Goal: Task Accomplishment & Management: Use online tool/utility

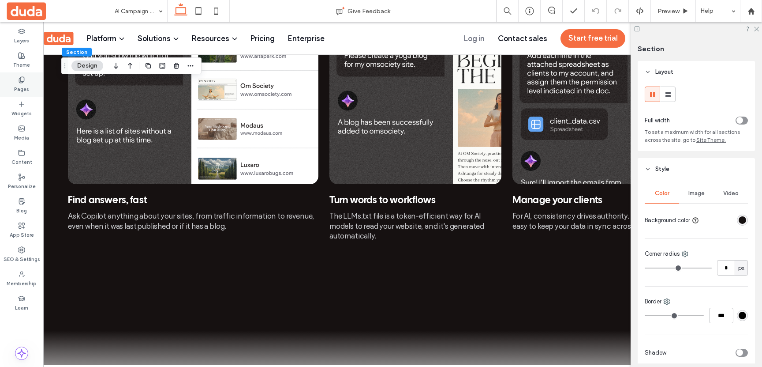
click at [24, 78] on icon at bounding box center [21, 79] width 7 height 7
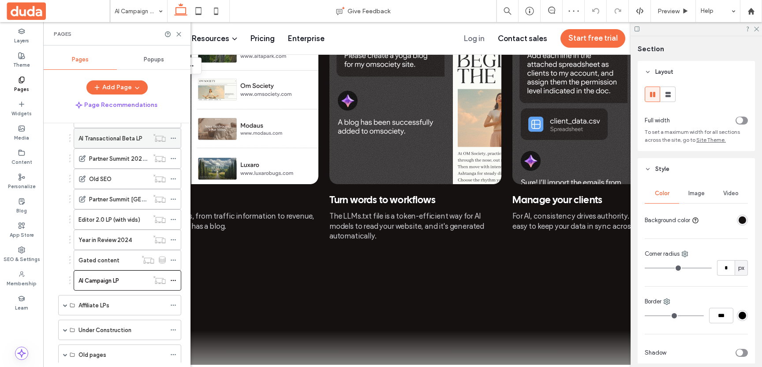
scroll to position [443, 0]
click at [100, 262] on label "Gated content" at bounding box center [99, 258] width 41 height 15
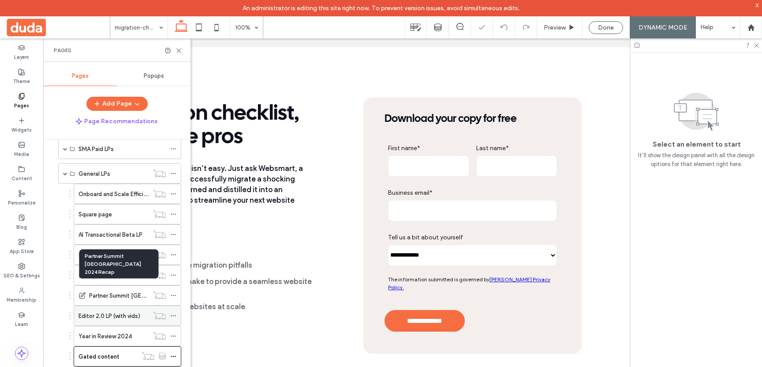
scroll to position [357, 0]
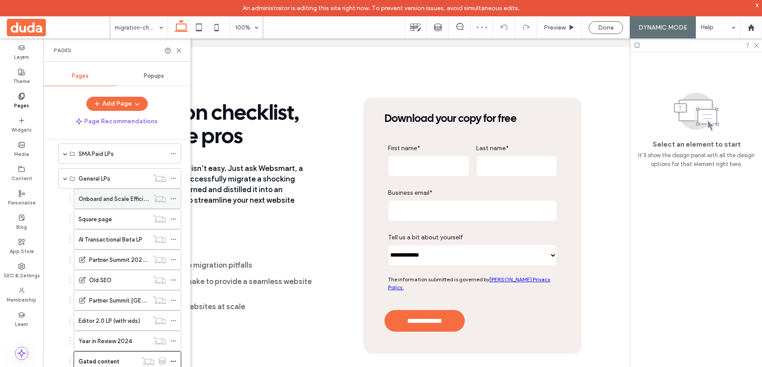
click at [96, 202] on label "Onboard and Scale Efficiently" at bounding box center [118, 198] width 79 height 15
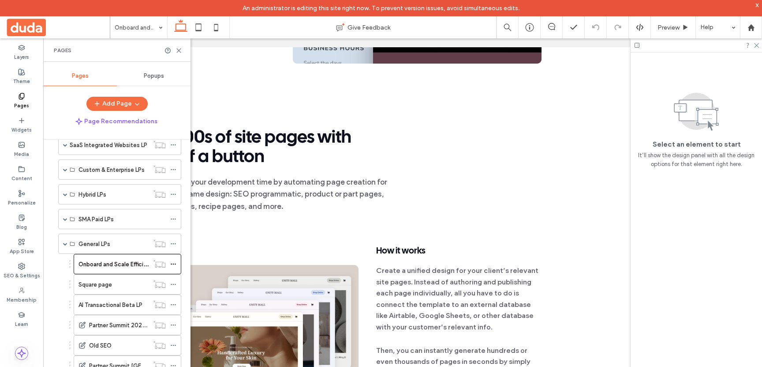
scroll to position [279, 0]
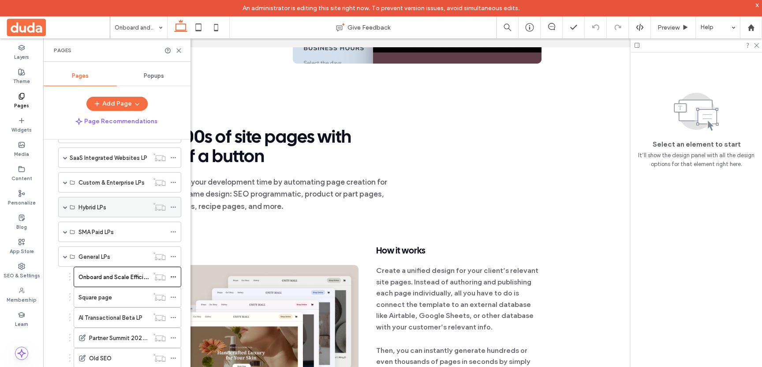
click at [64, 206] on span at bounding box center [65, 207] width 4 height 4
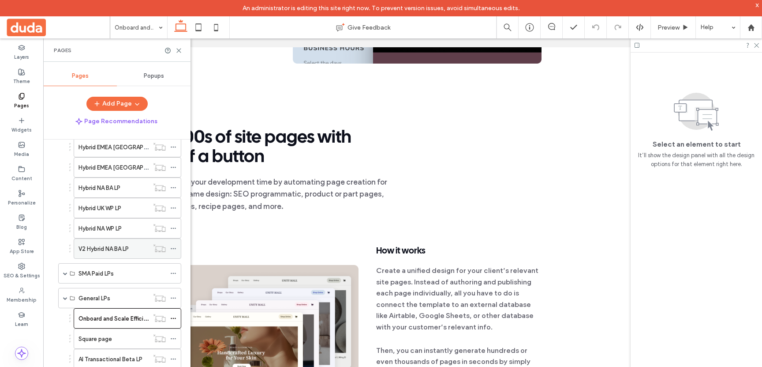
scroll to position [395, 0]
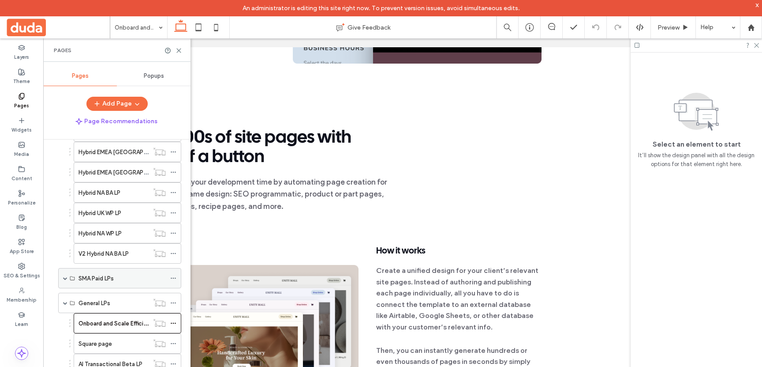
click at [64, 279] on span at bounding box center [65, 278] width 4 height 4
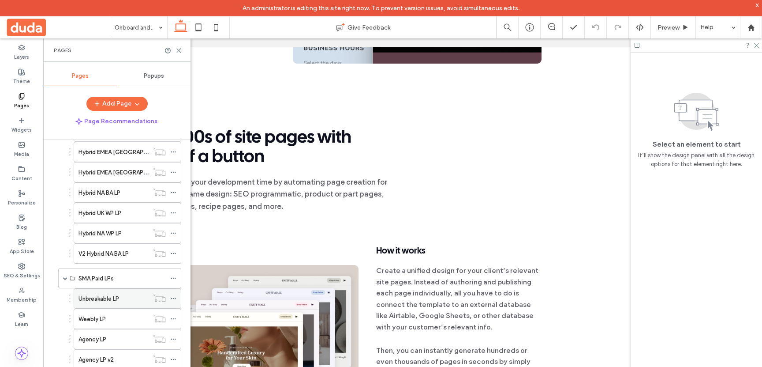
click at [105, 299] on label "Unbreakable LP" at bounding box center [99, 298] width 41 height 15
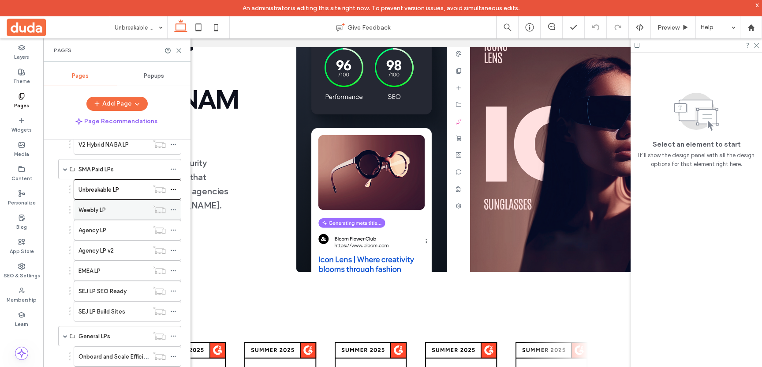
scroll to position [509, 0]
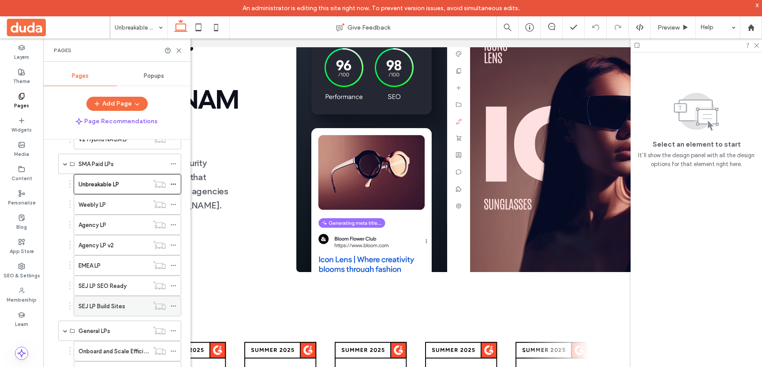
click at [116, 302] on label "SEJ LP Build Sites" at bounding box center [102, 305] width 47 height 15
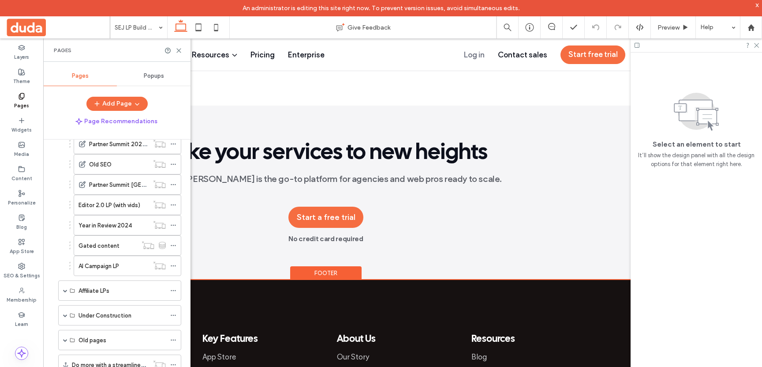
scroll to position [777, 0]
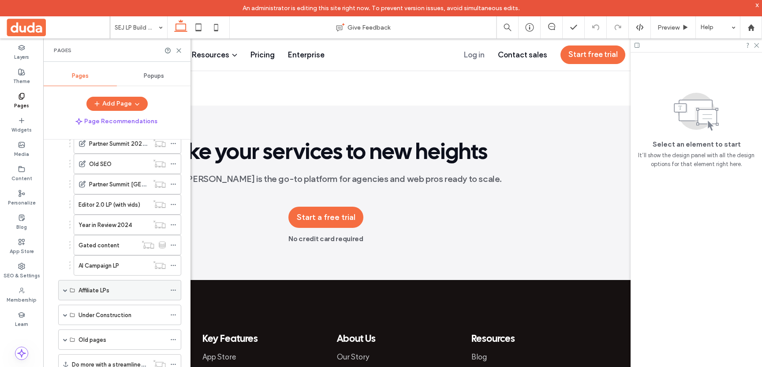
click at [65, 292] on span at bounding box center [65, 290] width 4 height 4
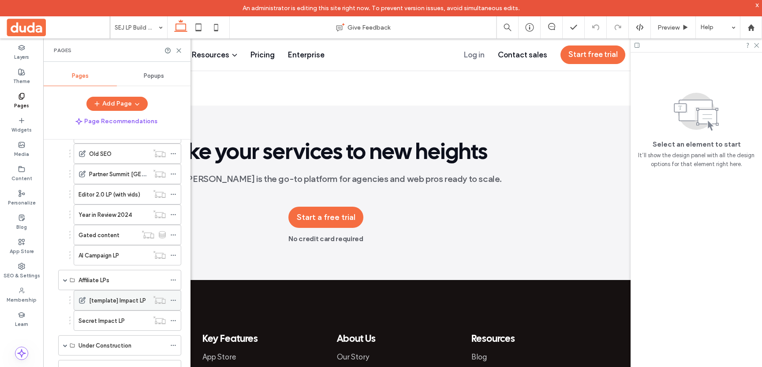
scroll to position [793, 0]
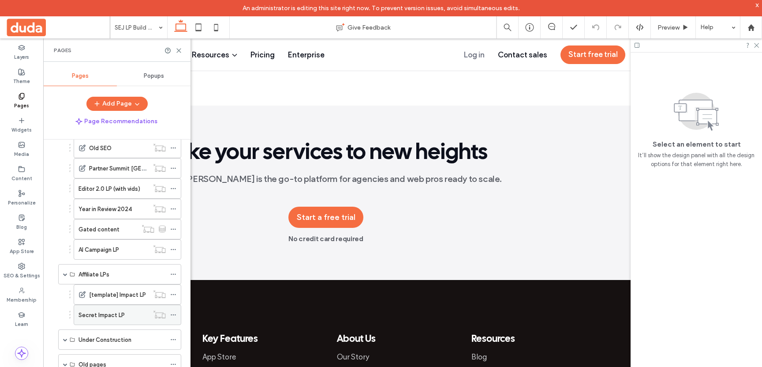
click at [89, 312] on label "Secret Impact LP" at bounding box center [102, 314] width 46 height 15
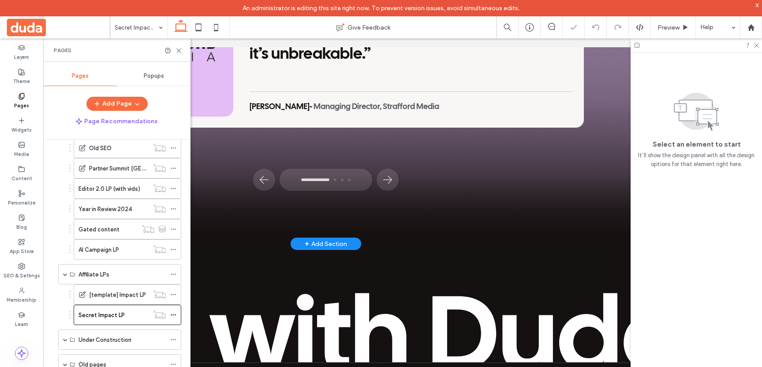
scroll to position [1689, 0]
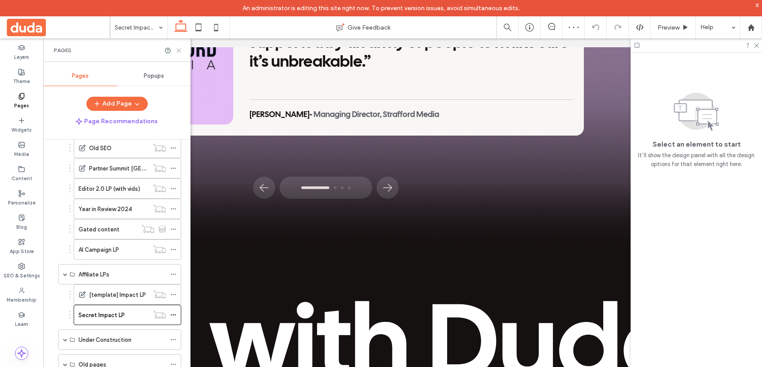
click at [179, 51] on use at bounding box center [179, 51] width 4 height 4
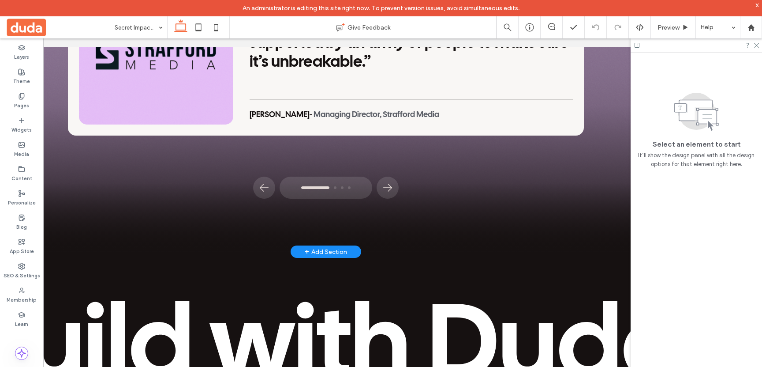
click at [57, 229] on div "Hear from Duda’s customers Read Duda reviews View all success stories View all …" at bounding box center [325, 20] width 701 height 461
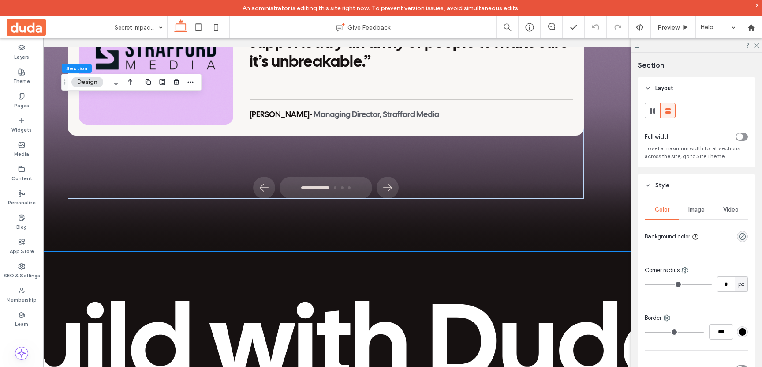
click at [54, 251] on img at bounding box center [325, 314] width 701 height 126
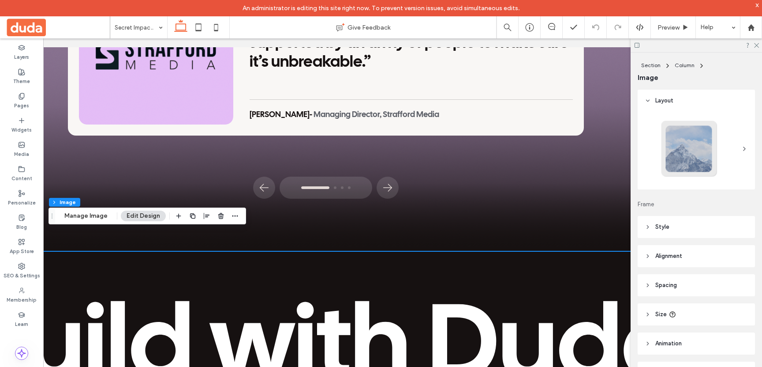
scroll to position [1742, 0]
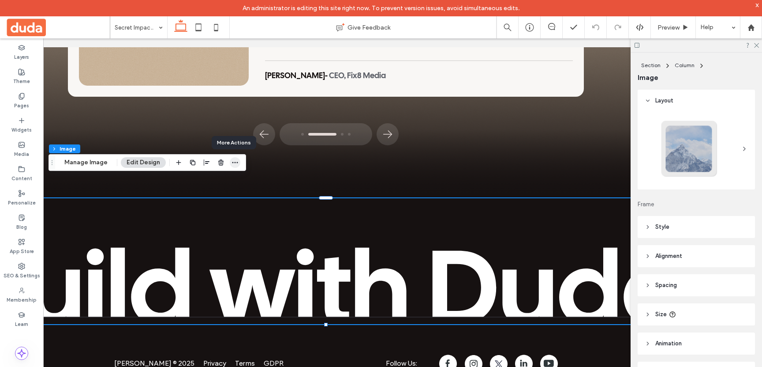
click at [234, 161] on icon "button" at bounding box center [235, 162] width 7 height 7
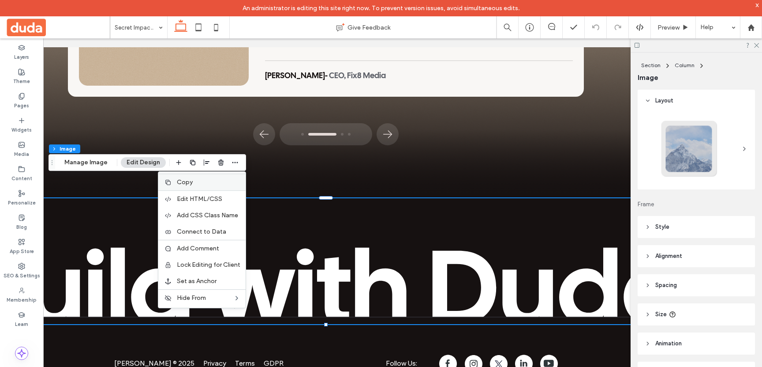
click at [196, 180] on label "Copy" at bounding box center [209, 181] width 64 height 7
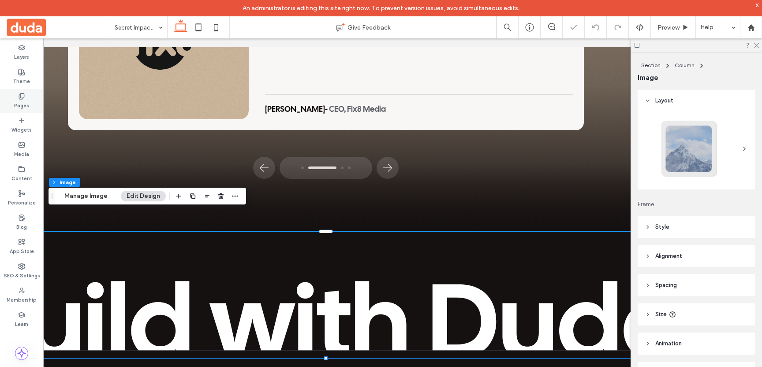
click at [22, 99] on icon at bounding box center [21, 96] width 7 height 7
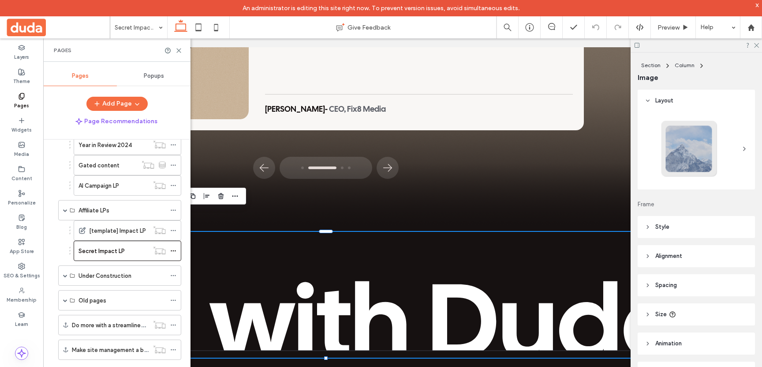
scroll to position [836, 0]
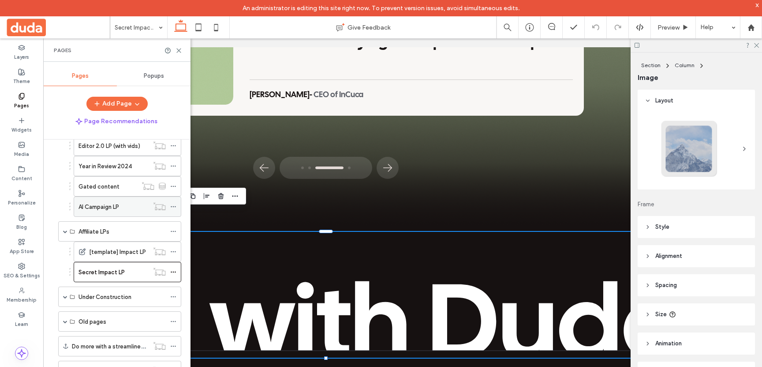
click at [90, 203] on label "AI Campaign LP" at bounding box center [99, 206] width 41 height 15
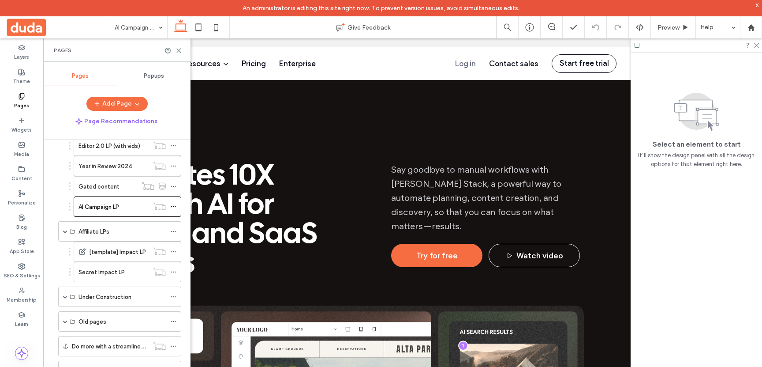
scroll to position [0, 0]
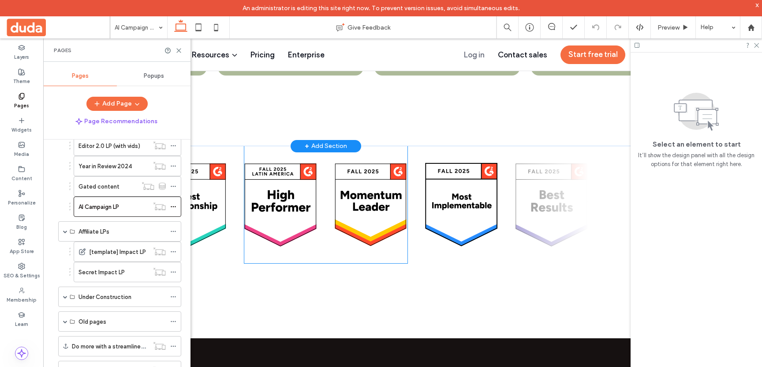
scroll to position [2424, 0]
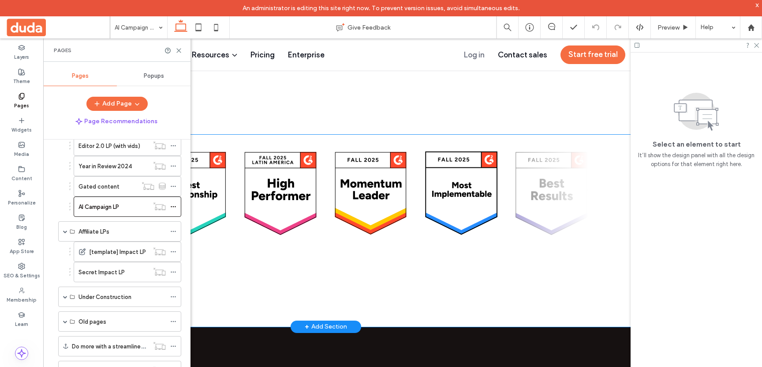
click at [273, 249] on div at bounding box center [325, 231] width 529 height 192
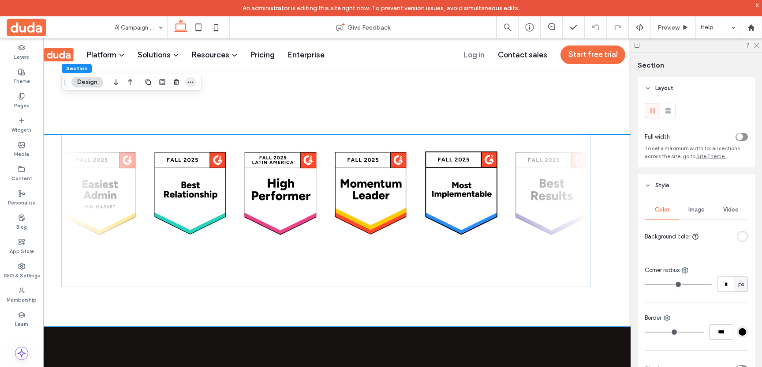
click at [186, 79] on span "button" at bounding box center [190, 82] width 11 height 11
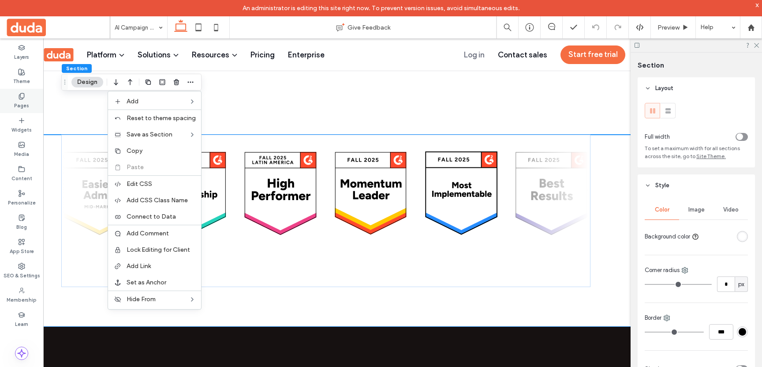
click at [18, 109] on label "Pages" at bounding box center [21, 105] width 15 height 10
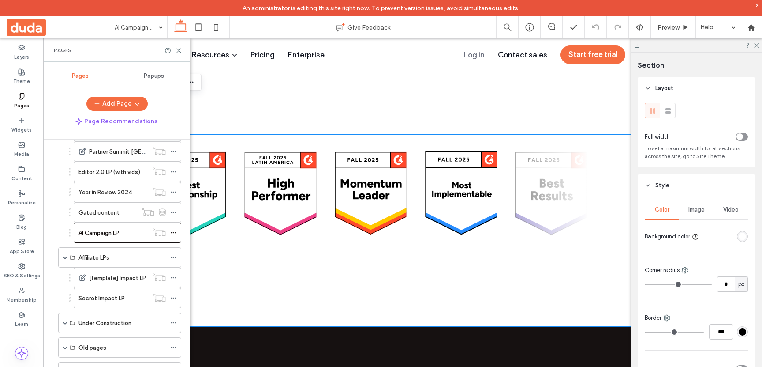
scroll to position [822, 0]
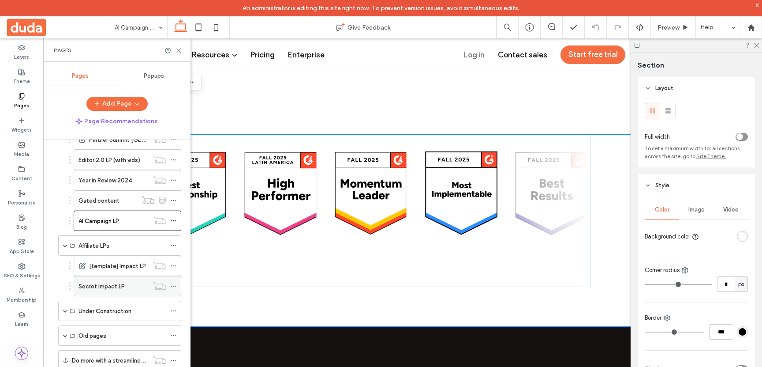
click at [112, 287] on label "Secret Impact LP" at bounding box center [102, 285] width 46 height 15
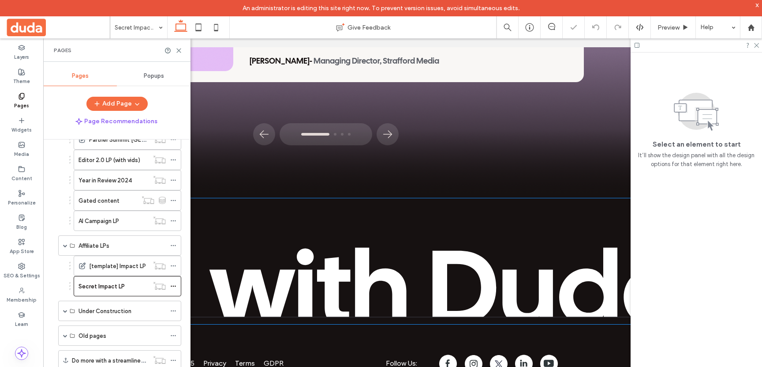
scroll to position [1748, 0]
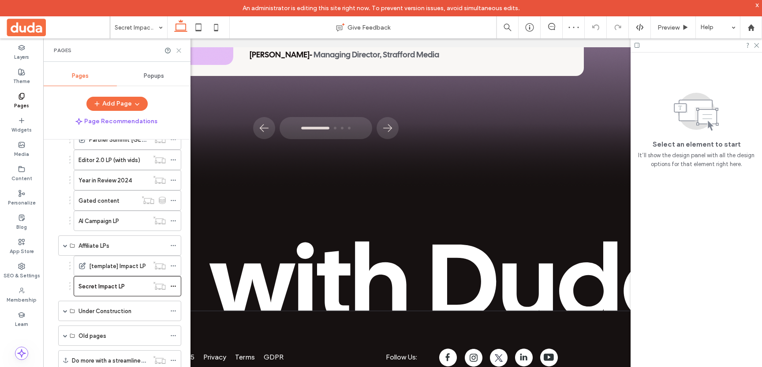
click at [179, 50] on use at bounding box center [179, 51] width 4 height 4
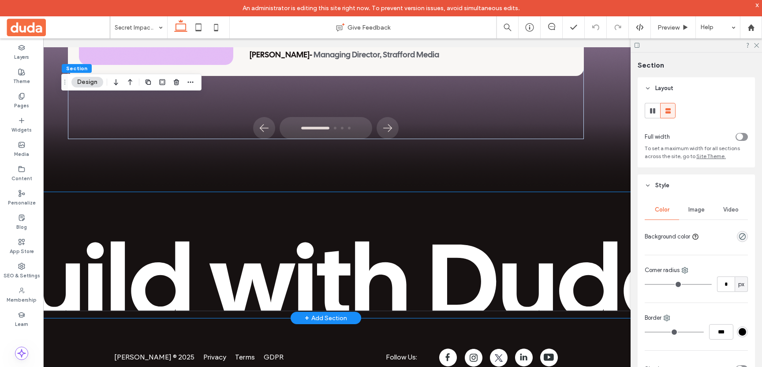
click at [69, 199] on img at bounding box center [325, 255] width 701 height 126
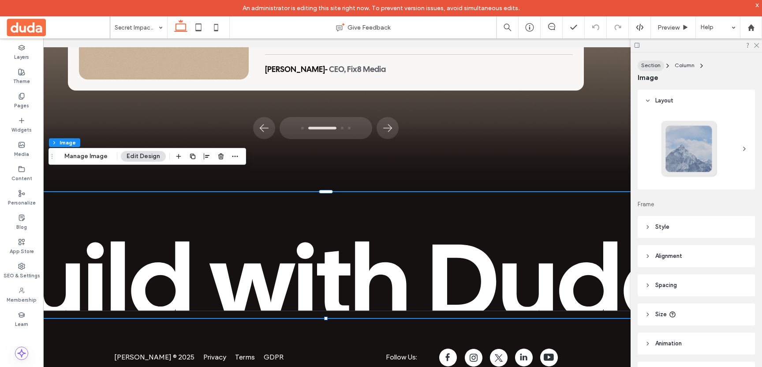
click at [656, 64] on span "Section" at bounding box center [650, 65] width 19 height 7
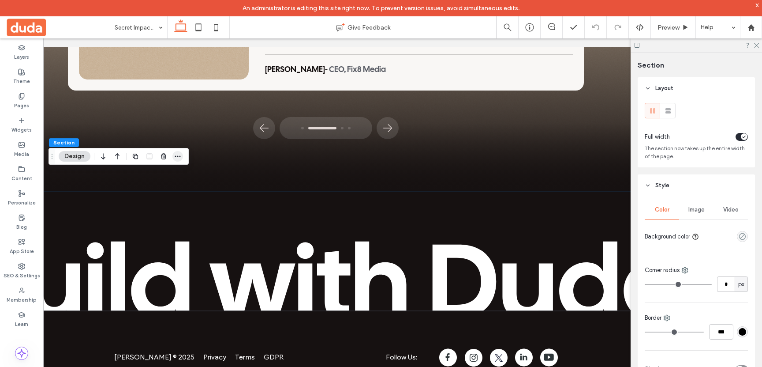
click at [177, 157] on icon "button" at bounding box center [177, 156] width 7 height 7
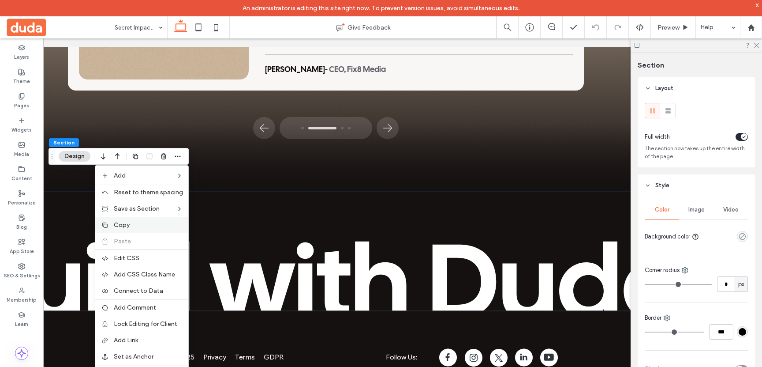
click at [119, 224] on span "Copy" at bounding box center [122, 224] width 16 height 7
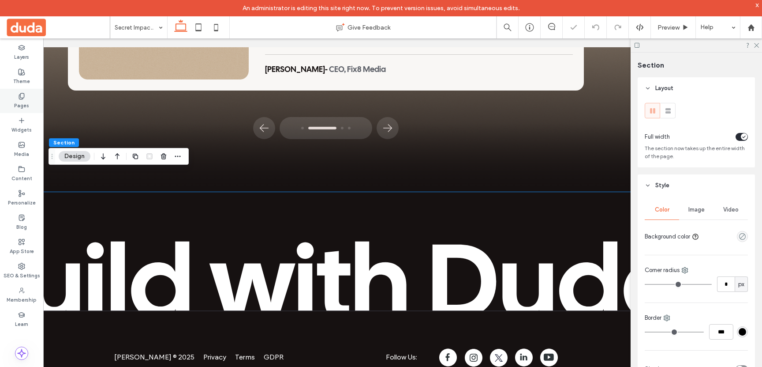
click at [24, 95] on use at bounding box center [21, 96] width 5 height 6
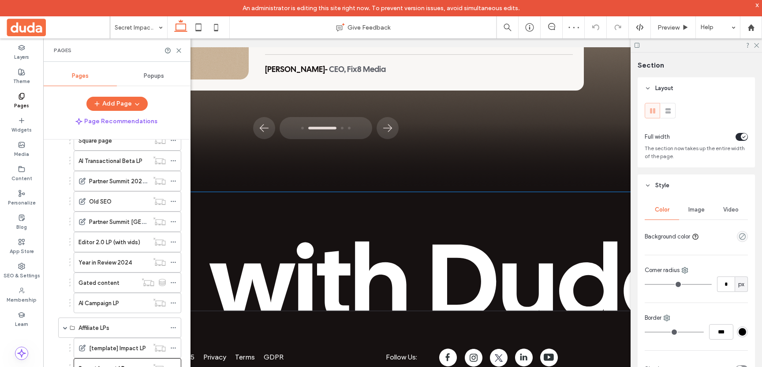
scroll to position [833, 0]
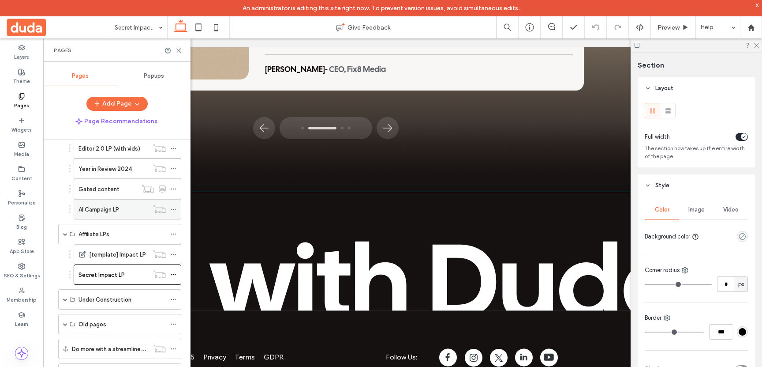
click at [114, 211] on label "AI Campaign LP" at bounding box center [99, 209] width 41 height 15
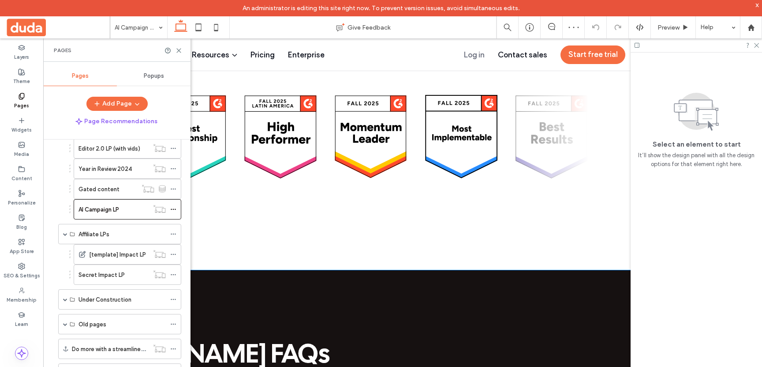
scroll to position [2479, 0]
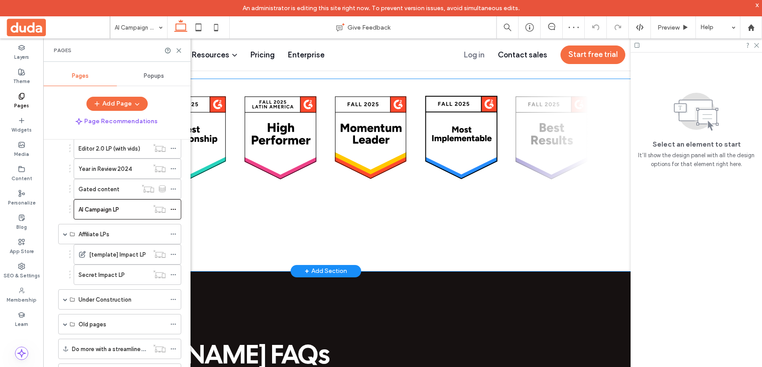
click at [248, 192] on div at bounding box center [325, 175] width 529 height 192
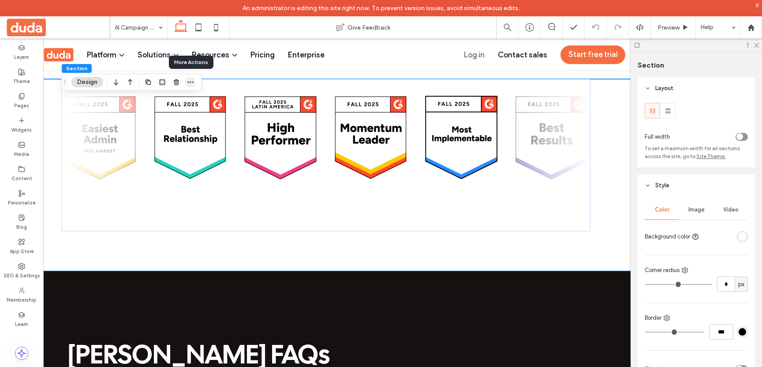
click at [191, 80] on icon "button" at bounding box center [190, 82] width 7 height 7
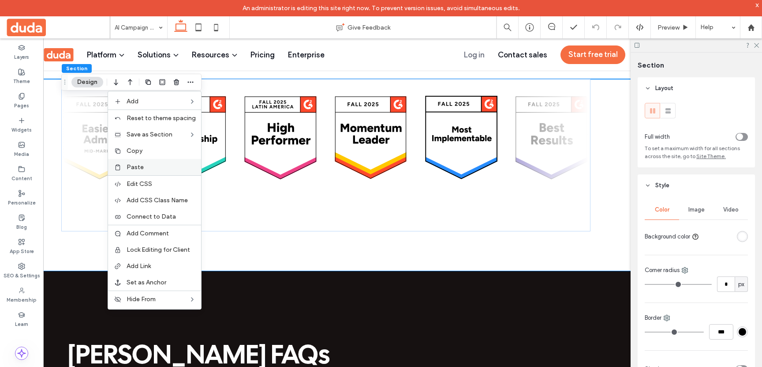
click at [161, 161] on div "Paste" at bounding box center [154, 167] width 93 height 16
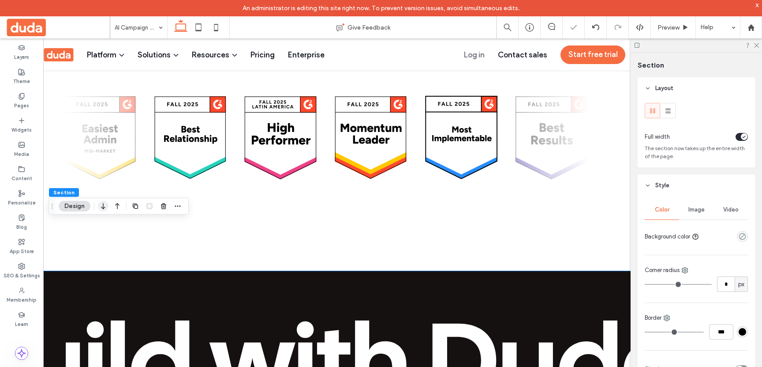
click at [107, 203] on icon "button" at bounding box center [103, 206] width 11 height 16
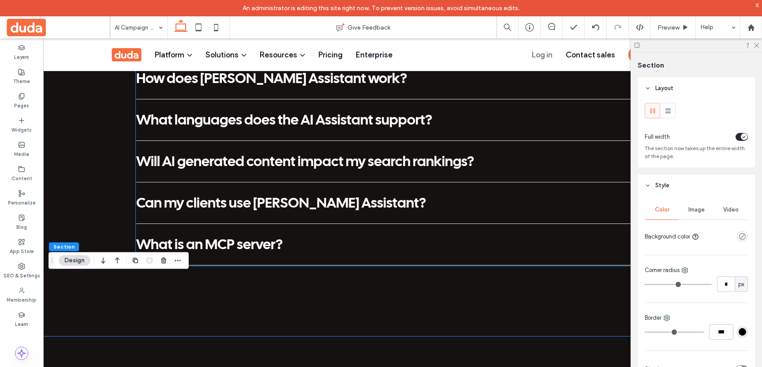
scroll to position [2859, 0]
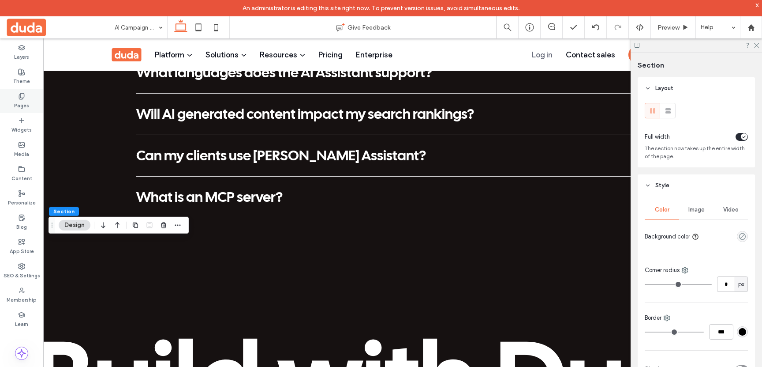
click at [20, 102] on label "Pages" at bounding box center [21, 105] width 15 height 10
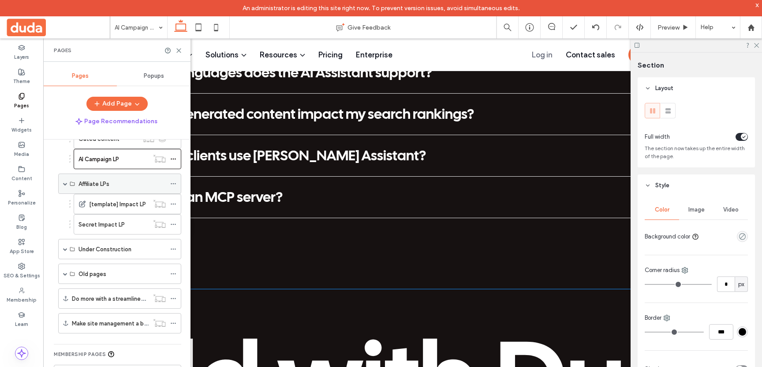
scroll to position [887, 0]
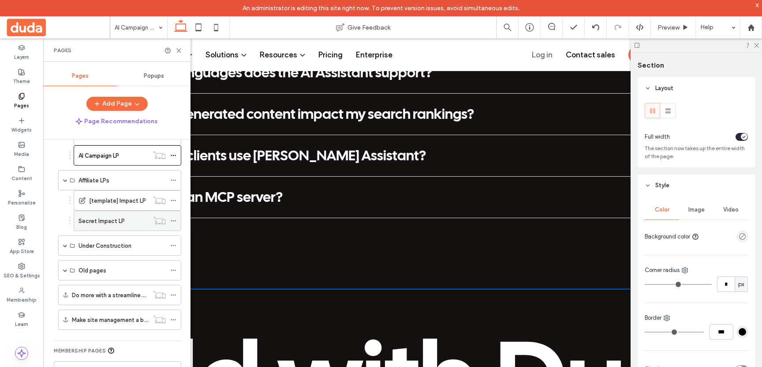
click at [109, 221] on label "Secret Impact LP" at bounding box center [102, 220] width 46 height 15
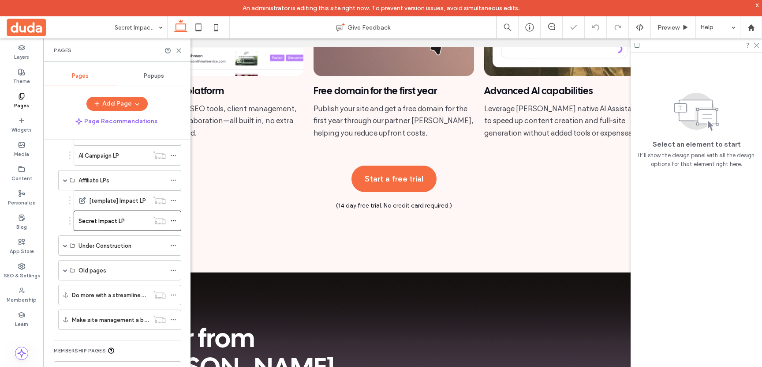
scroll to position [1742, 0]
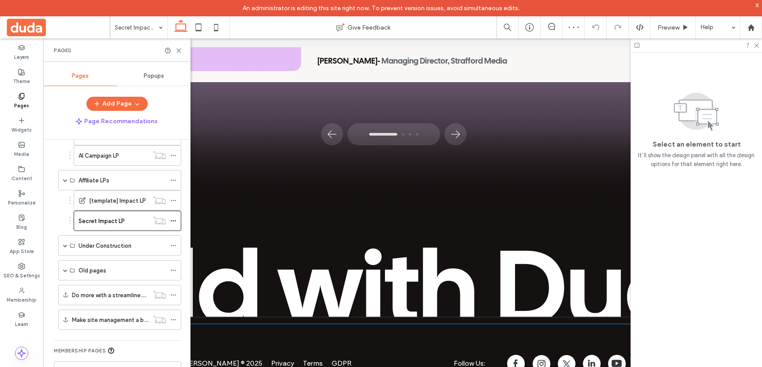
click at [396, 324] on div "Duda © 2025 Privacy Terms GDPR Follow Us:" at bounding box center [393, 363] width 529 height 78
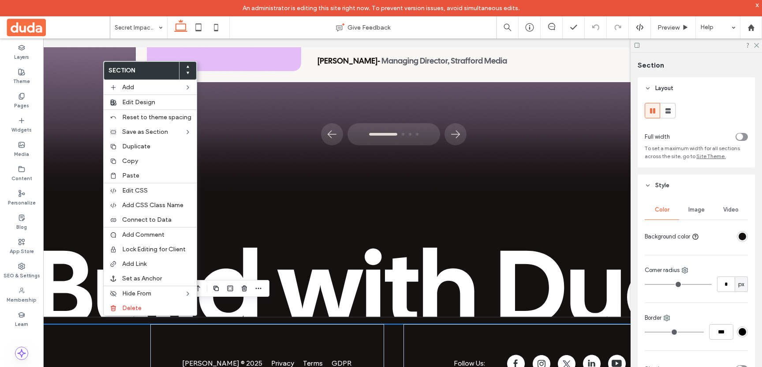
click at [117, 325] on div "Duda © 2025 Privacy Terms GDPR Follow Us:" at bounding box center [393, 363] width 701 height 78
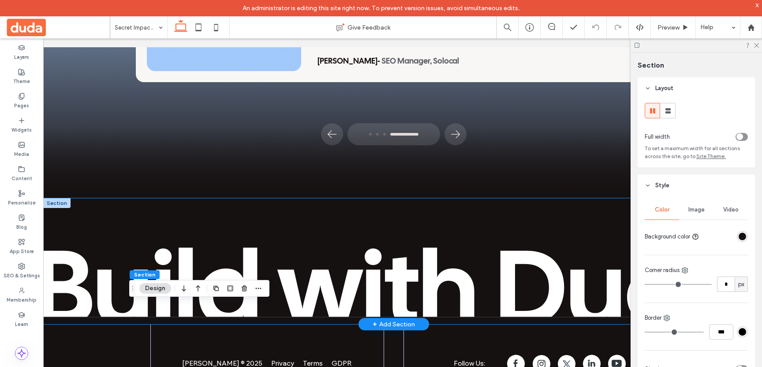
scroll to position [1748, 0]
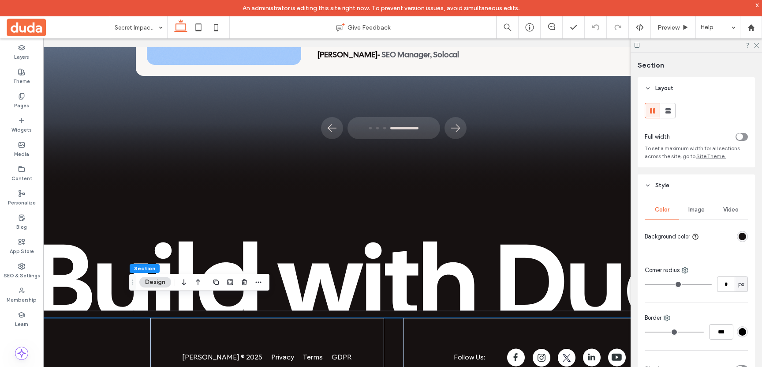
click at [110, 322] on div "[PERSON_NAME] © 2025 Privacy Terms GDPR Follow Us:" at bounding box center [393, 357] width 701 height 78
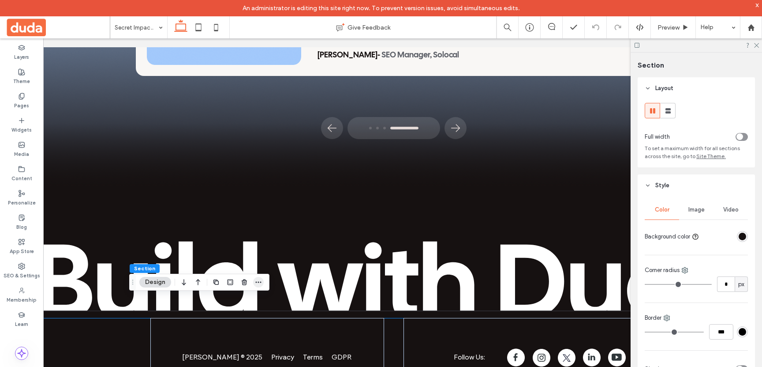
click at [259, 278] on icon "button" at bounding box center [258, 281] width 7 height 7
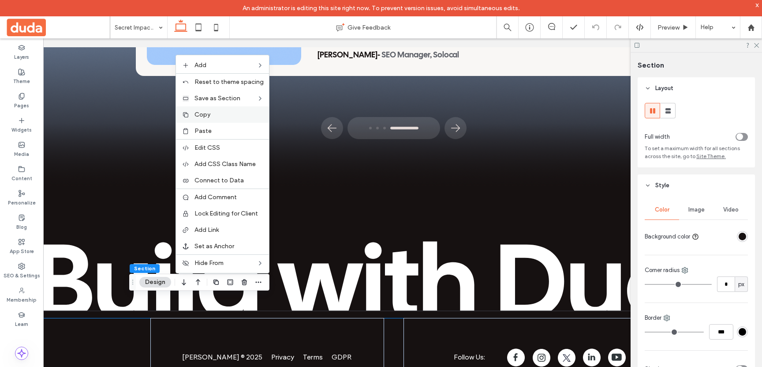
click at [200, 113] on span "Copy" at bounding box center [203, 114] width 16 height 7
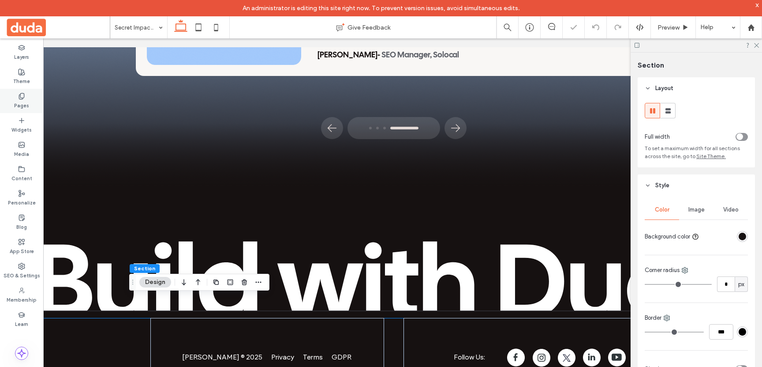
click at [27, 101] on label "Pages" at bounding box center [21, 105] width 15 height 10
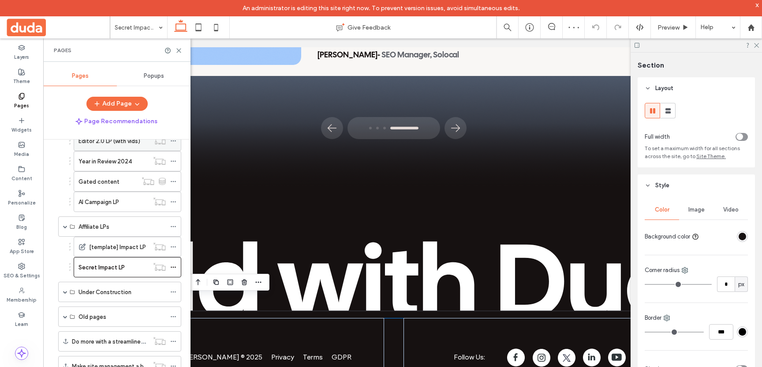
scroll to position [844, 0]
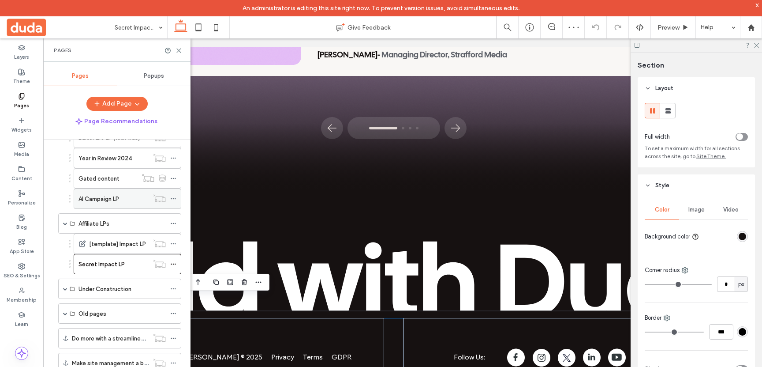
click at [103, 200] on label "AI Campaign LP" at bounding box center [99, 198] width 41 height 15
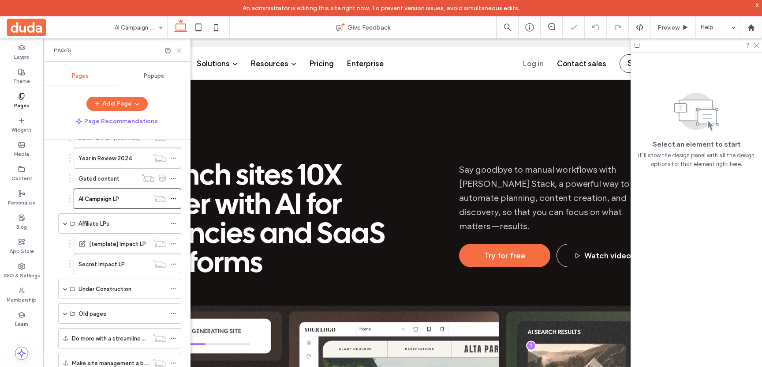
click at [180, 52] on use at bounding box center [179, 51] width 4 height 4
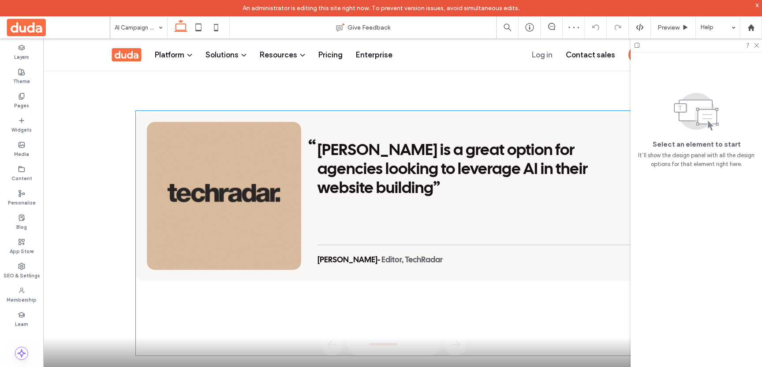
scroll to position [1845, 0]
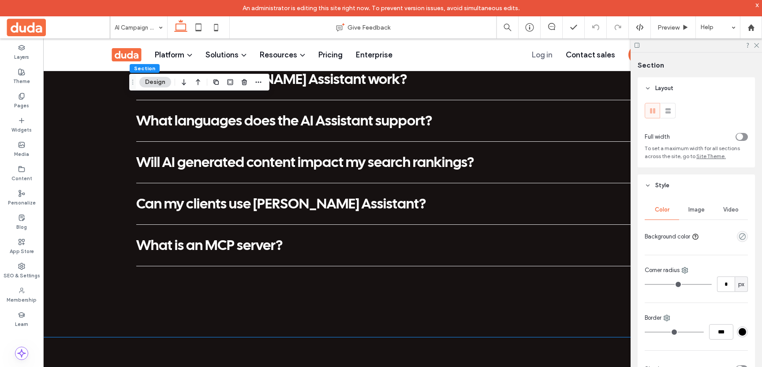
scroll to position [2847, 0]
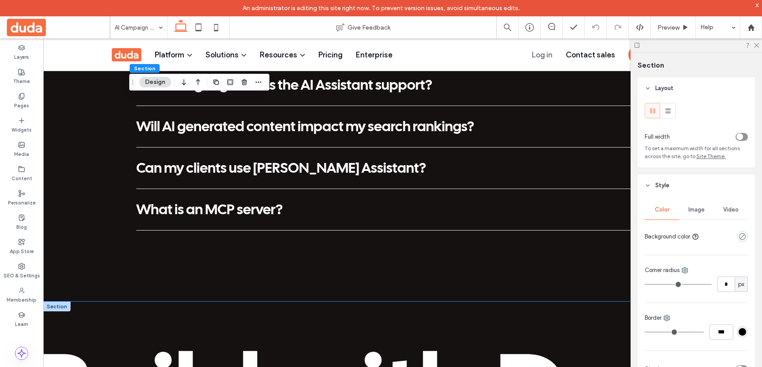
click at [63, 301] on img at bounding box center [393, 364] width 701 height 126
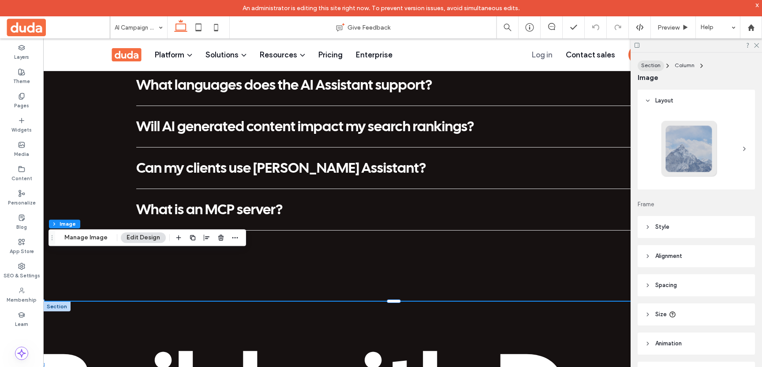
click at [652, 64] on span "Section" at bounding box center [650, 65] width 19 height 7
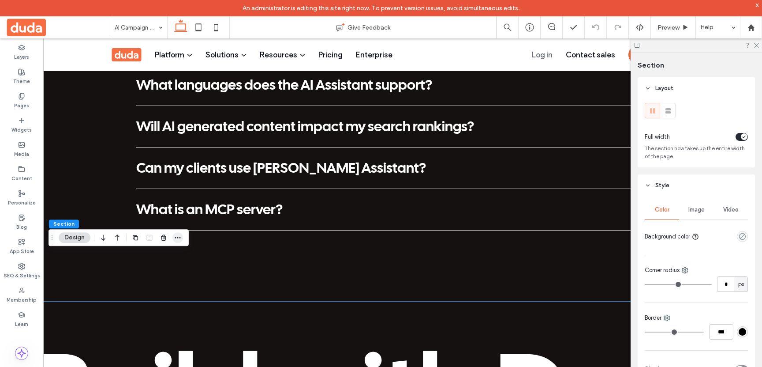
click at [179, 239] on icon "button" at bounding box center [177, 237] width 7 height 7
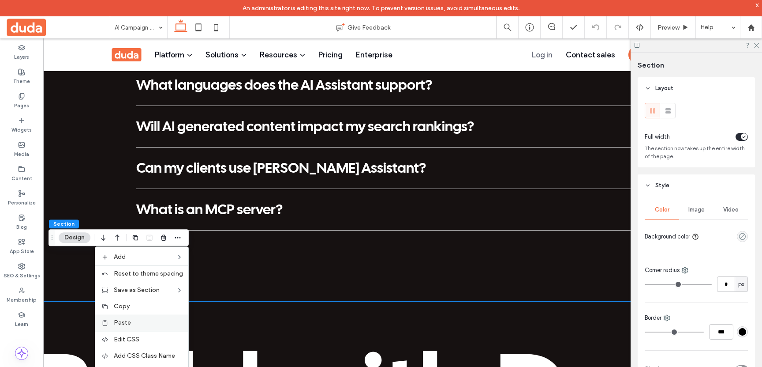
click at [154, 321] on label "Paste" at bounding box center [148, 321] width 69 height 7
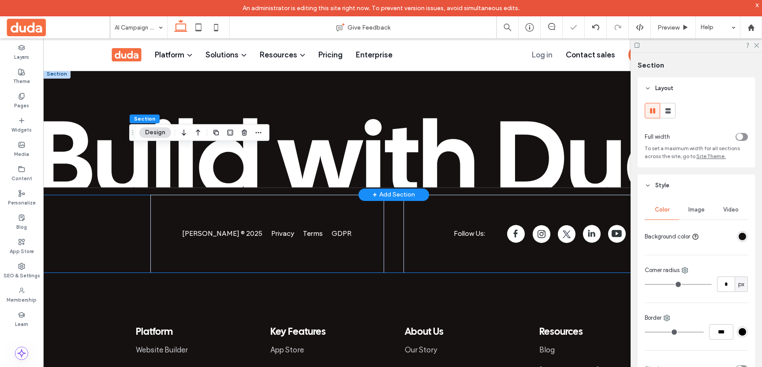
scroll to position [3082, 0]
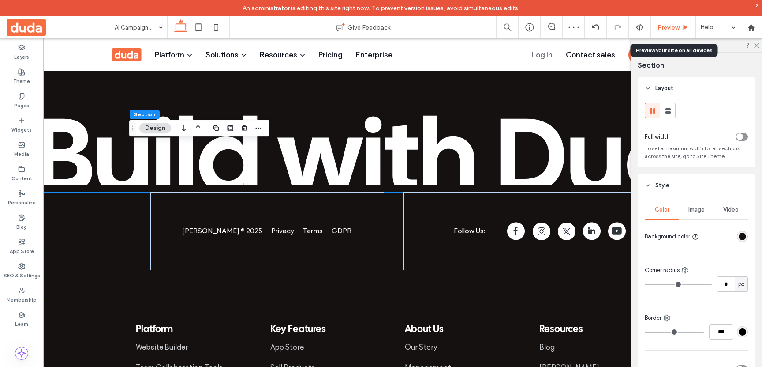
click at [662, 26] on span "Preview" at bounding box center [669, 27] width 22 height 7
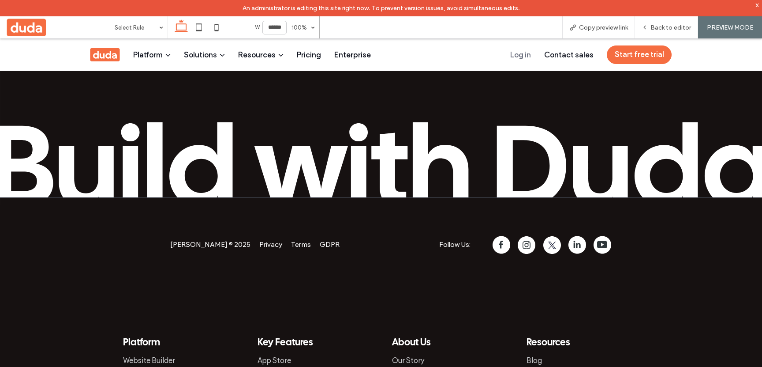
scroll to position [3075, 0]
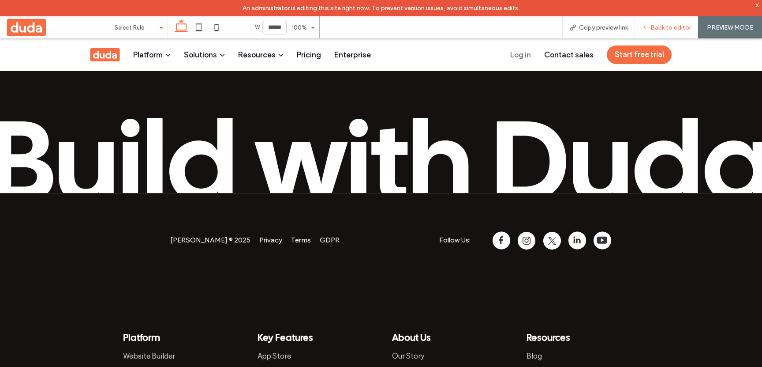
click at [665, 29] on span "Back to editor" at bounding box center [671, 27] width 41 height 7
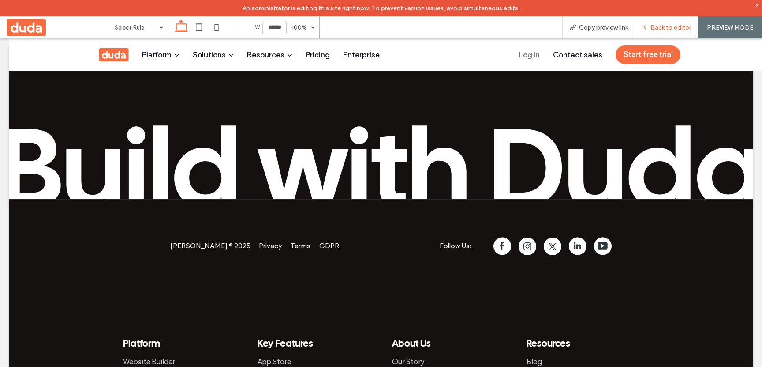
scroll to position [3083, 0]
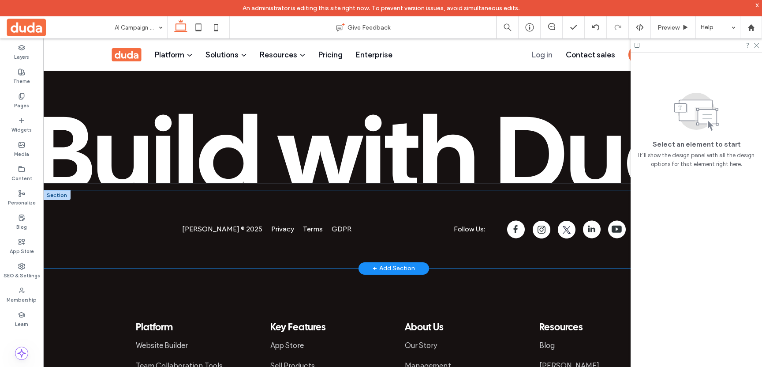
click at [97, 190] on div "Duda © 2025 Privacy Terms GDPR Follow Us:" at bounding box center [393, 229] width 701 height 78
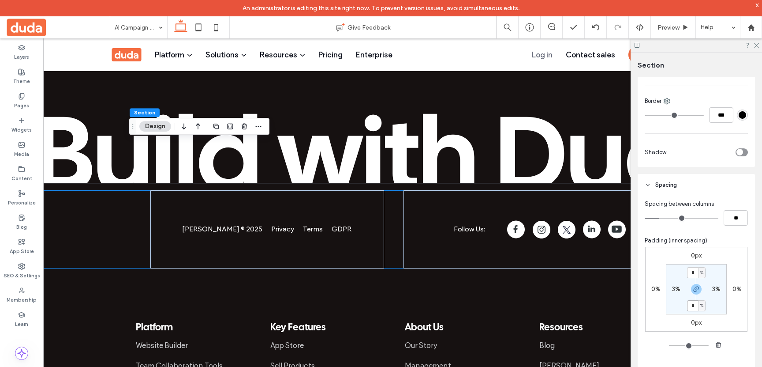
scroll to position [217, 0]
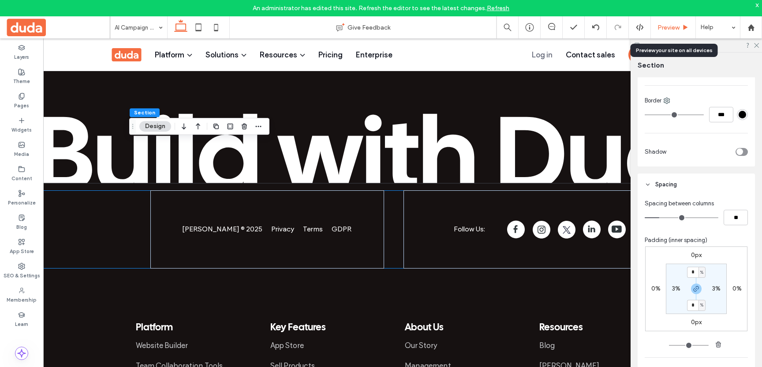
click at [664, 30] on span "Preview" at bounding box center [669, 27] width 22 height 7
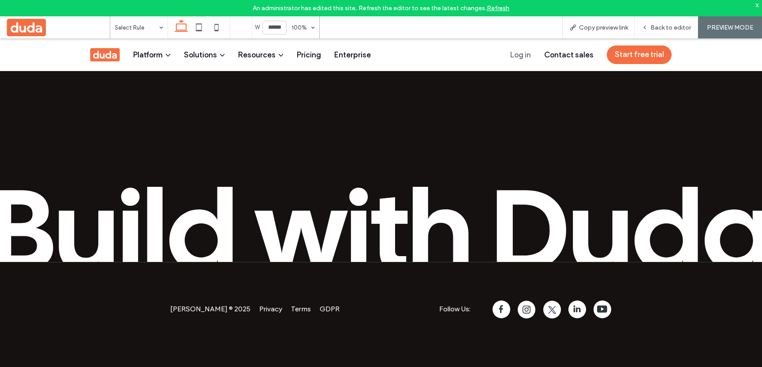
scroll to position [3020, 0]
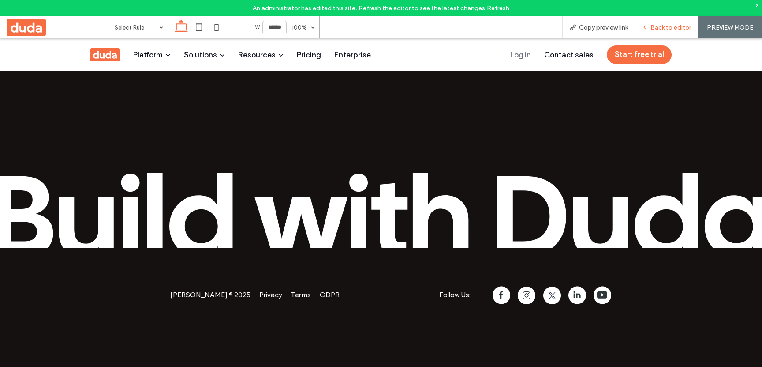
click at [656, 26] on span "Back to editor" at bounding box center [671, 27] width 41 height 7
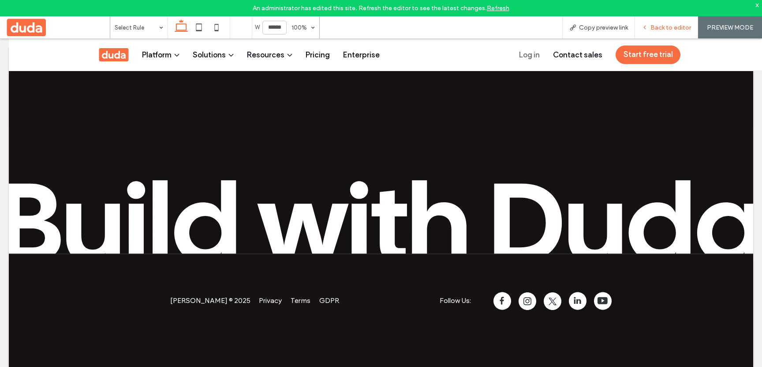
scroll to position [3029, 0]
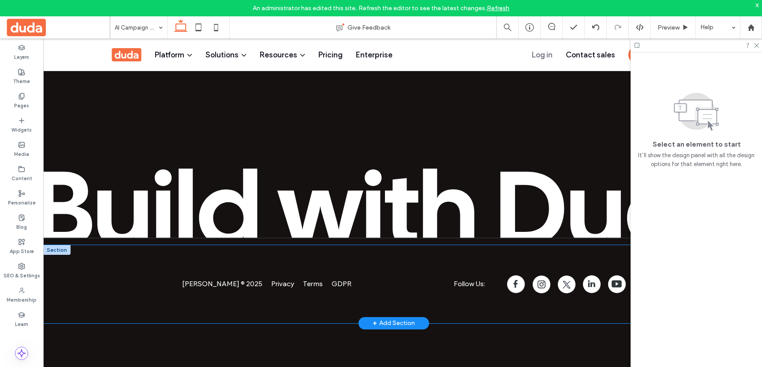
click at [129, 245] on div "Duda © 2025 Privacy Terms GDPR Follow Us:" at bounding box center [393, 284] width 529 height 78
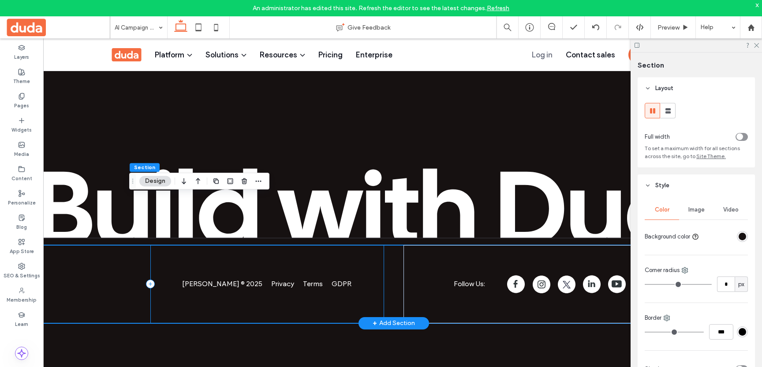
click at [161, 247] on div "Duda © 2025 Privacy Terms GDPR" at bounding box center [267, 284] width 234 height 78
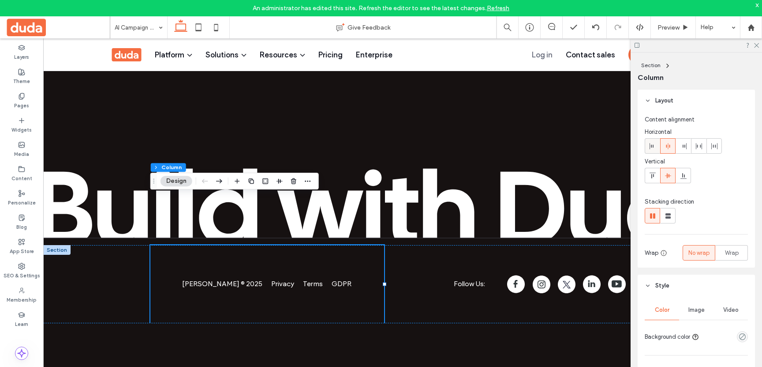
click at [652, 150] on span at bounding box center [652, 146] width 7 height 15
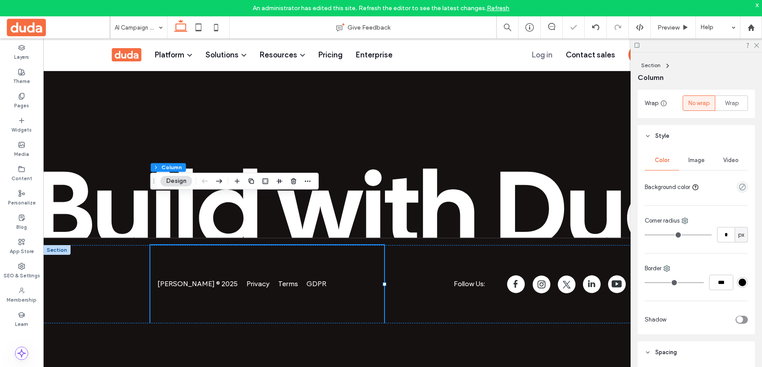
scroll to position [327, 0]
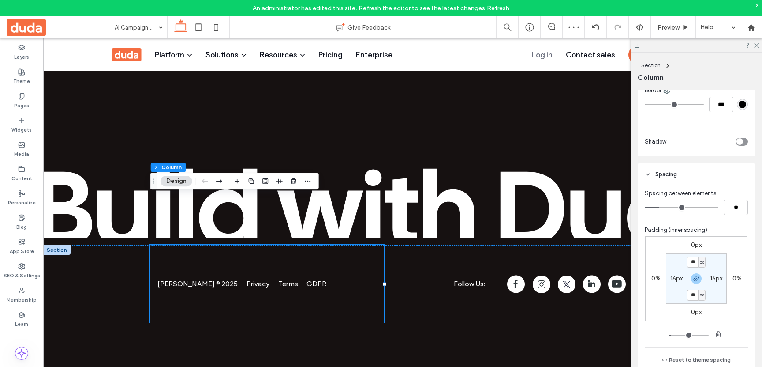
click at [672, 279] on label "16px" at bounding box center [677, 277] width 12 height 7
type input "*"
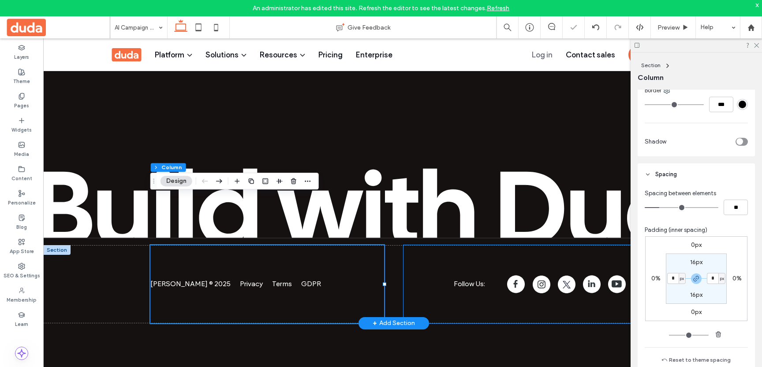
click at [450, 259] on div "Follow Us:" at bounding box center [521, 284] width 234 height 78
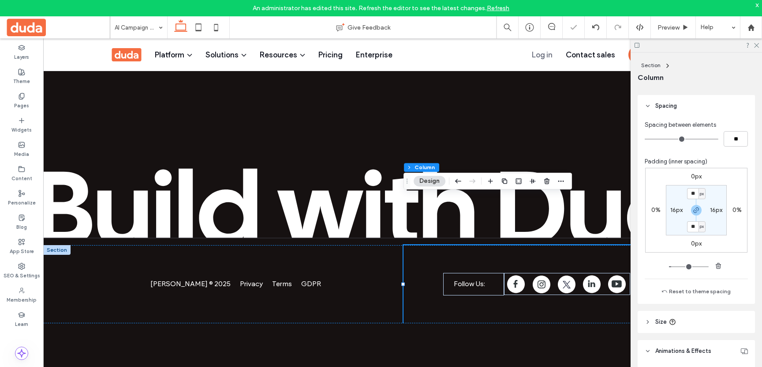
scroll to position [450, 0]
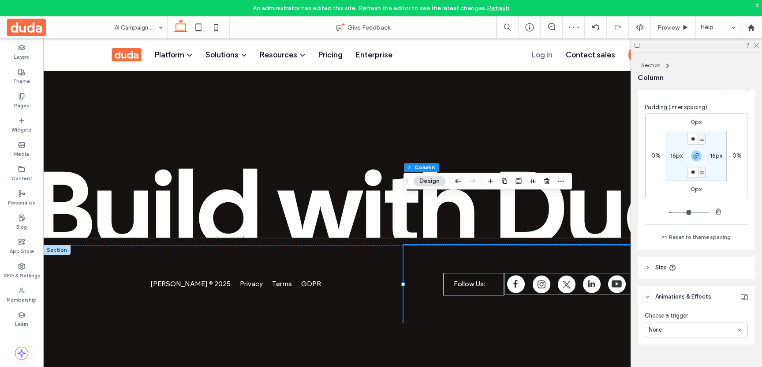
click at [716, 156] on label "16px" at bounding box center [716, 155] width 12 height 7
type input "*"
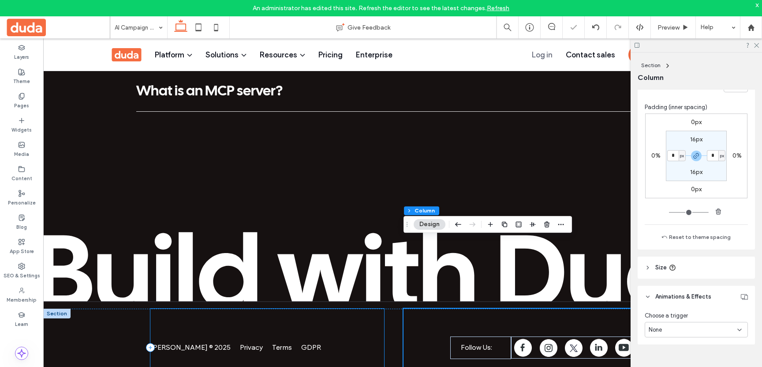
scroll to position [2961, 0]
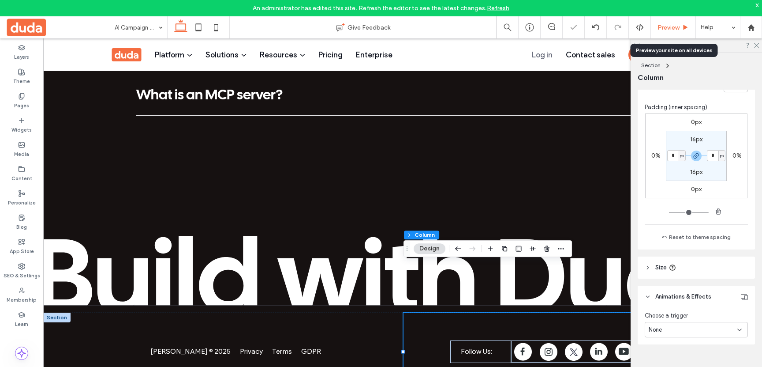
click at [671, 26] on span "Preview" at bounding box center [669, 27] width 22 height 7
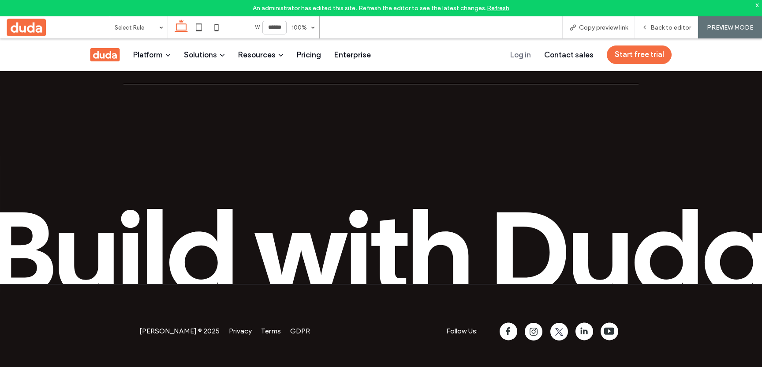
scroll to position [2997, 0]
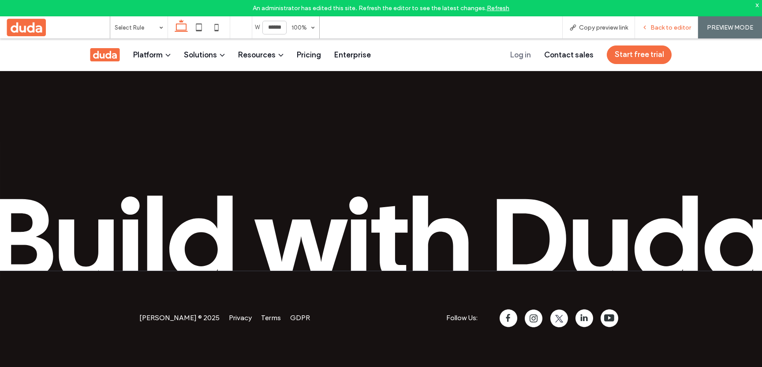
click at [658, 29] on span "Back to editor" at bounding box center [671, 27] width 41 height 7
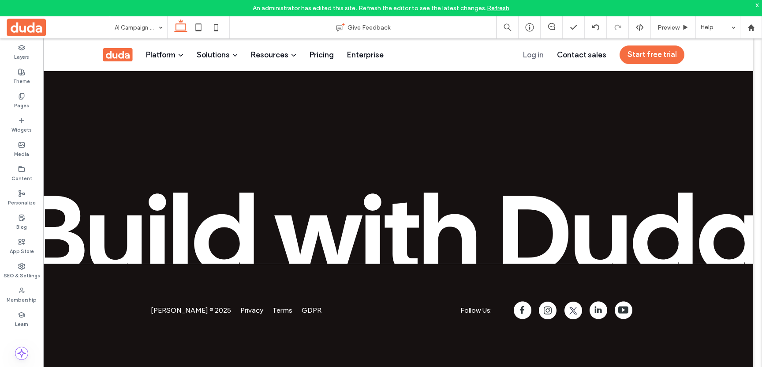
scroll to position [3006, 0]
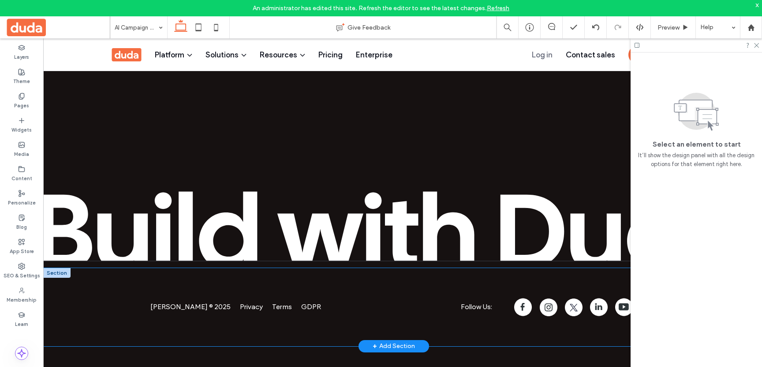
click at [124, 268] on div "Duda © 2025 Privacy Terms GDPR Follow Us:" at bounding box center [393, 307] width 701 height 78
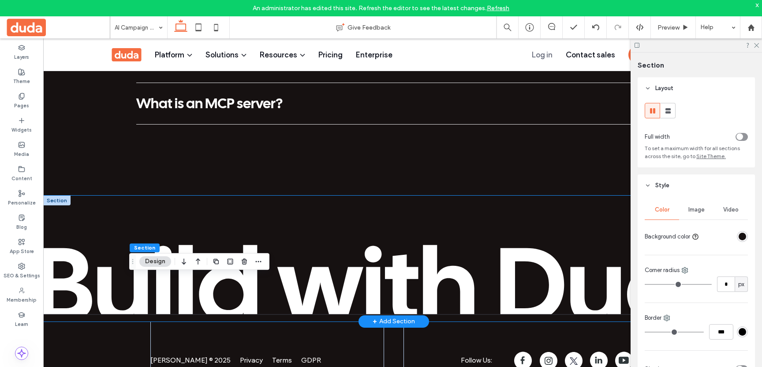
scroll to position [2927, 0]
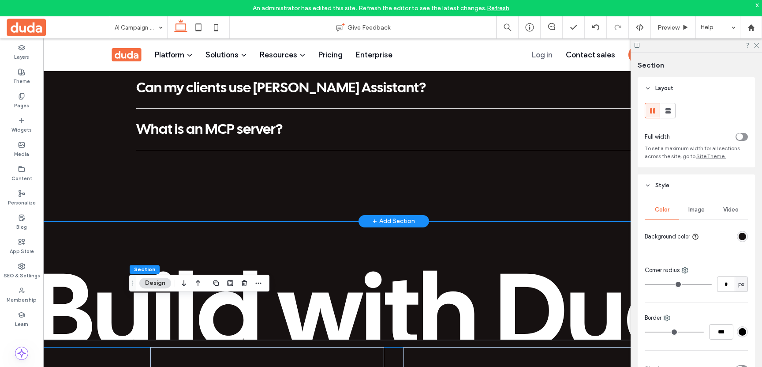
click at [76, 111] on div "Duda AI FAQs How does Duda’s AI Assistant work? Duda’s AI Assistant combines in…" at bounding box center [393, 22] width 701 height 398
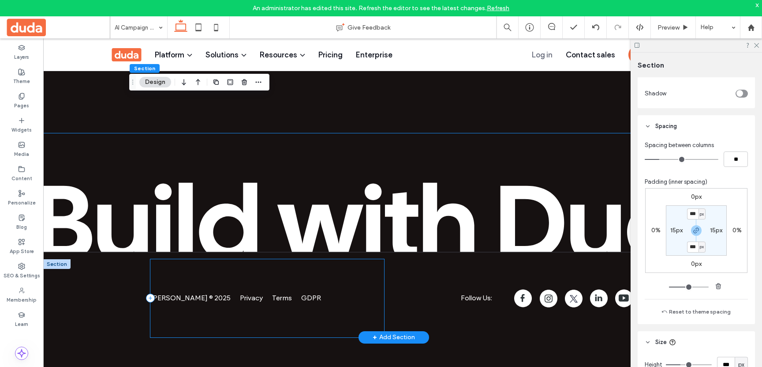
scroll to position [3014, 0]
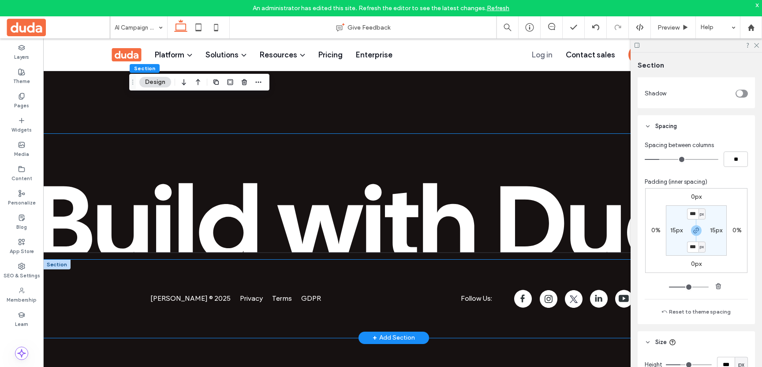
click at [81, 259] on div "Duda © 2025 Privacy Terms GDPR Follow Us:" at bounding box center [393, 298] width 701 height 78
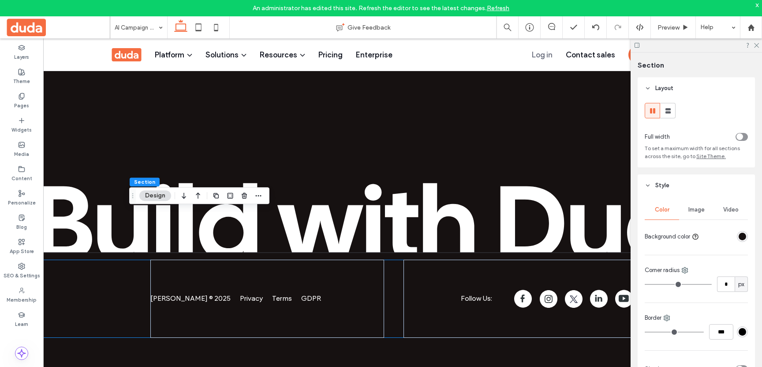
scroll to position [376, 0]
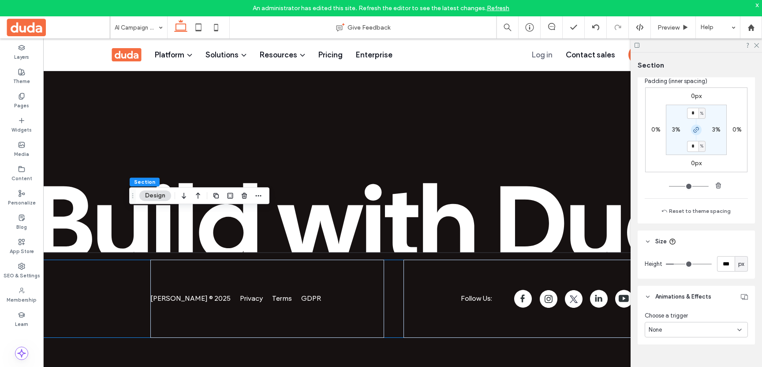
click at [697, 130] on icon "button" at bounding box center [696, 129] width 7 height 7
click at [678, 127] on label "3%" at bounding box center [676, 129] width 8 height 7
type input "*"
type input "**"
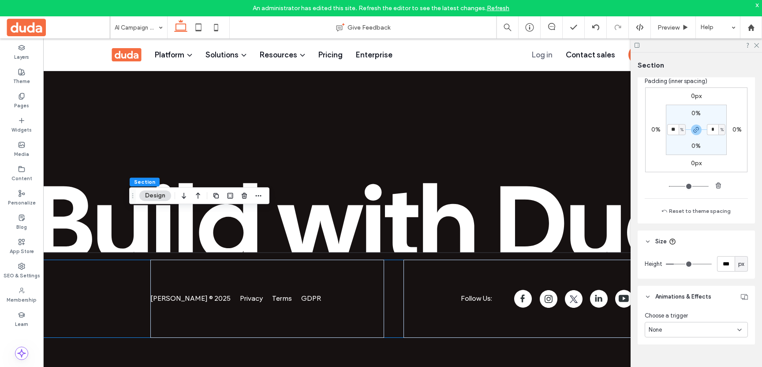
type input "**"
click at [681, 128] on span "%" at bounding box center [682, 129] width 3 height 9
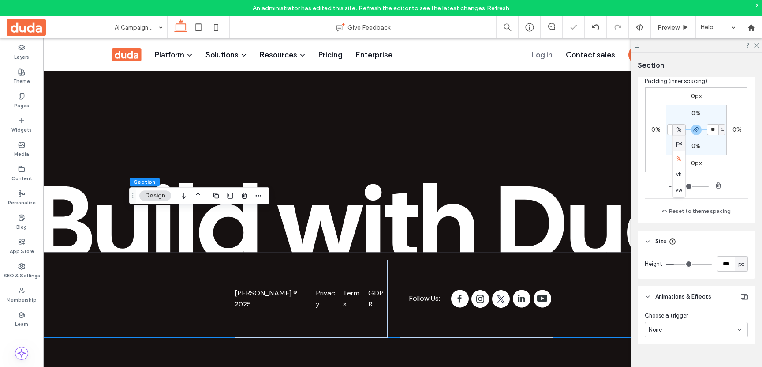
click at [681, 139] on span "px" at bounding box center [679, 143] width 6 height 9
type input "***"
type input "*****"
type input "***"
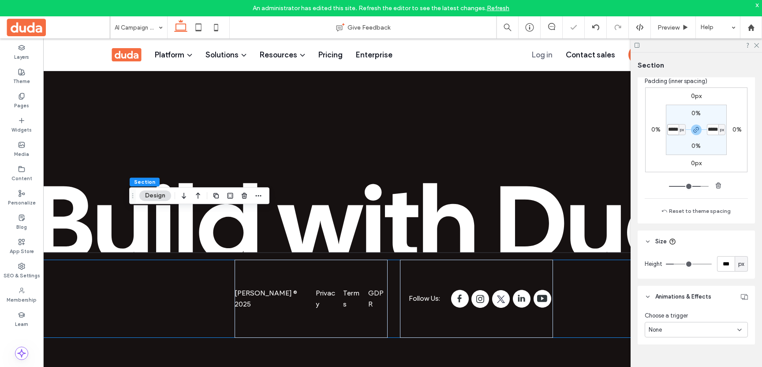
click at [675, 131] on input "*****" at bounding box center [672, 129] width 11 height 11
type input "**"
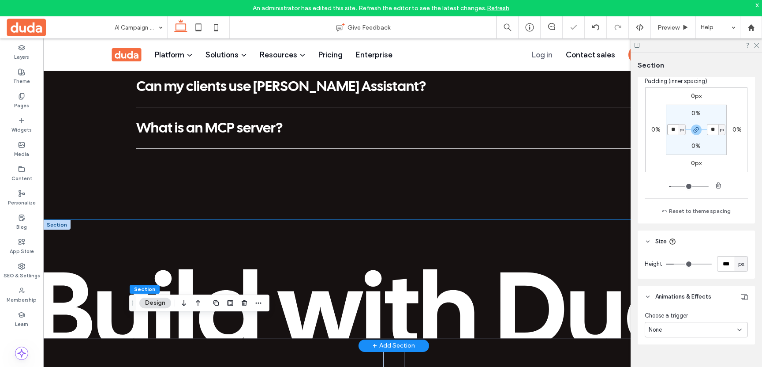
scroll to position [2933, 0]
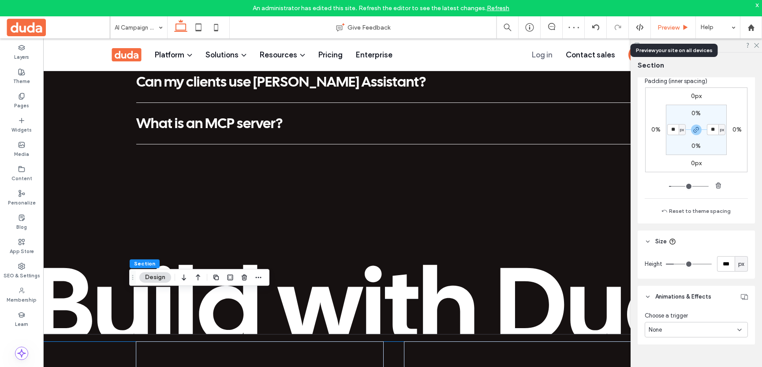
click at [659, 24] on span "Preview" at bounding box center [669, 27] width 22 height 7
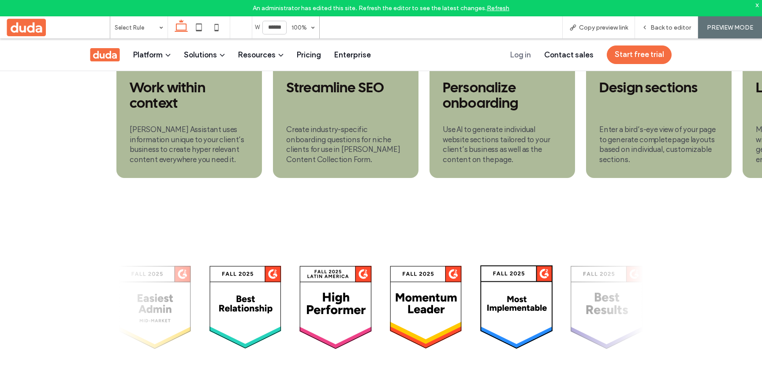
scroll to position [2290, 0]
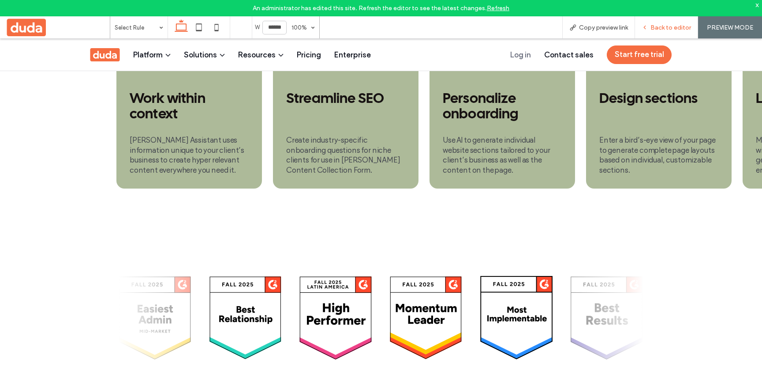
click at [653, 25] on span "Back to editor" at bounding box center [671, 27] width 41 height 7
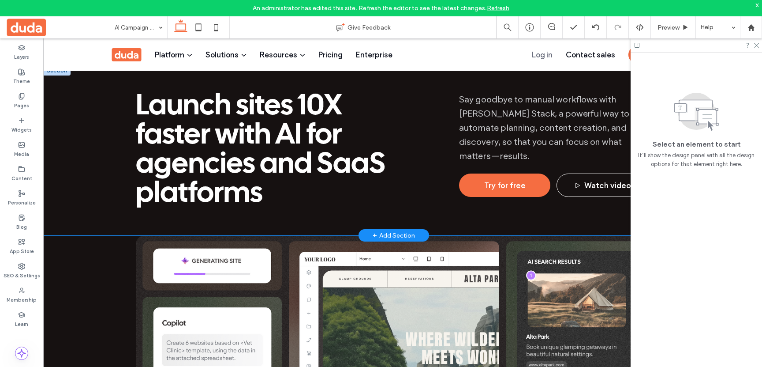
scroll to position [71, 0]
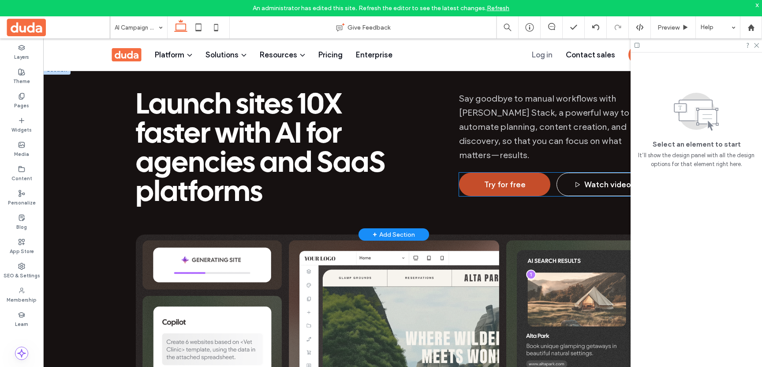
click at [493, 172] on link "Try for free" at bounding box center [504, 183] width 91 height 23
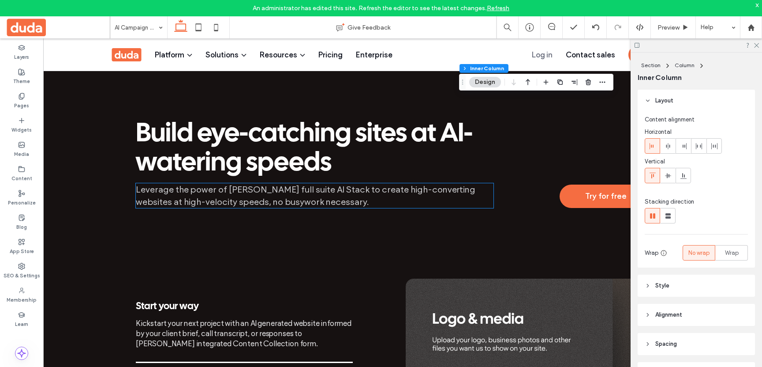
scroll to position [617, 0]
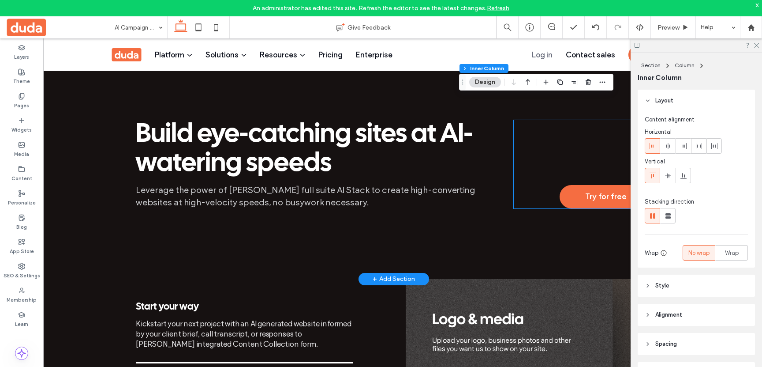
click at [554, 170] on div "Try for free" at bounding box center [583, 164] width 138 height 88
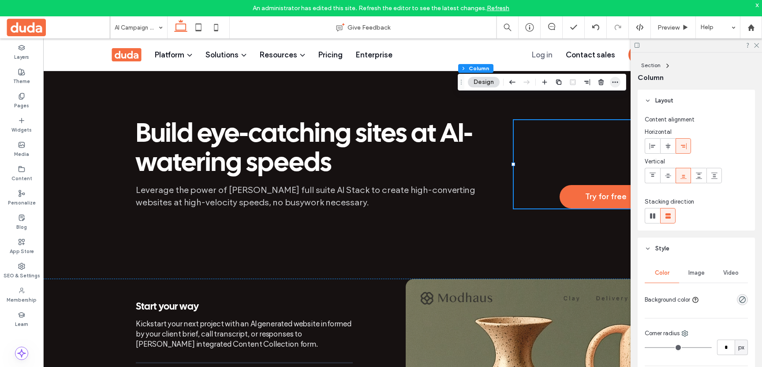
click at [614, 80] on icon "button" at bounding box center [615, 82] width 7 height 7
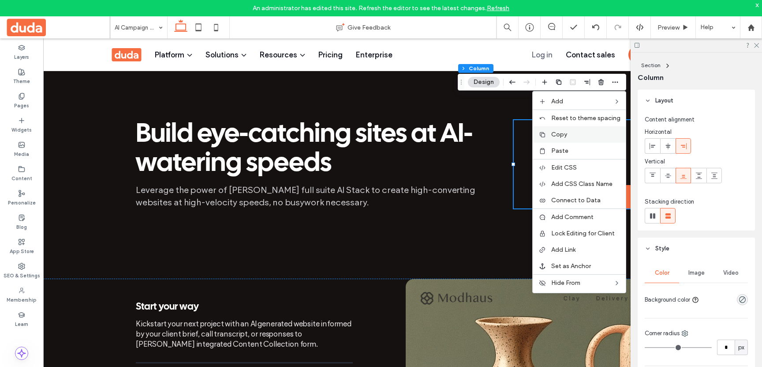
click at [557, 134] on span "Copy" at bounding box center [559, 134] width 16 height 7
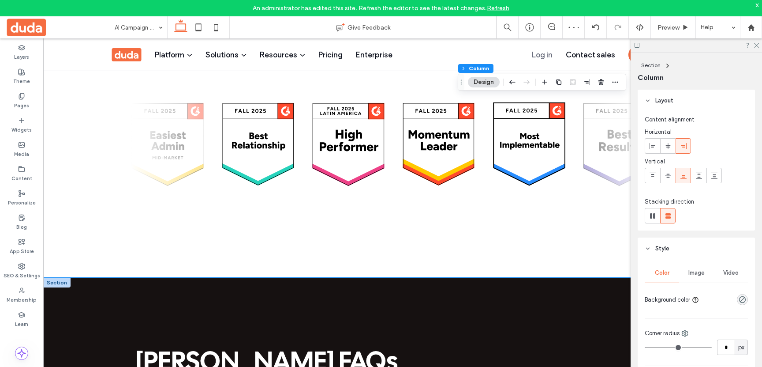
scroll to position [2474, 0]
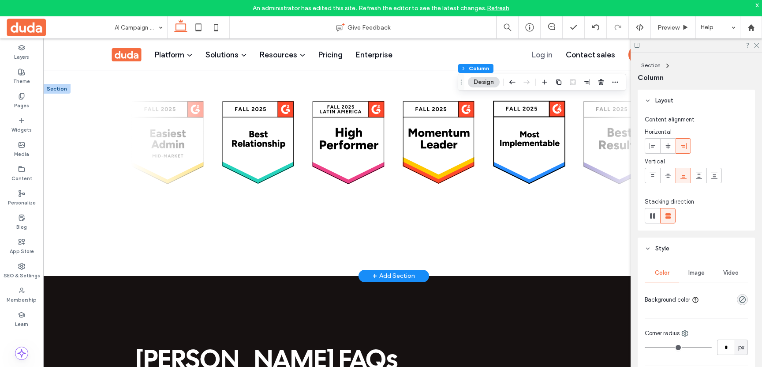
click at [398, 271] on div "+ Add Section" at bounding box center [394, 276] width 42 height 10
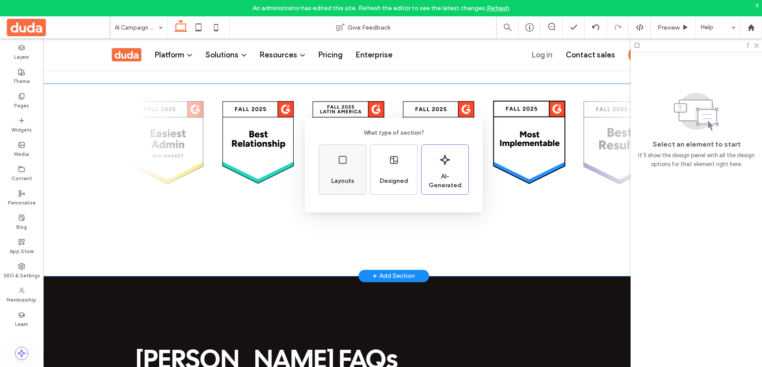
click at [357, 176] on span "Layouts" at bounding box center [343, 180] width 30 height 9
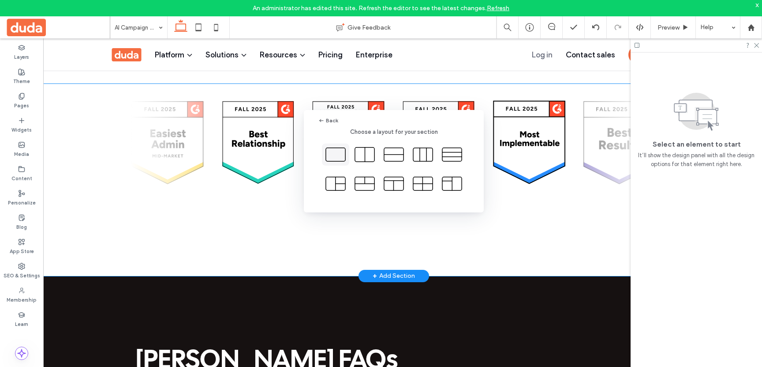
click at [337, 152] on icon at bounding box center [336, 154] width 22 height 22
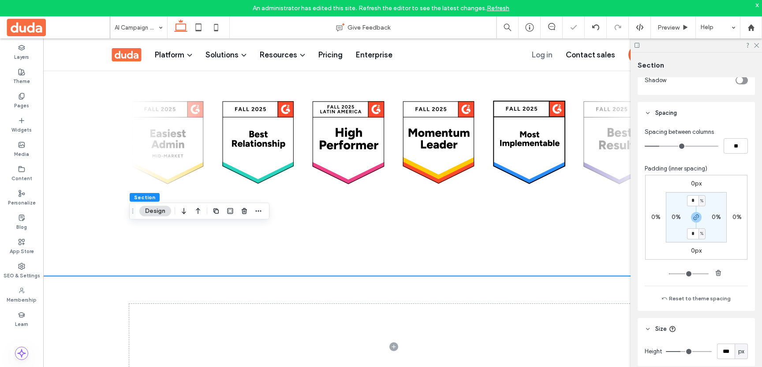
scroll to position [376, 0]
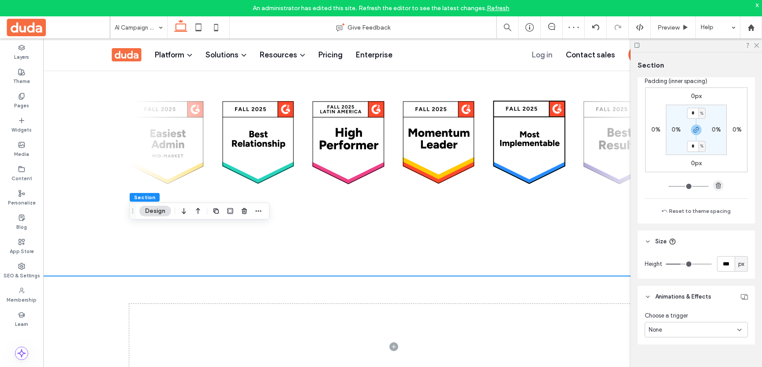
click at [717, 189] on span "button" at bounding box center [718, 185] width 11 height 11
type input "*"
click at [98, 276] on div at bounding box center [393, 346] width 701 height 141
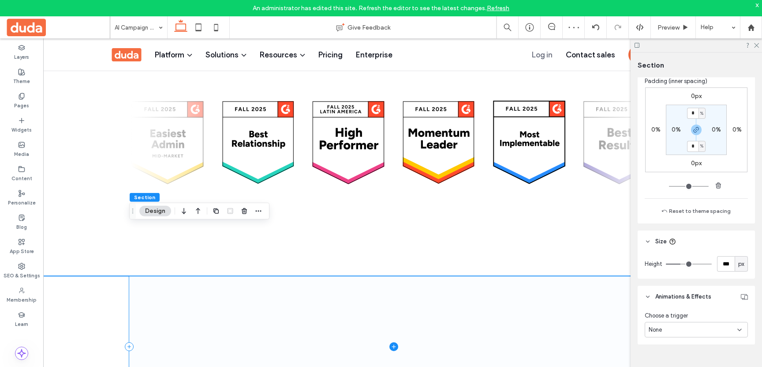
click at [339, 290] on span at bounding box center [393, 346] width 529 height 141
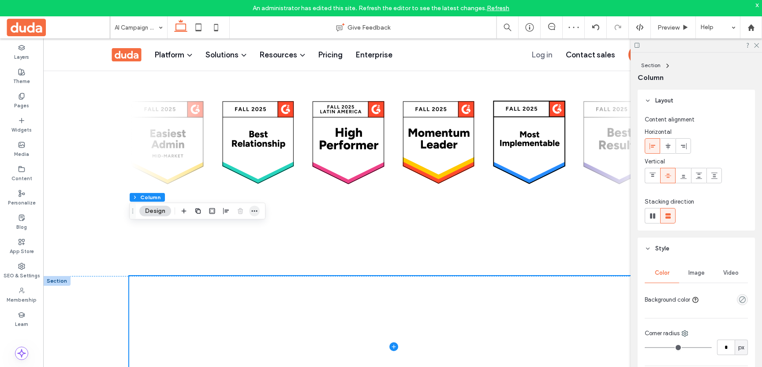
click at [254, 213] on icon "button" at bounding box center [254, 210] width 7 height 7
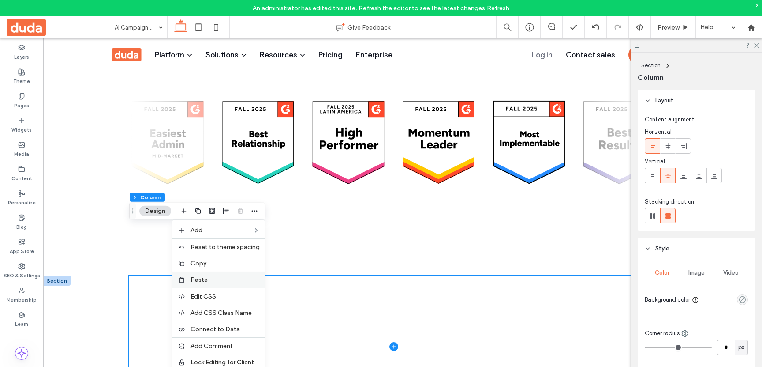
click at [218, 278] on label "Paste" at bounding box center [225, 279] width 69 height 7
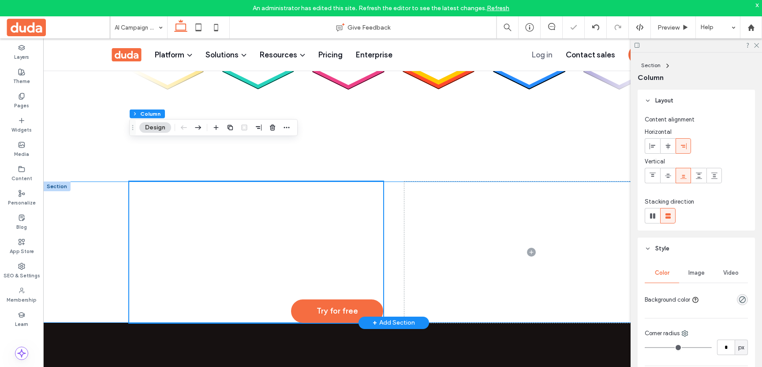
scroll to position [2574, 0]
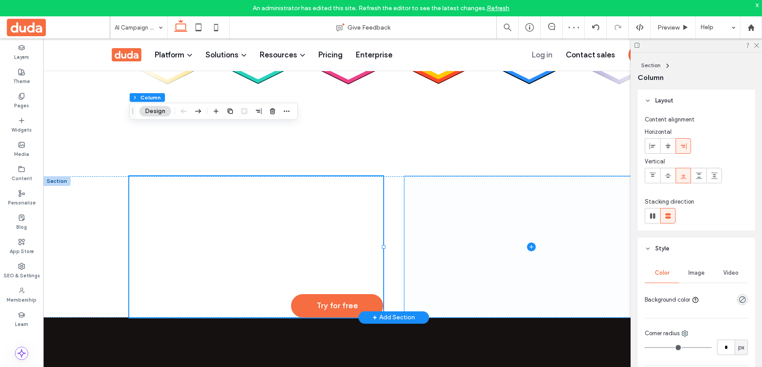
click at [417, 206] on span at bounding box center [532, 246] width 254 height 141
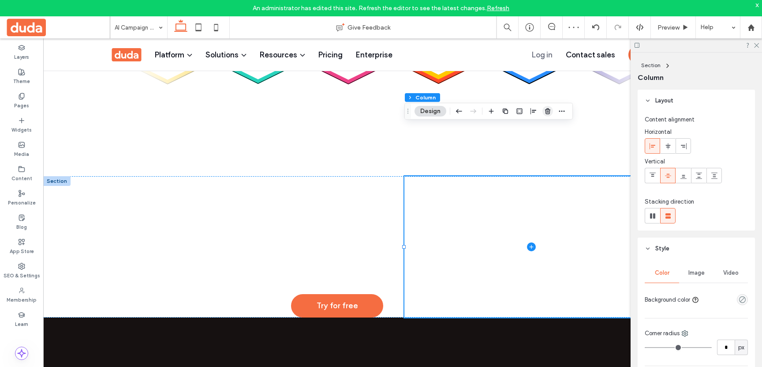
click at [546, 114] on icon "button" at bounding box center [547, 111] width 7 height 7
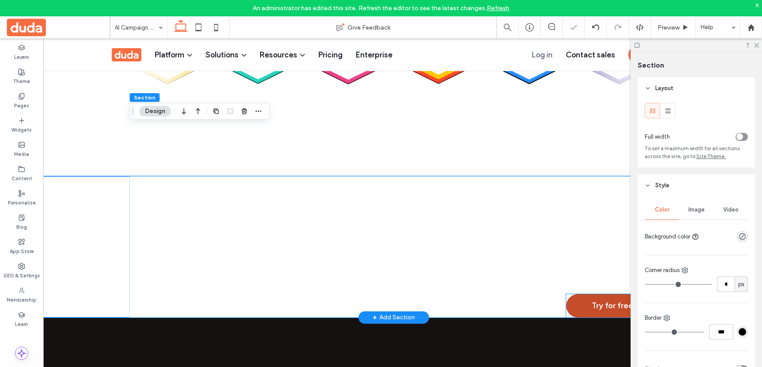
click at [582, 294] on link "Try for free" at bounding box center [612, 305] width 92 height 23
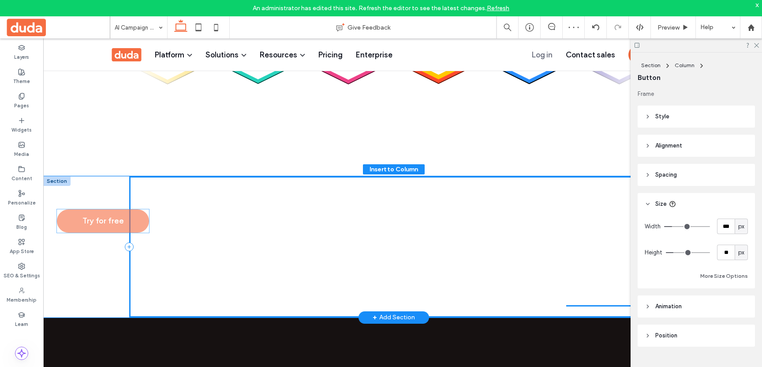
drag, startPoint x: 588, startPoint y: 254, endPoint x: 287, endPoint y: 195, distance: 306.3
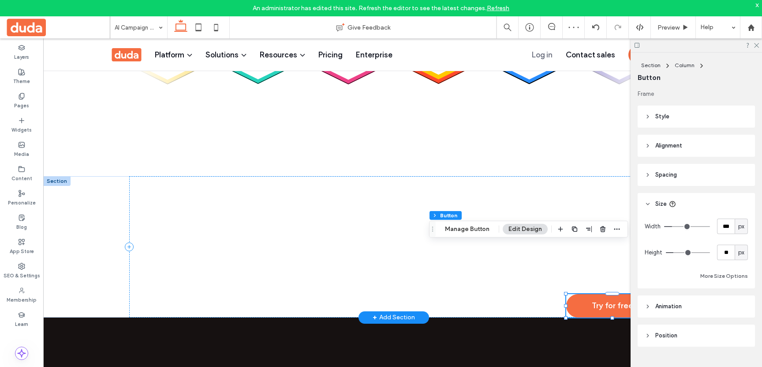
click at [322, 176] on div "Try for free" at bounding box center [393, 246] width 529 height 141
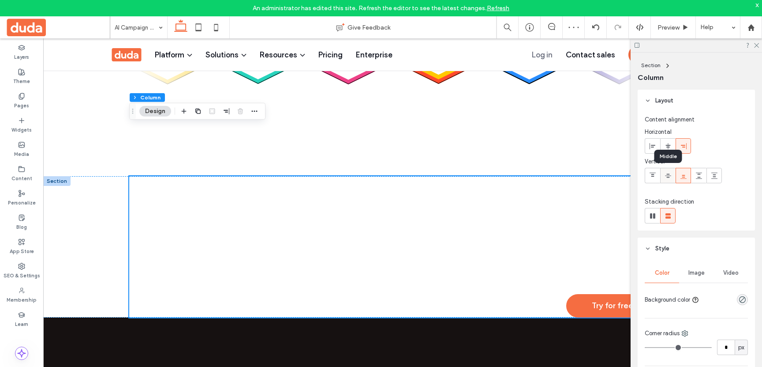
click at [667, 174] on icon at bounding box center [668, 175] width 7 height 7
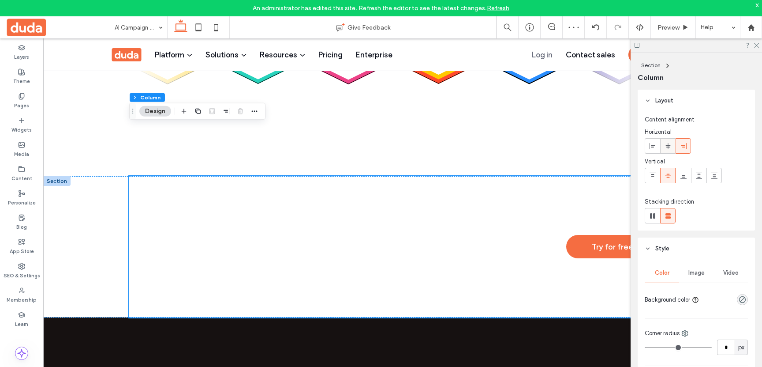
click at [667, 146] on use at bounding box center [668, 145] width 5 height 6
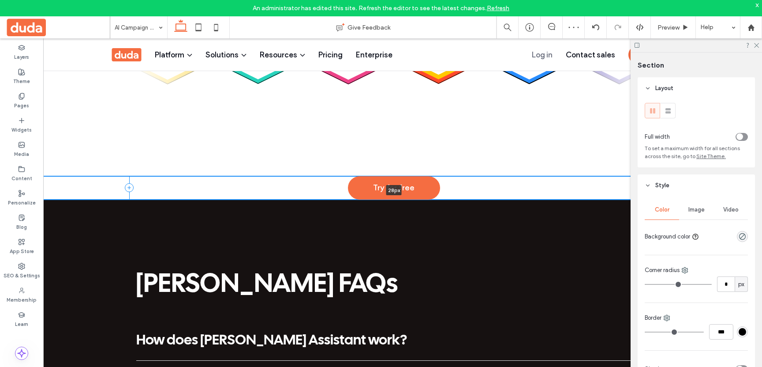
drag, startPoint x: 429, startPoint y: 264, endPoint x: 441, endPoint y: 134, distance: 131.2
click at [441, 176] on div "Try for free 28px Section + Add Section" at bounding box center [393, 187] width 701 height 23
type input "**"
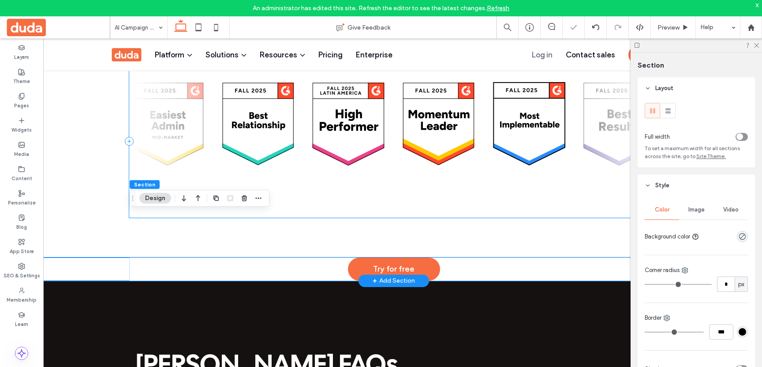
scroll to position [2476, 0]
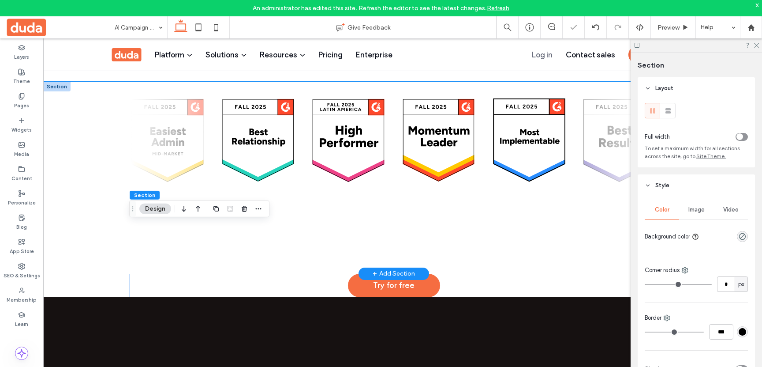
click at [451, 196] on div at bounding box center [393, 178] width 529 height 192
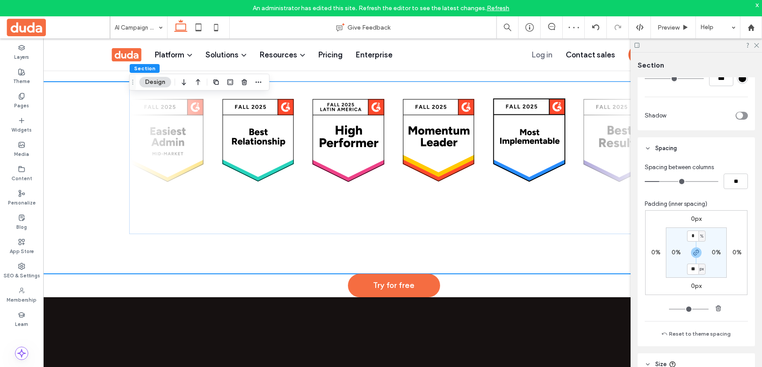
scroll to position [376, 0]
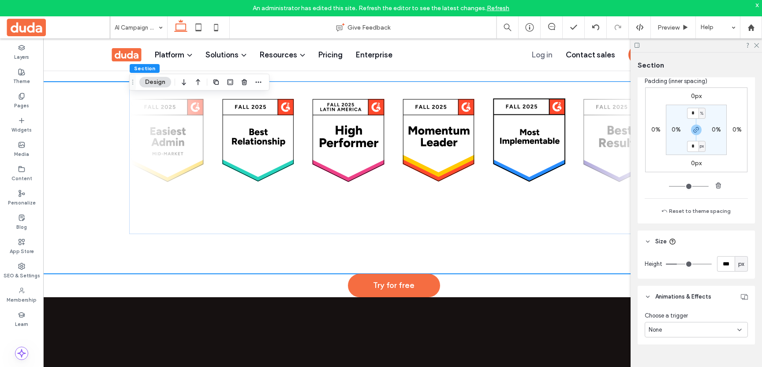
type input "*"
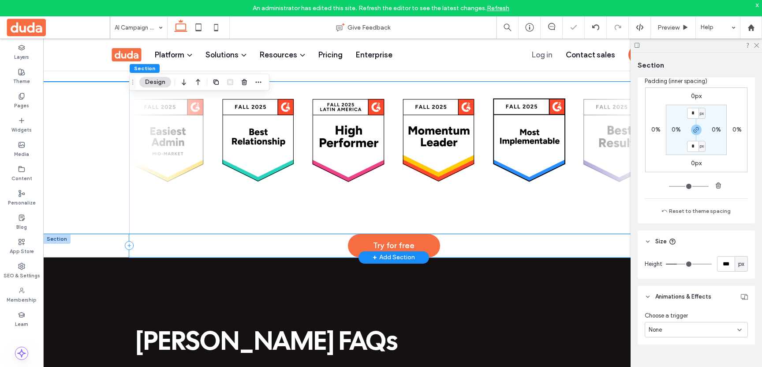
click at [484, 234] on div "Try for free" at bounding box center [393, 245] width 529 height 23
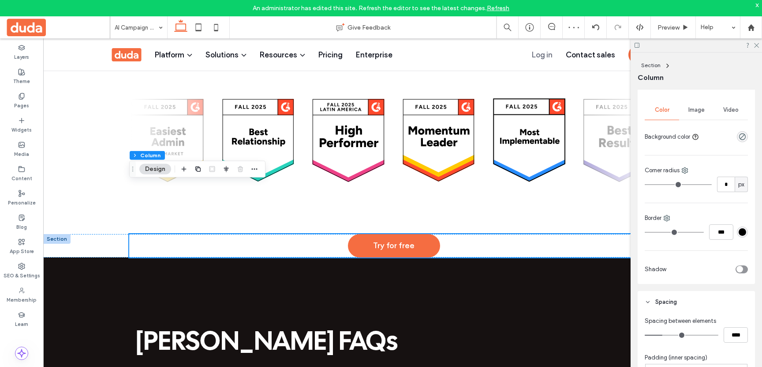
scroll to position [258, 0]
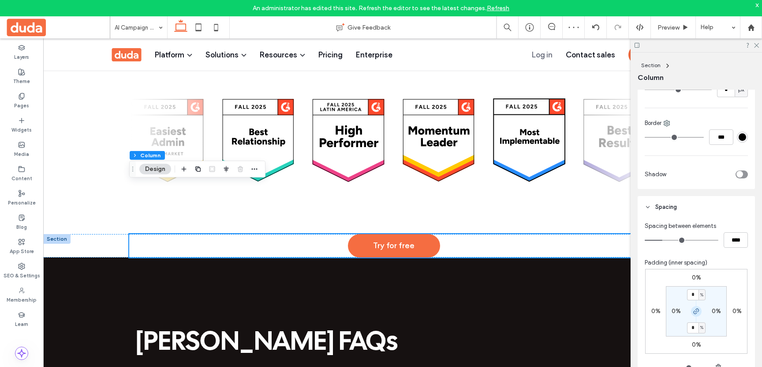
click at [699, 315] on span "button" at bounding box center [696, 311] width 11 height 11
click at [701, 327] on div "0%" at bounding box center [696, 327] width 20 height 8
click at [698, 327] on label "0%" at bounding box center [696, 326] width 9 height 7
click at [700, 327] on div "%" at bounding box center [702, 327] width 5 height 9
click at [699, 268] on span "px" at bounding box center [699, 268] width 6 height 9
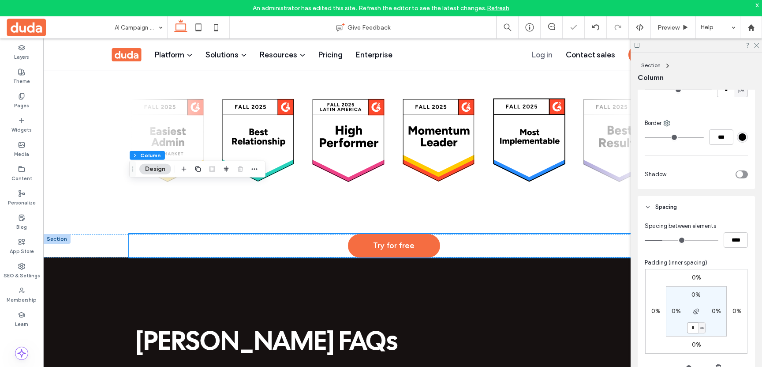
click at [693, 331] on input "*" at bounding box center [692, 327] width 11 height 11
type input "***"
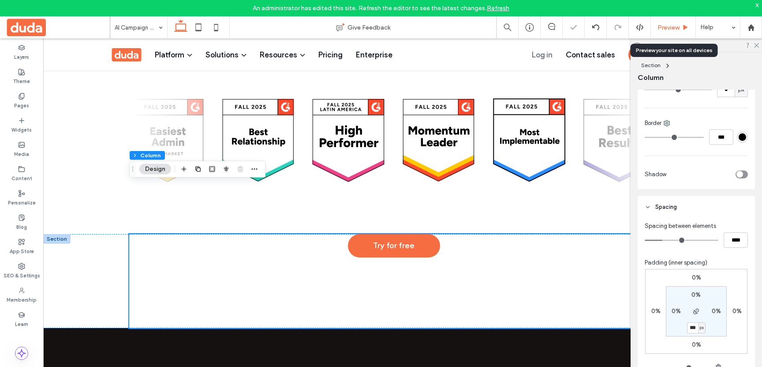
click at [674, 21] on div "Preview" at bounding box center [673, 27] width 45 height 22
click at [671, 30] on span "Preview" at bounding box center [669, 27] width 22 height 7
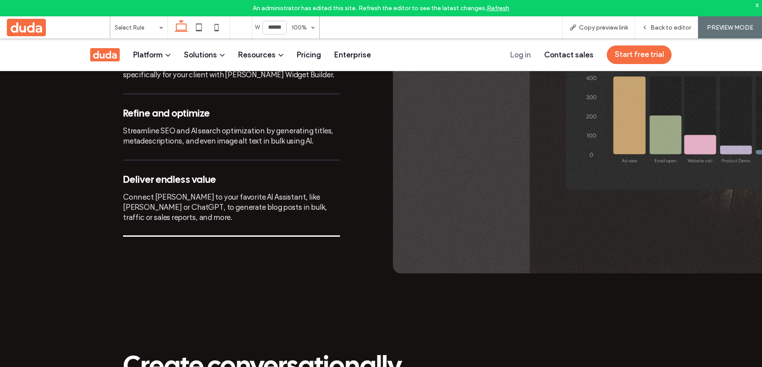
scroll to position [940, 0]
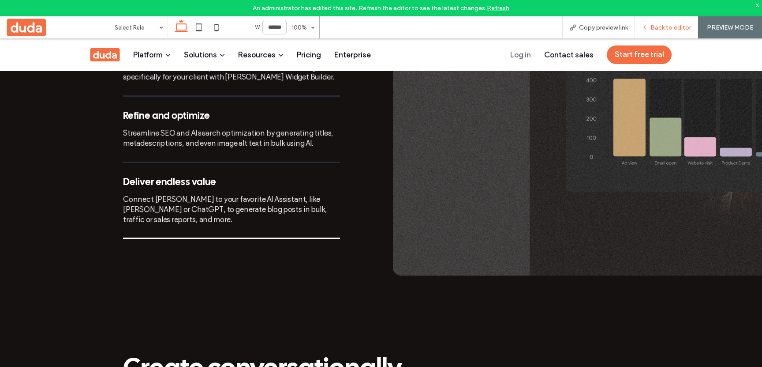
click at [663, 28] on span "Back to editor" at bounding box center [671, 27] width 41 height 7
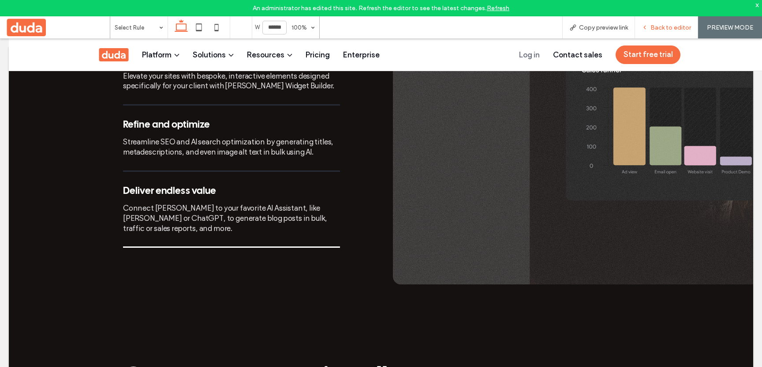
scroll to position [949, 0]
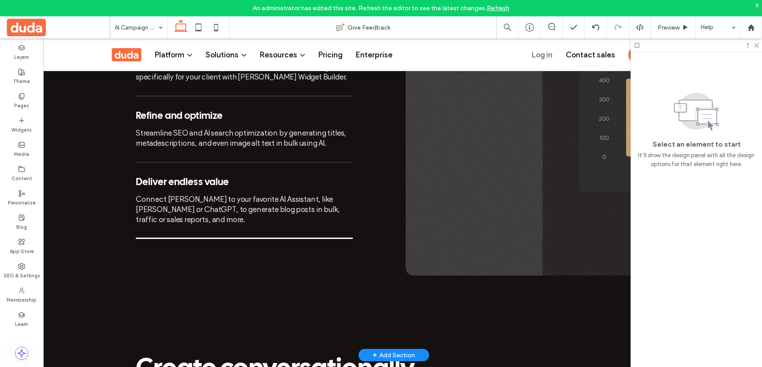
click at [426, 282] on div "Start your way Kickstart your next project with an AI generated website informe…" at bounding box center [393, 150] width 529 height 408
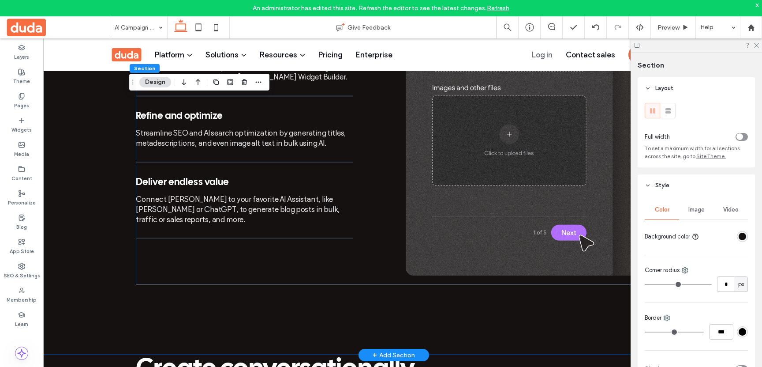
click at [461, 296] on div "Start your way Kickstart your next project with an AI generated website informe…" at bounding box center [393, 150] width 529 height 408
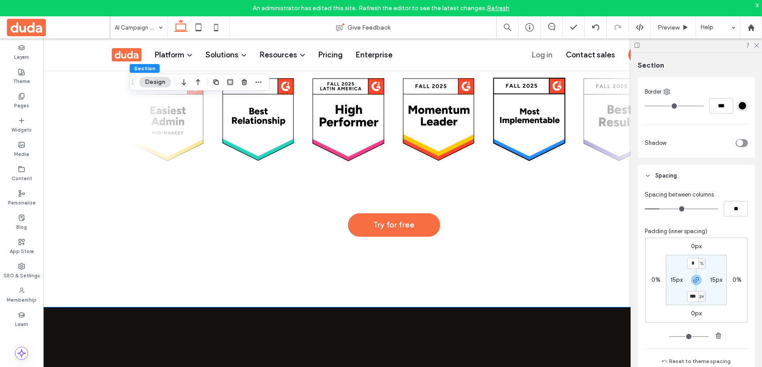
scroll to position [2486, 0]
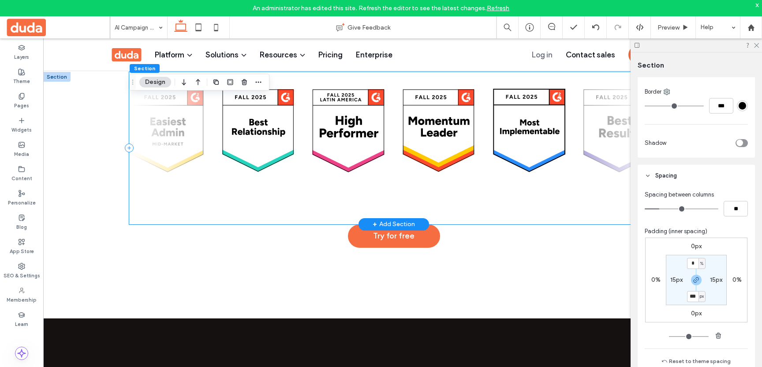
click at [485, 145] on div at bounding box center [393, 148] width 529 height 152
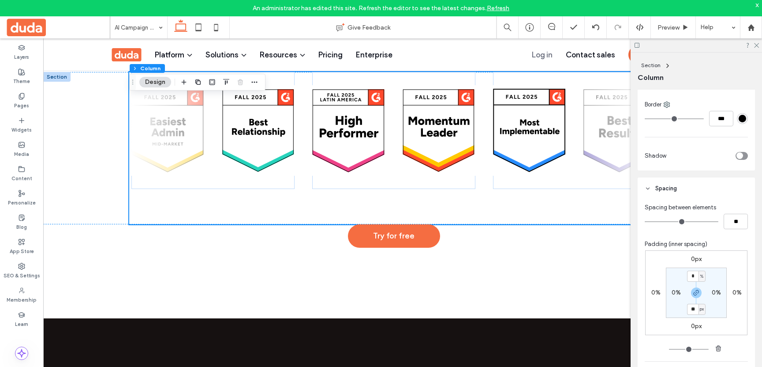
scroll to position [382, 0]
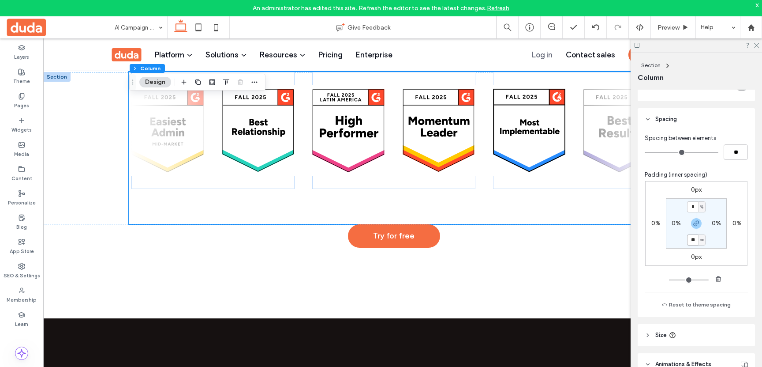
click at [695, 243] on input "**" at bounding box center [692, 239] width 11 height 11
type input "**"
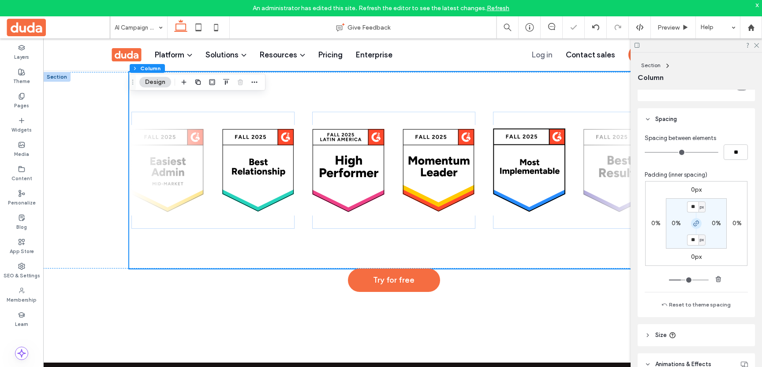
click at [697, 225] on use "button" at bounding box center [696, 223] width 5 height 5
click at [694, 208] on input "**" at bounding box center [692, 206] width 11 height 11
type input "*"
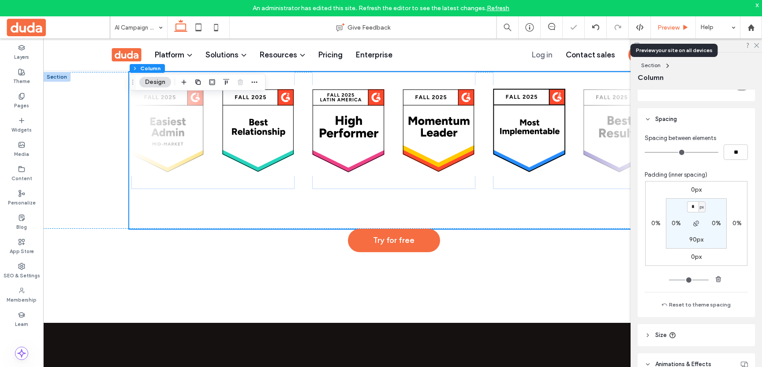
click at [669, 30] on span "Preview" at bounding box center [669, 27] width 22 height 7
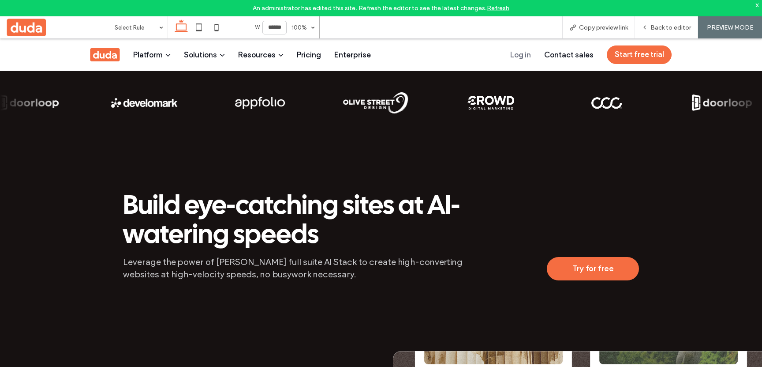
scroll to position [338, 0]
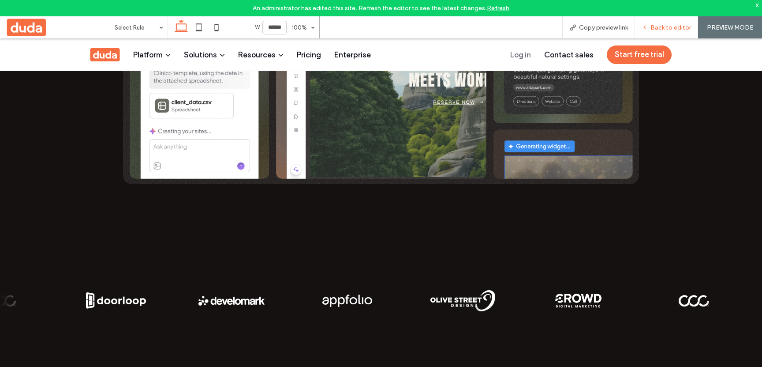
click at [661, 32] on div "Back to editor" at bounding box center [666, 27] width 63 height 22
click at [671, 33] on div "Back to editor" at bounding box center [666, 27] width 63 height 22
click at [657, 27] on span "Back to editor" at bounding box center [671, 27] width 41 height 7
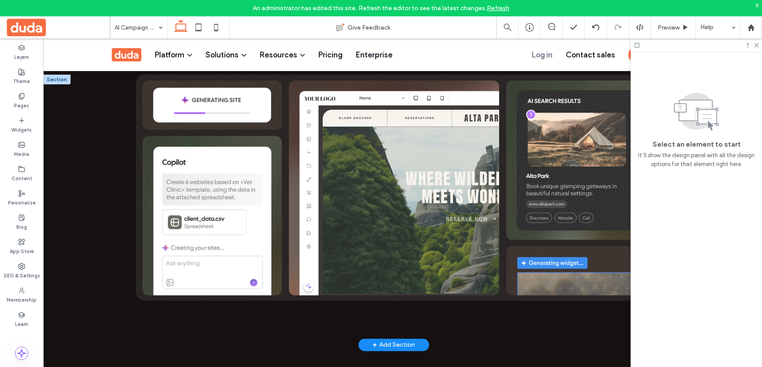
scroll to position [154, 0]
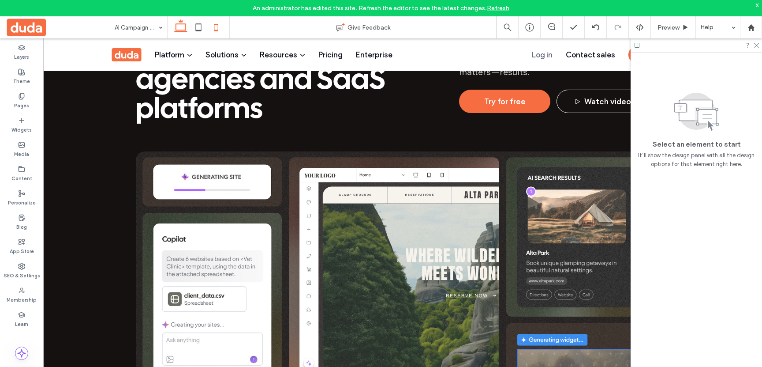
click at [214, 26] on icon at bounding box center [216, 28] width 18 height 18
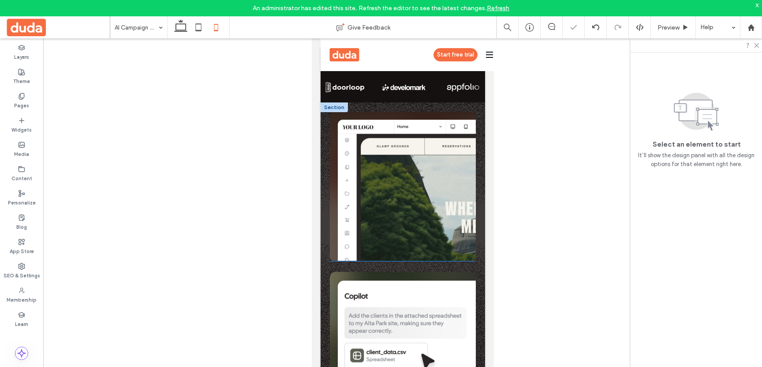
click at [392, 178] on img at bounding box center [403, 186] width 146 height 149
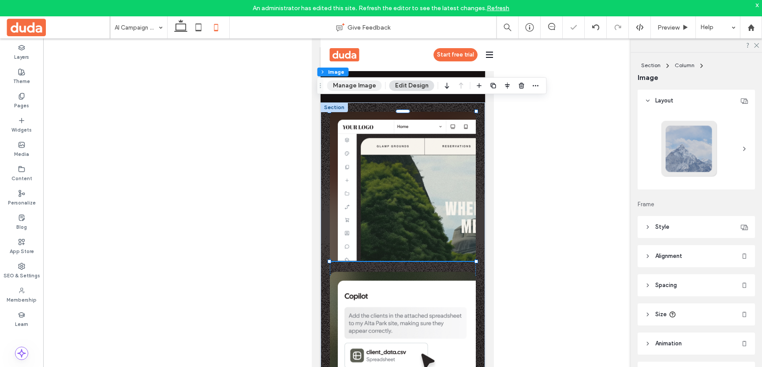
click at [363, 87] on button "Manage Image" at bounding box center [354, 85] width 55 height 11
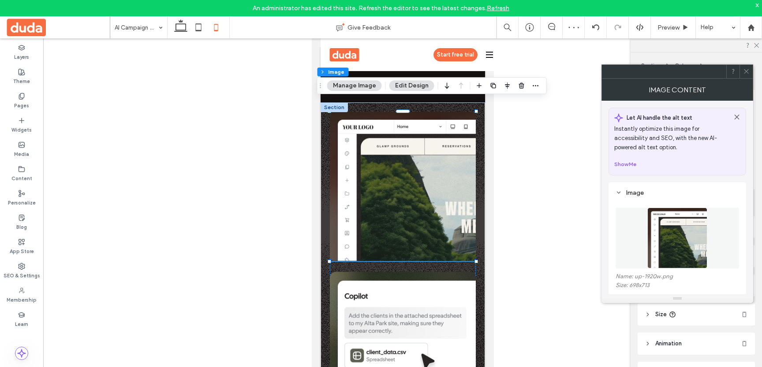
click at [677, 231] on img at bounding box center [678, 237] width 60 height 61
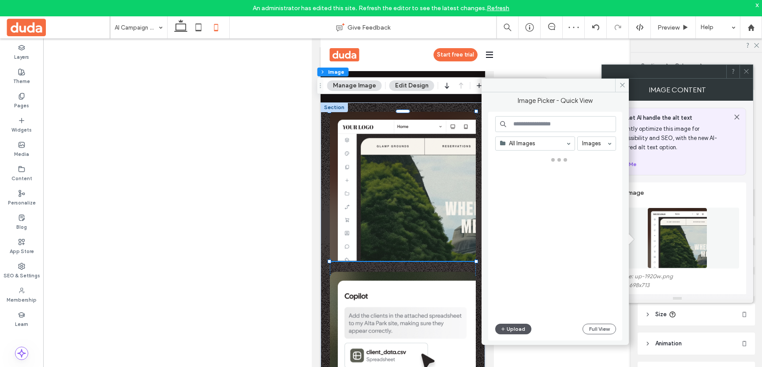
click at [524, 332] on button "Upload" at bounding box center [513, 328] width 36 height 11
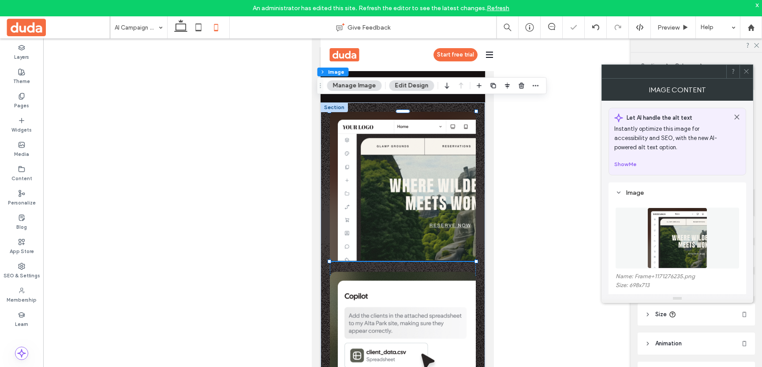
click at [747, 72] on icon at bounding box center [746, 71] width 7 height 7
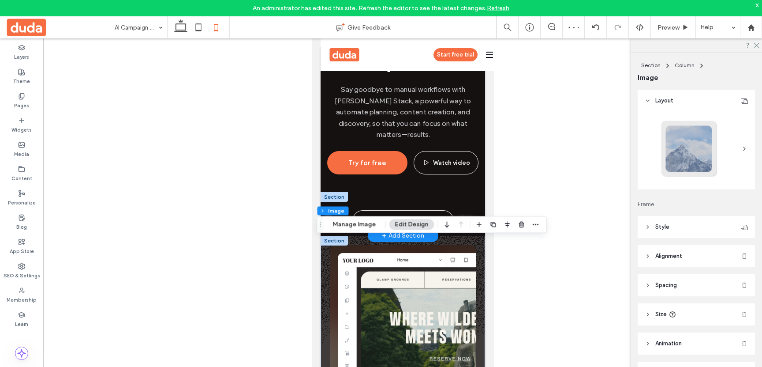
scroll to position [102, 0]
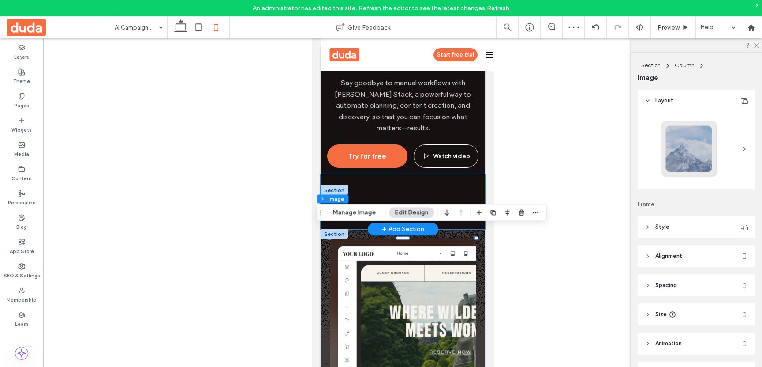
click at [353, 174] on div "‹ › View all success stories" at bounding box center [402, 201] width 165 height 55
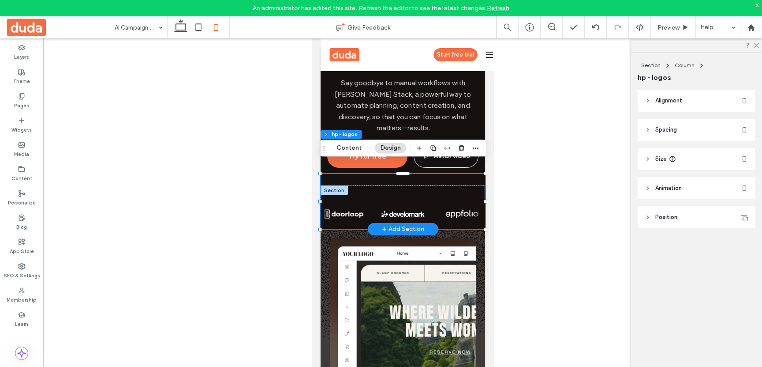
click at [403, 174] on div "‹ › View all success stories" at bounding box center [402, 201] width 165 height 55
click at [447, 174] on div "‹ › View all success stories" at bounding box center [402, 201] width 165 height 55
click at [651, 66] on span "Section" at bounding box center [650, 65] width 19 height 7
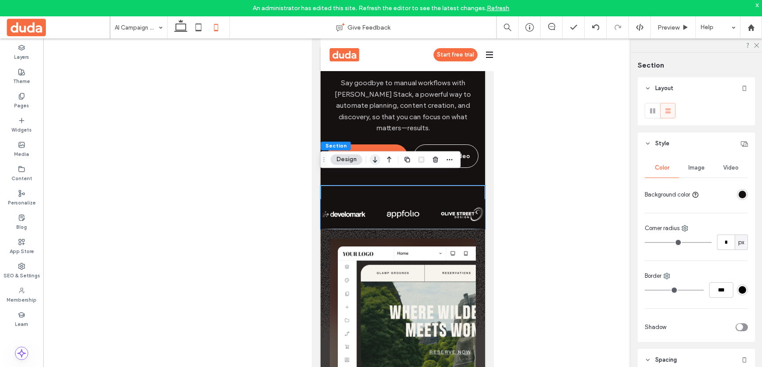
click at [375, 160] on icon "button" at bounding box center [375, 159] width 11 height 16
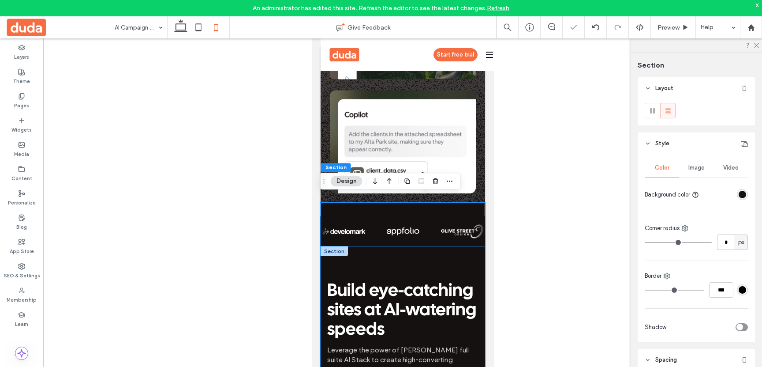
scroll to position [370, 0]
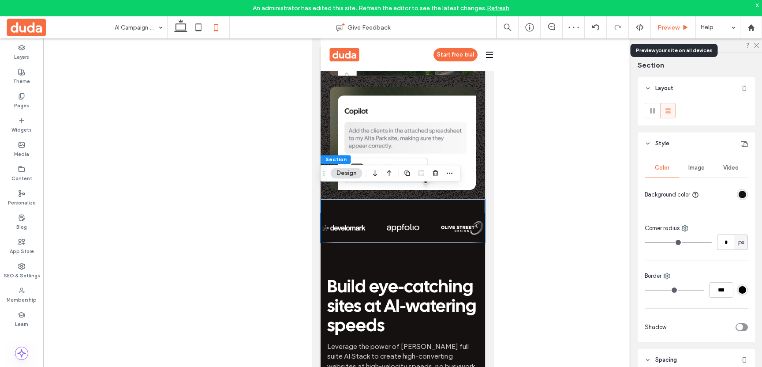
click at [663, 32] on div "Preview" at bounding box center [673, 27] width 45 height 22
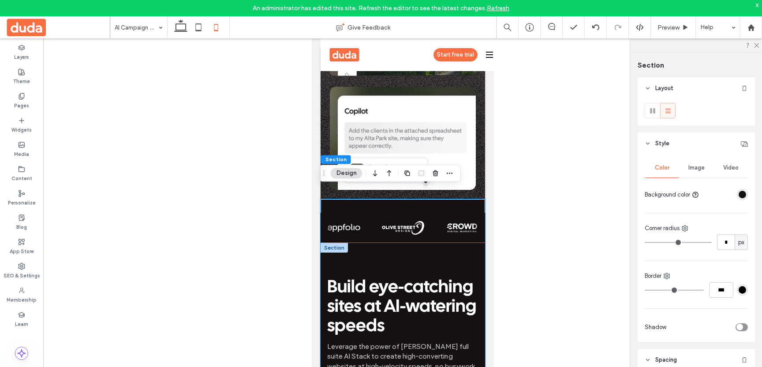
click at [384, 250] on div "Build eye-catching sites at AI-watering speeds Leverage the power of Duda’s ful…" at bounding box center [402, 340] width 165 height 194
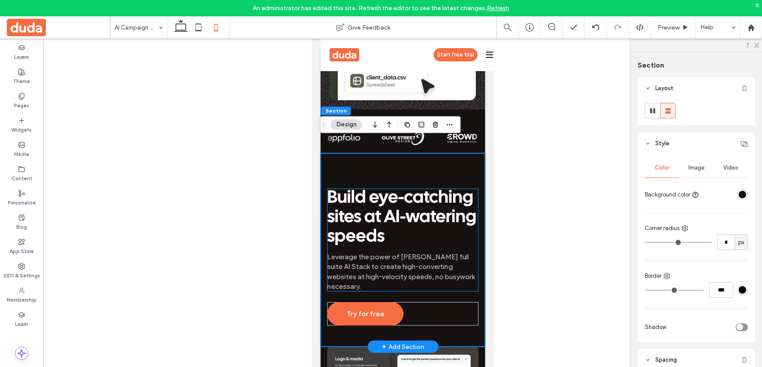
scroll to position [462, 0]
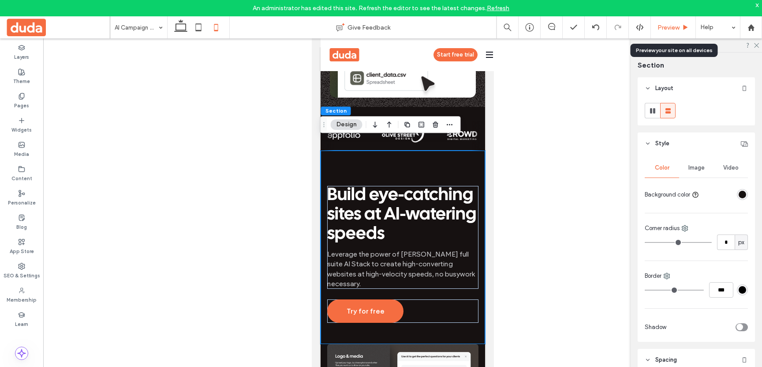
click at [663, 24] on span "Preview" at bounding box center [669, 27] width 22 height 7
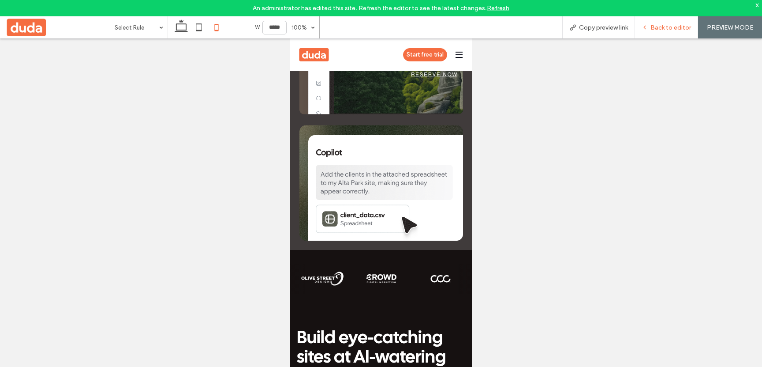
click at [653, 25] on span "Back to editor" at bounding box center [671, 27] width 41 height 7
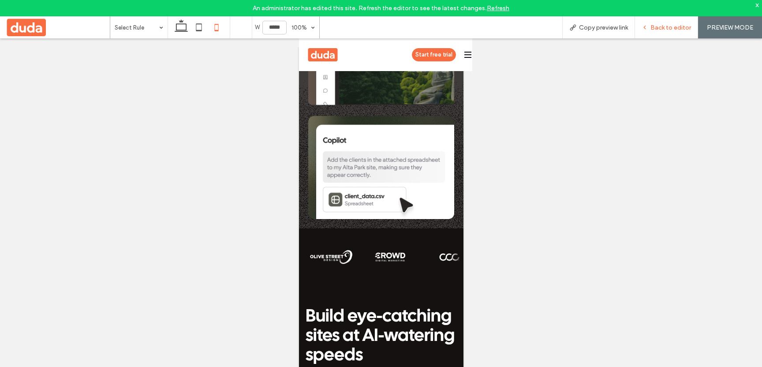
scroll to position [349, 0]
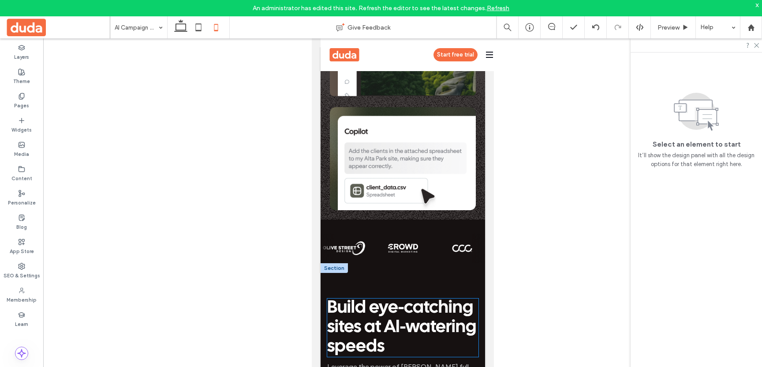
click at [450, 331] on h2 "Build eye-catching sites at AI-watering speeds" at bounding box center [402, 327] width 151 height 58
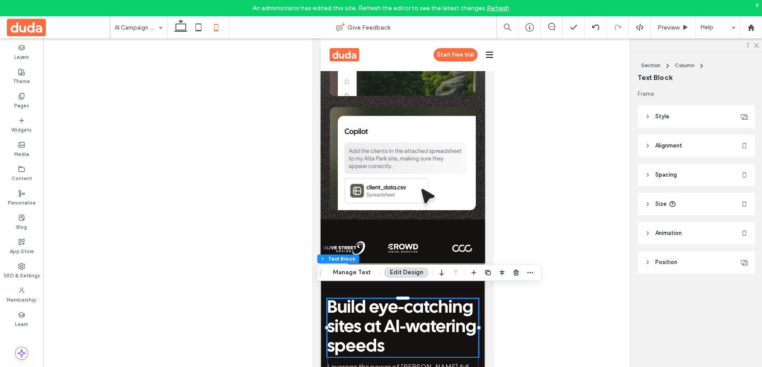
click at [650, 198] on header "Size" at bounding box center [696, 204] width 117 height 22
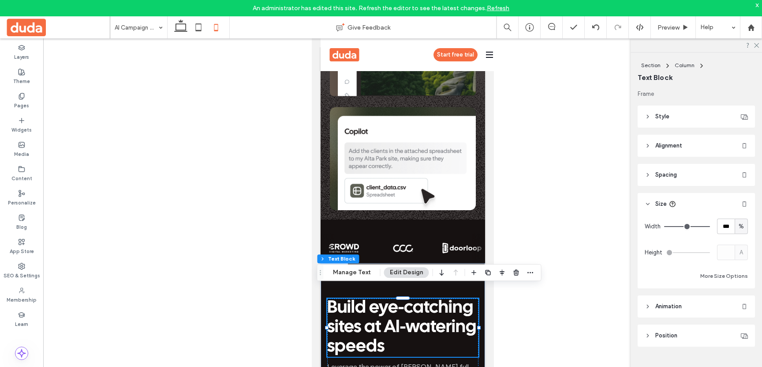
click at [739, 222] on span "%" at bounding box center [741, 226] width 5 height 9
click at [738, 242] on div "px" at bounding box center [741, 241] width 12 height 15
type input "***"
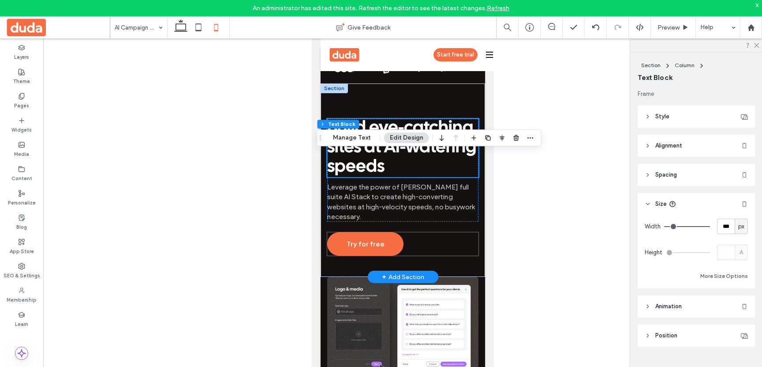
scroll to position [557, 0]
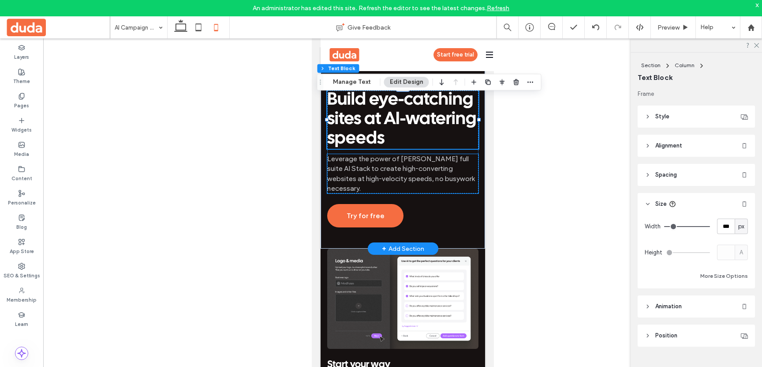
click at [440, 154] on span "Leverage the power of [PERSON_NAME] full suite AI Stack to create high-converti…" at bounding box center [401, 173] width 148 height 38
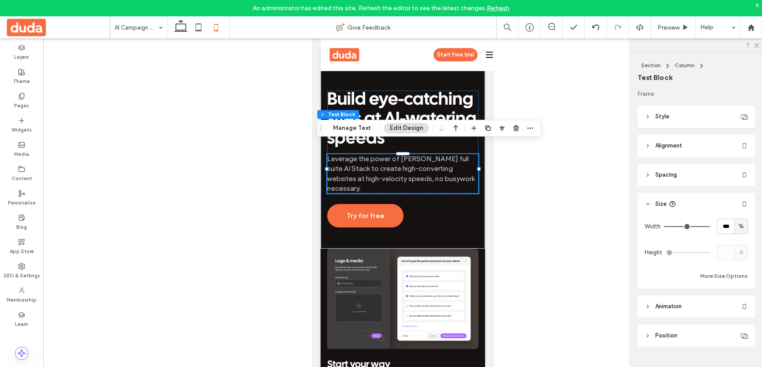
click at [741, 226] on span "%" at bounding box center [741, 226] width 5 height 9
click at [737, 240] on div "px" at bounding box center [741, 241] width 12 height 15
type input "***"
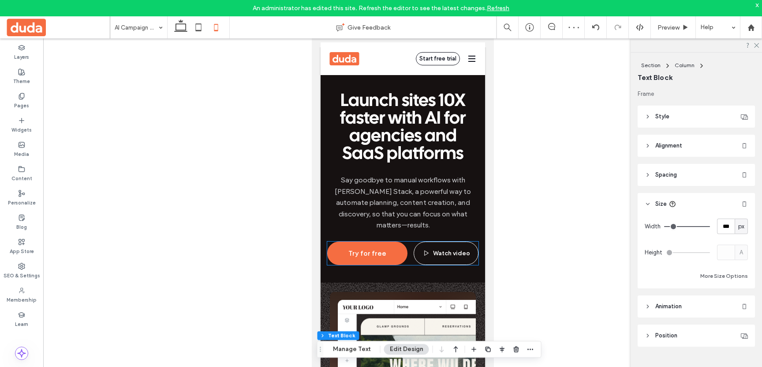
scroll to position [4, 0]
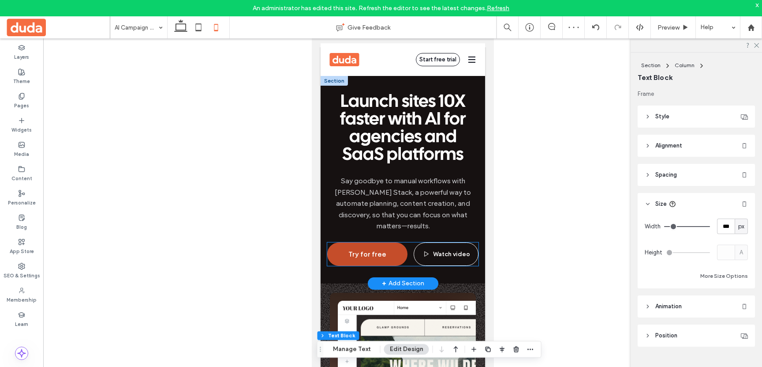
click at [401, 242] on link "Try for free" at bounding box center [367, 253] width 80 height 23
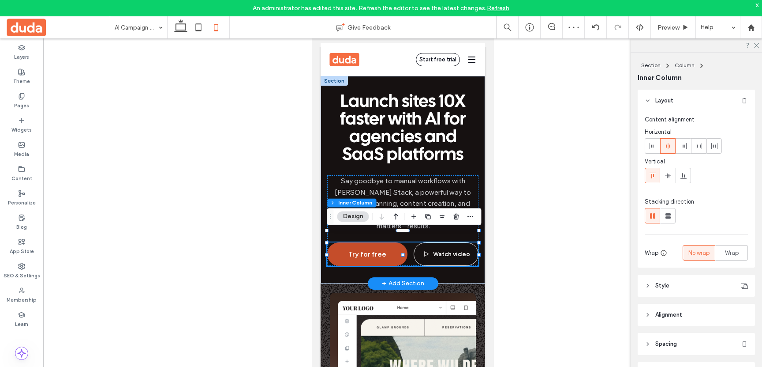
click at [406, 242] on link "Try for free" at bounding box center [367, 253] width 80 height 23
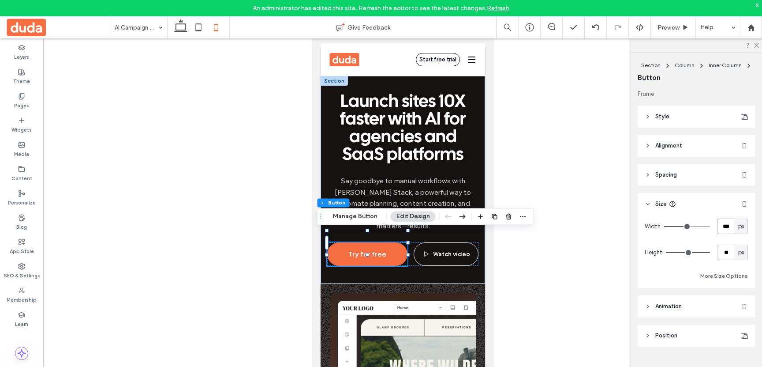
click at [720, 226] on input "***" at bounding box center [726, 225] width 18 height 15
type input "***"
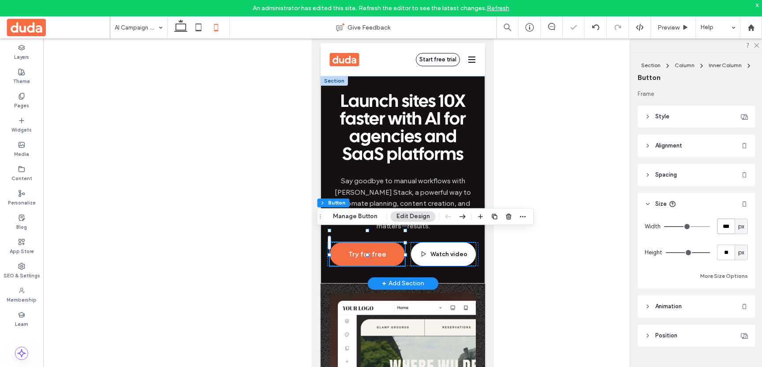
click at [443, 250] on span "Watch video" at bounding box center [448, 253] width 37 height 7
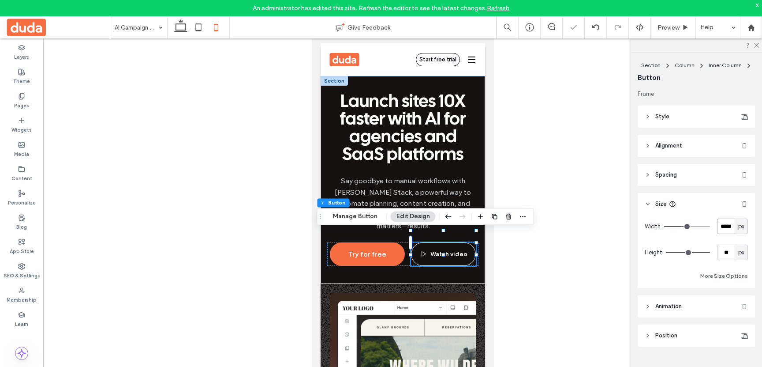
click at [724, 222] on input "*****" at bounding box center [726, 225] width 18 height 15
type input "***"
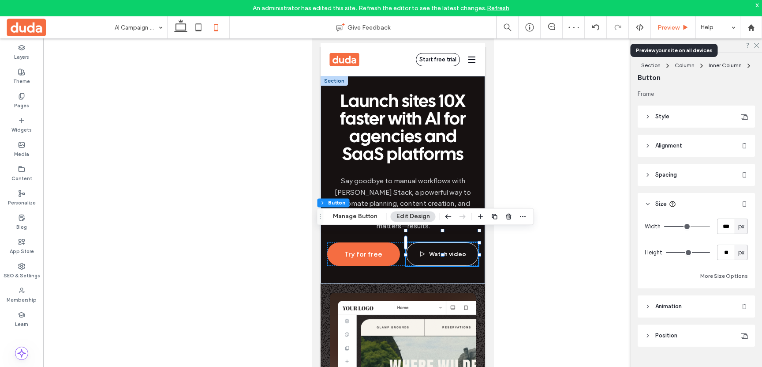
click at [669, 26] on span "Preview" at bounding box center [669, 27] width 22 height 7
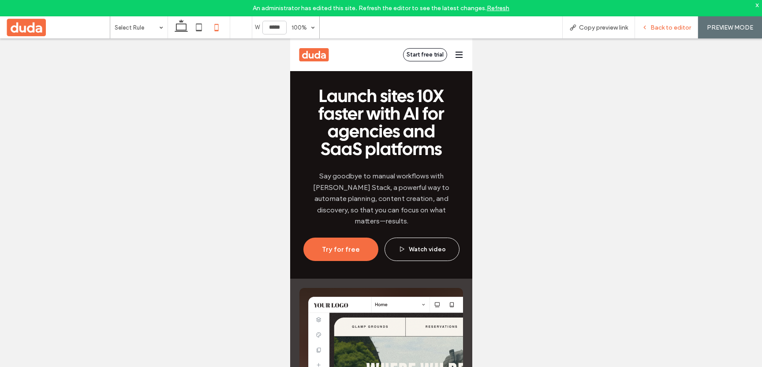
click at [657, 30] on span "Back to editor" at bounding box center [671, 27] width 41 height 7
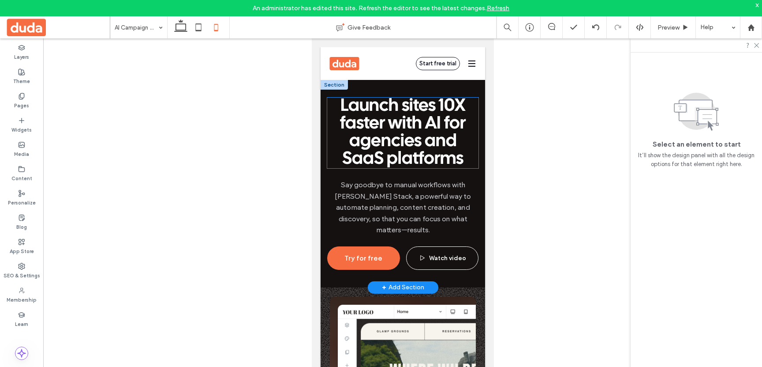
click at [440, 138] on span "Launch sites 10X faster with AI for agencies and SaaS platforms" at bounding box center [403, 132] width 126 height 69
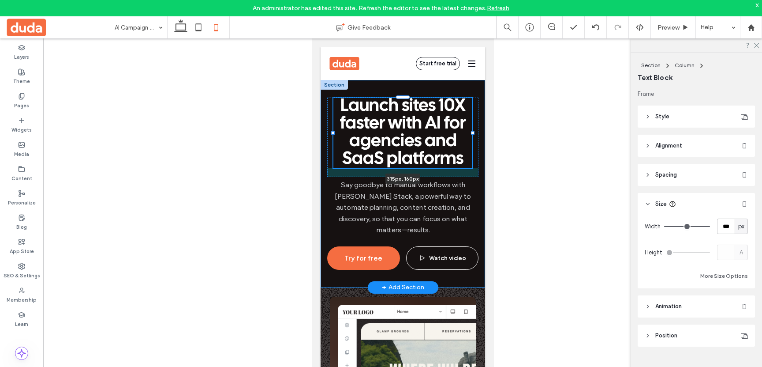
drag, startPoint x: 478, startPoint y: 134, endPoint x: 472, endPoint y: 134, distance: 6.2
click at [472, 134] on div at bounding box center [473, 133] width 4 height 4
type input "***"
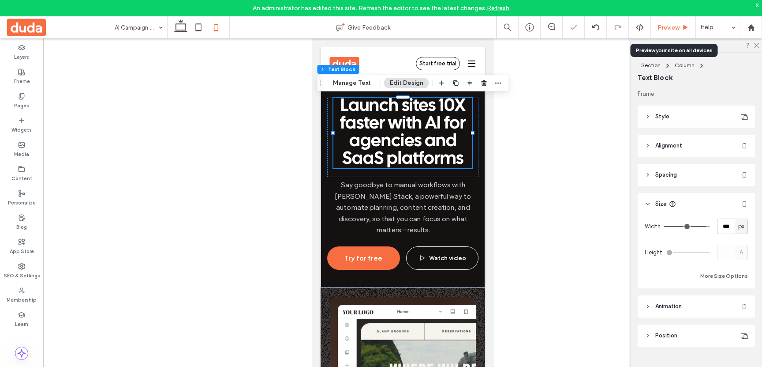
click at [677, 30] on span "Preview" at bounding box center [669, 27] width 22 height 7
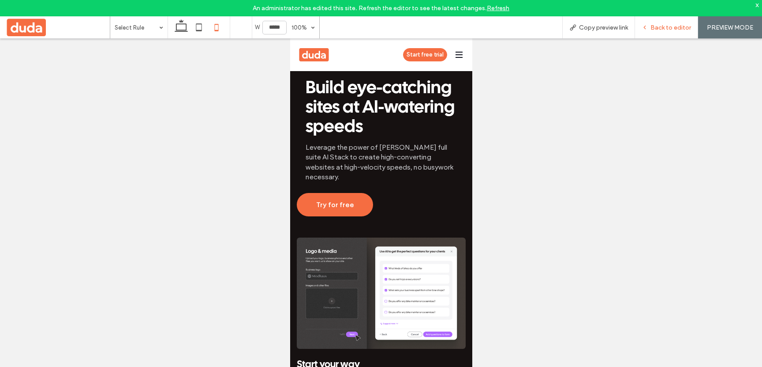
click at [650, 30] on div "Back to editor" at bounding box center [666, 27] width 63 height 7
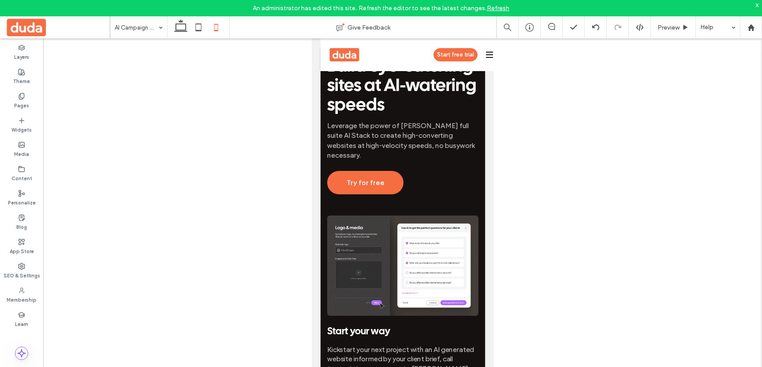
scroll to position [569, 0]
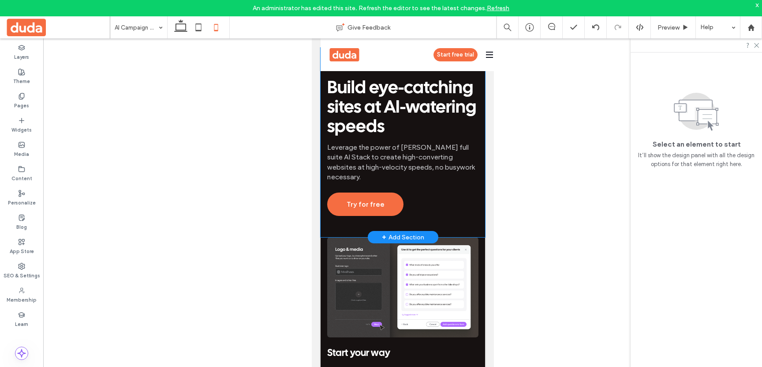
click at [327, 169] on div "Build eye-catching sites at AI-watering speeds Leverage the power of Duda’s ful…" at bounding box center [402, 141] width 165 height 194
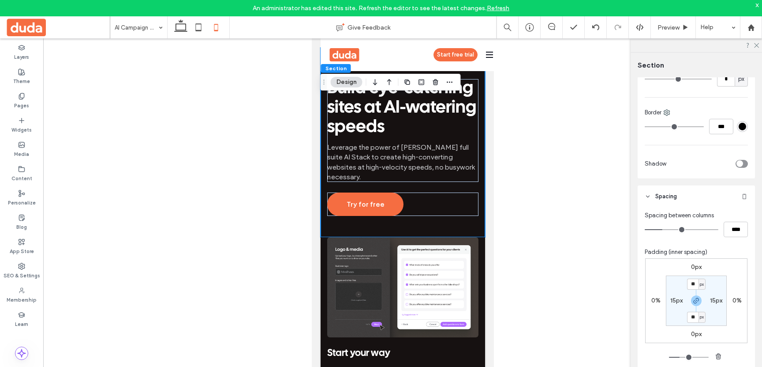
scroll to position [172, 0]
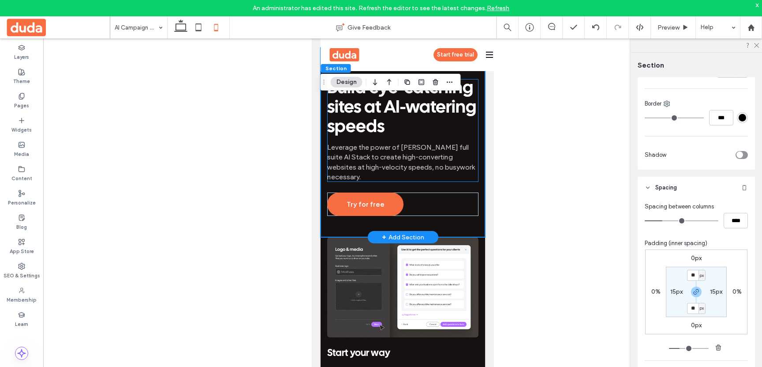
click at [340, 129] on div "Build eye-catching sites at AI-watering speeds Leverage the power of Duda’s ful…" at bounding box center [402, 130] width 151 height 103
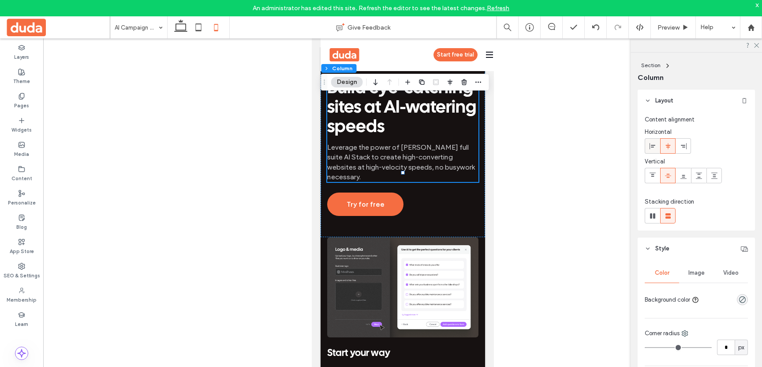
click at [652, 145] on use at bounding box center [653, 145] width 6 height 6
click at [669, 33] on div "Preview" at bounding box center [673, 27] width 45 height 22
click at [669, 31] on div "Preview" at bounding box center [673, 27] width 45 height 22
click at [665, 27] on span "Preview" at bounding box center [669, 27] width 22 height 7
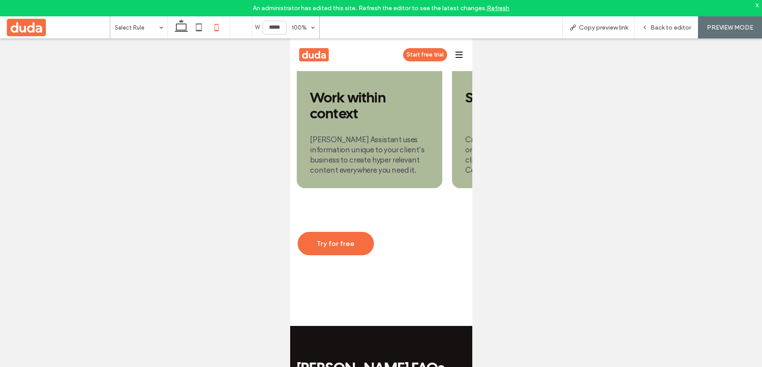
scroll to position [2490, 0]
click at [652, 31] on div "Back to editor" at bounding box center [666, 27] width 63 height 22
click at [657, 32] on div "Back to editor" at bounding box center [666, 27] width 63 height 22
click at [662, 26] on span "Back to editor" at bounding box center [671, 27] width 41 height 7
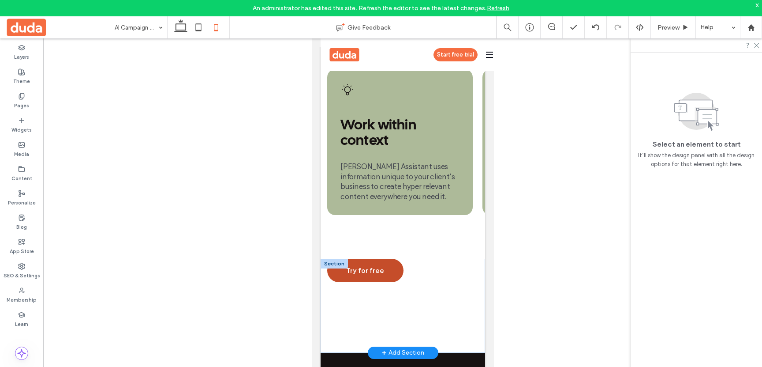
scroll to position [2450, 0]
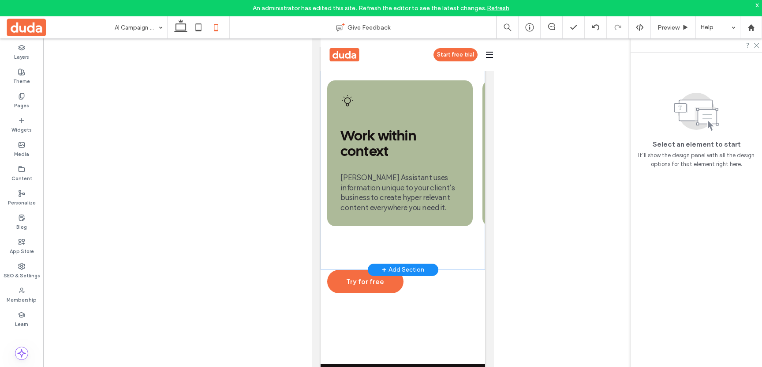
click at [388, 135] on div "Discovery is in Duda’s DNA Every website built on Duda begins with a rock-solid…" at bounding box center [402, 80] width 165 height 377
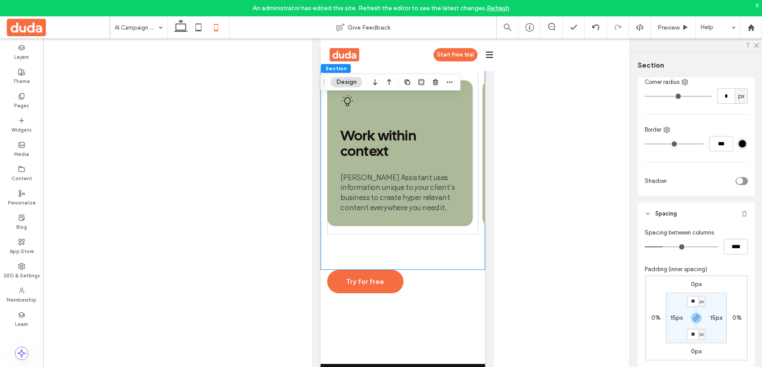
scroll to position [242, 0]
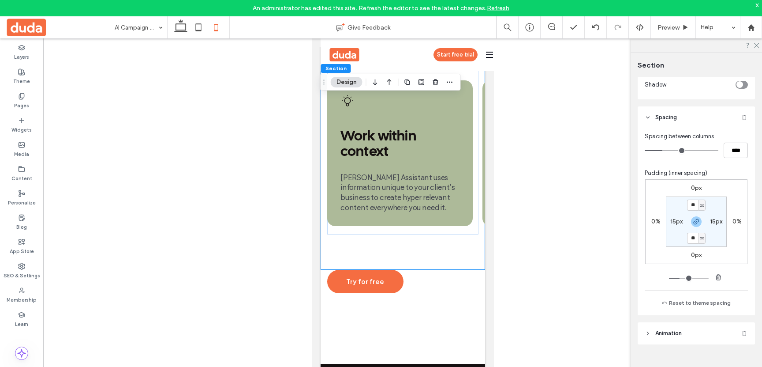
click at [696, 227] on section "** px 15px ** px 15px" at bounding box center [696, 221] width 61 height 50
click at [696, 224] on use "button" at bounding box center [696, 221] width 5 height 5
click at [692, 238] on label "80px" at bounding box center [696, 237] width 14 height 7
type input "**"
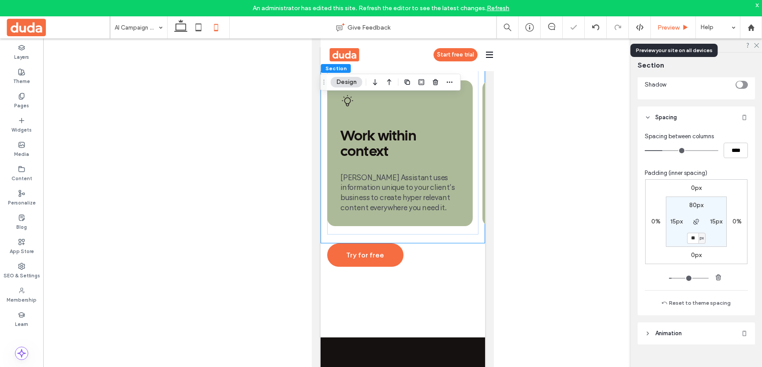
click at [673, 24] on span "Preview" at bounding box center [669, 27] width 22 height 7
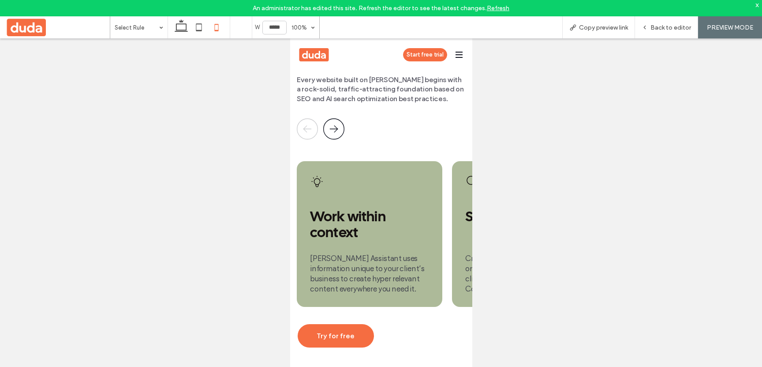
scroll to position [2358, 0]
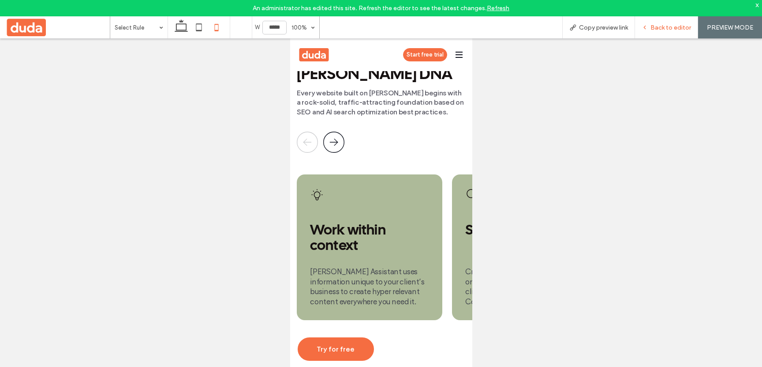
click at [671, 32] on div "Back to editor" at bounding box center [666, 27] width 63 height 22
click at [656, 26] on span "Back to editor" at bounding box center [671, 27] width 41 height 7
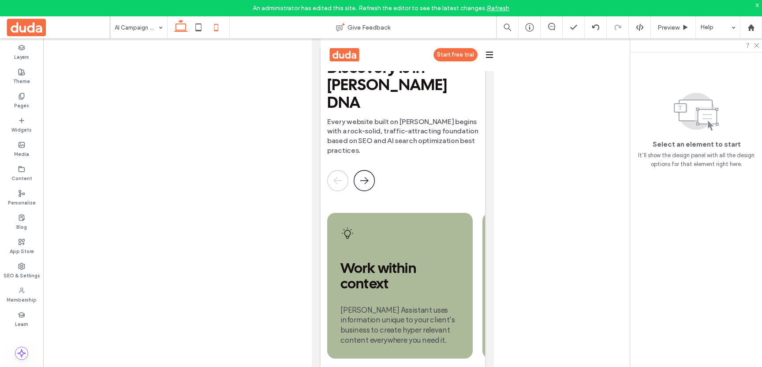
click at [176, 29] on icon at bounding box center [181, 28] width 18 height 18
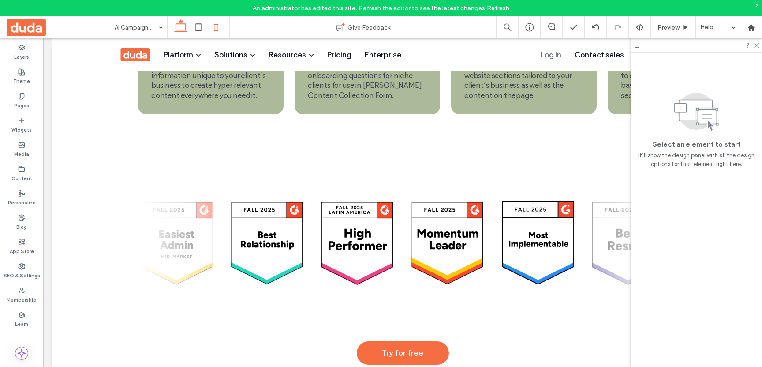
click at [216, 27] on icon at bounding box center [216, 28] width 18 height 18
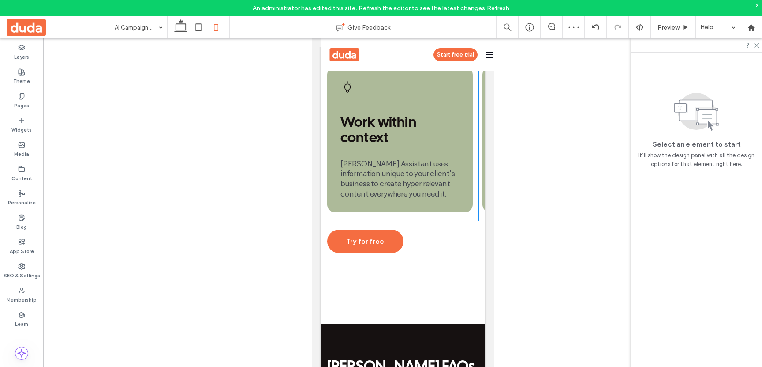
scroll to position [2370, 0]
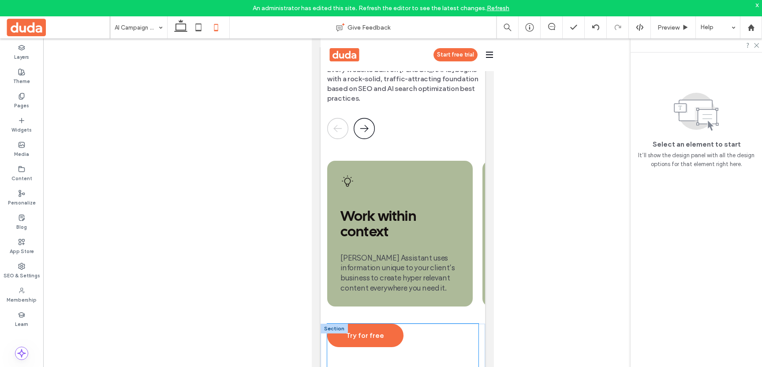
click at [371, 323] on div "Try for free" at bounding box center [402, 370] width 151 height 94
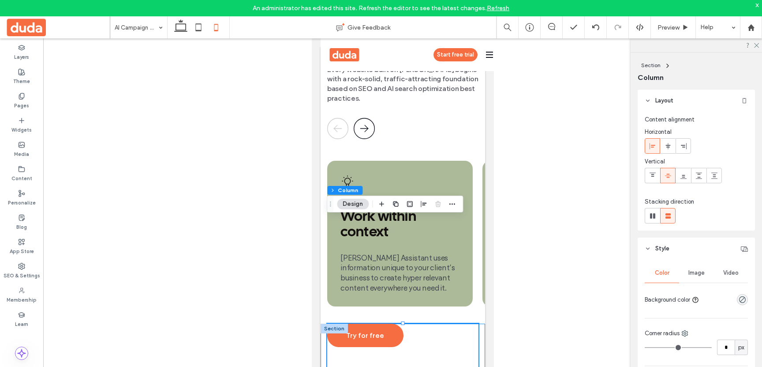
click at [481, 323] on div "Try for free" at bounding box center [402, 370] width 165 height 94
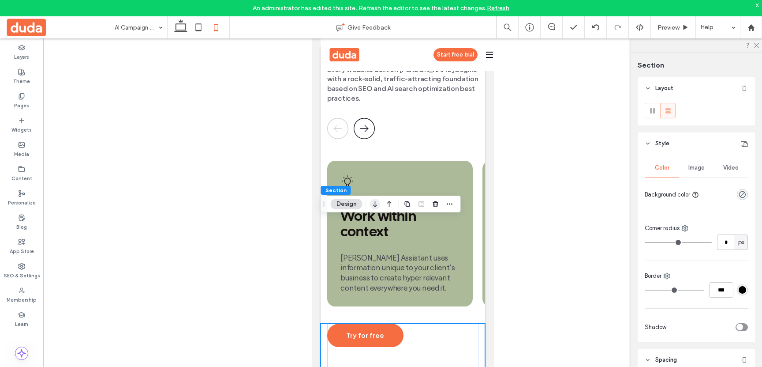
click at [378, 202] on icon "button" at bounding box center [375, 204] width 11 height 16
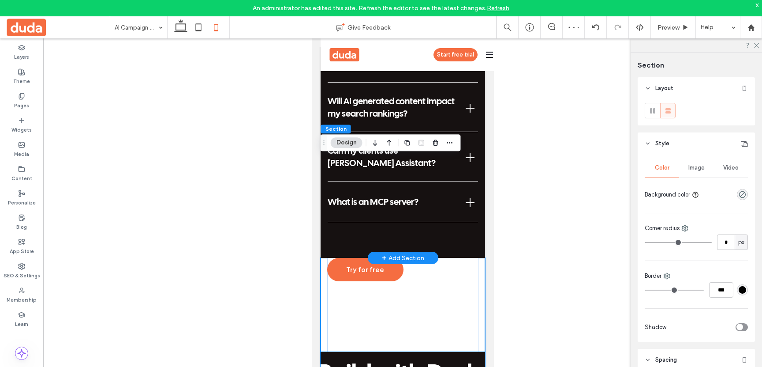
scroll to position [2776, 0]
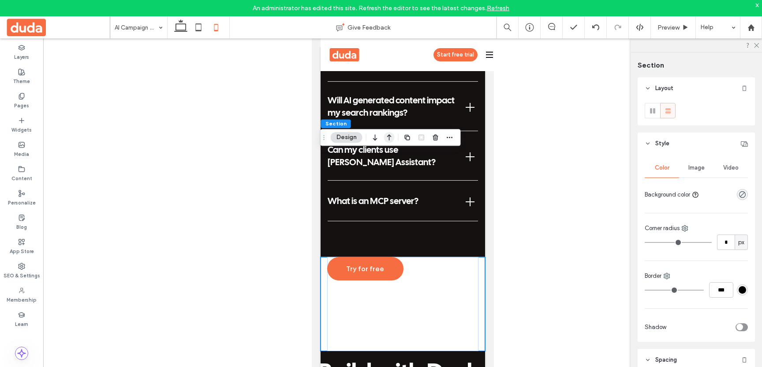
click at [389, 139] on use "button" at bounding box center [389, 138] width 4 height 6
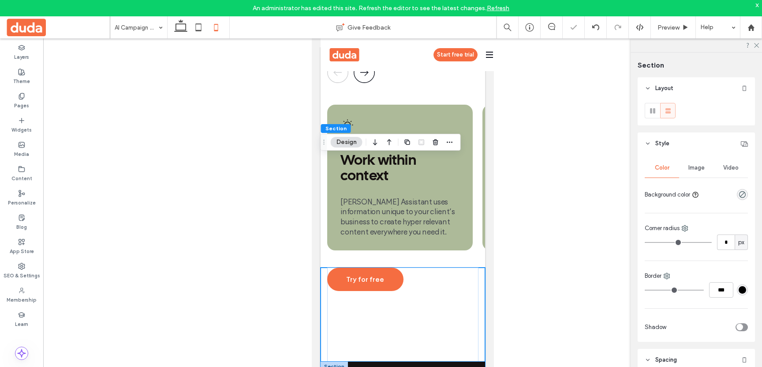
scroll to position [2426, 0]
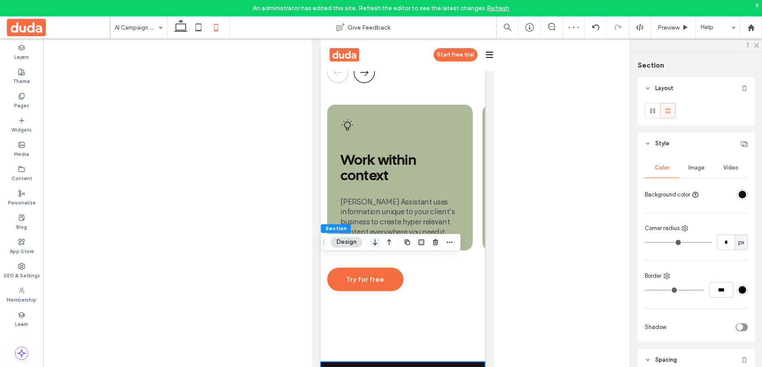
click at [375, 242] on icon "button" at bounding box center [375, 242] width 11 height 16
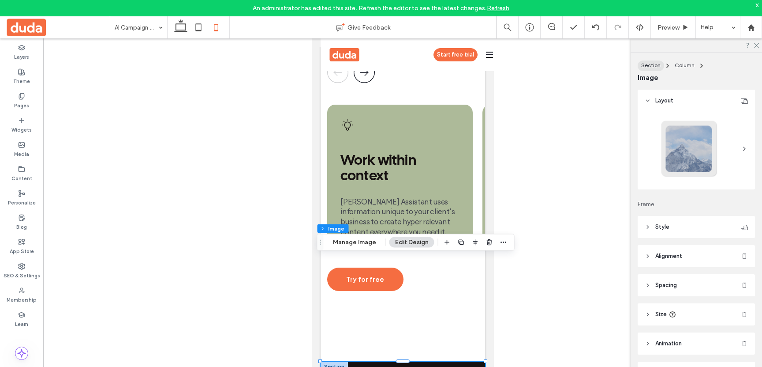
click at [650, 69] on div "Section" at bounding box center [650, 65] width 19 height 8
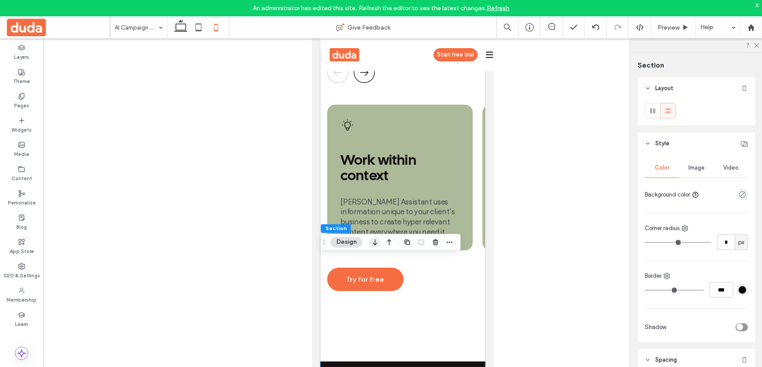
click at [375, 243] on use "button" at bounding box center [375, 242] width 4 height 6
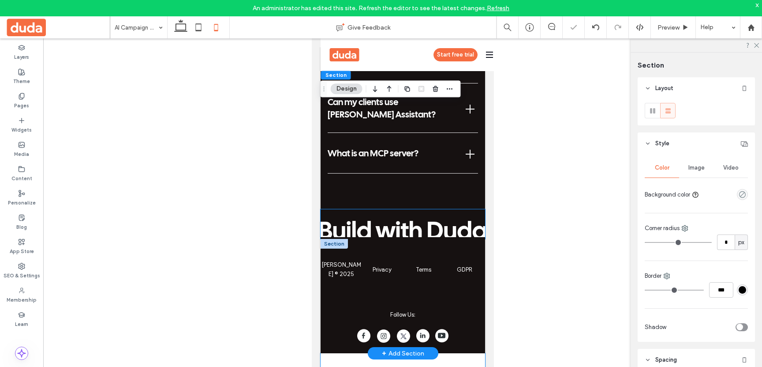
scroll to position [2919, 0]
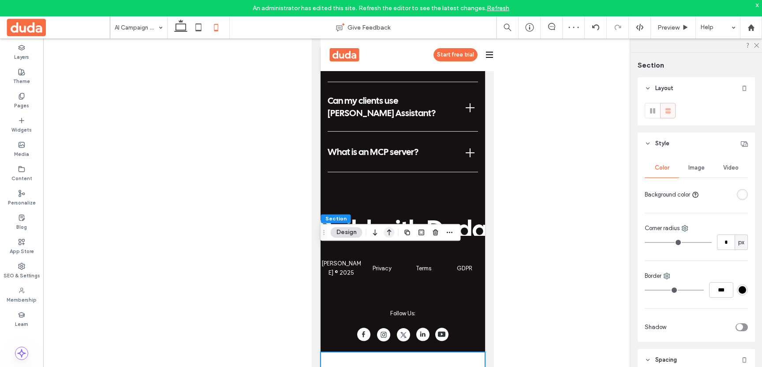
click at [386, 229] on icon "button" at bounding box center [389, 232] width 11 height 16
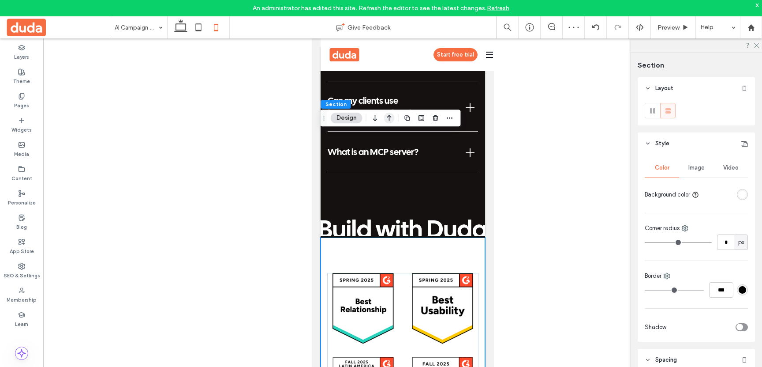
click at [390, 115] on icon "button" at bounding box center [389, 118] width 11 height 16
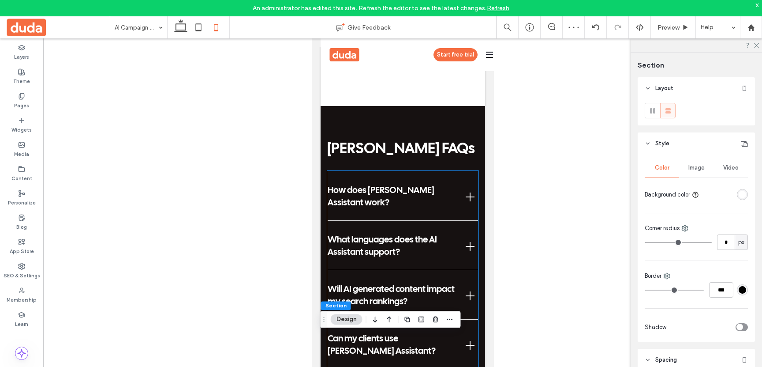
scroll to position [2692, 0]
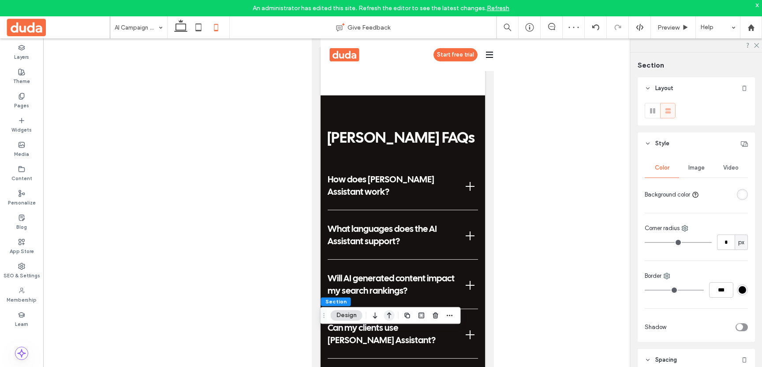
click at [389, 312] on icon "button" at bounding box center [389, 315] width 11 height 16
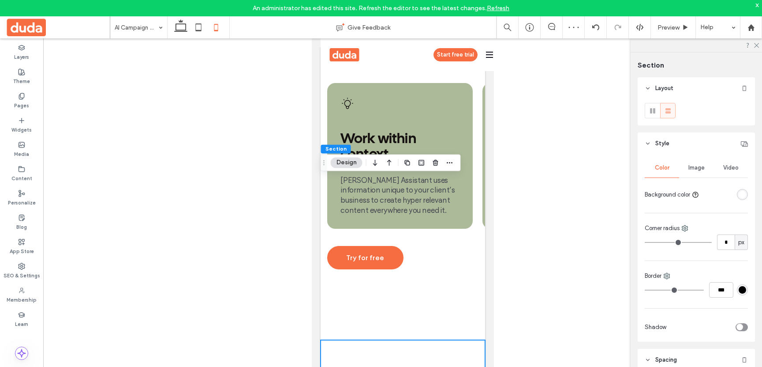
scroll to position [2392, 0]
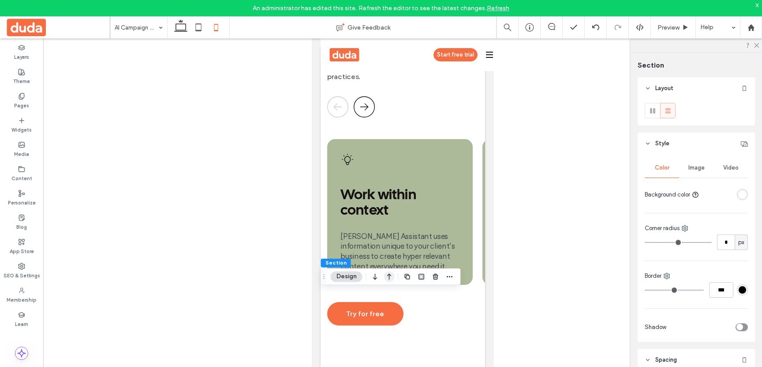
click at [386, 269] on icon "button" at bounding box center [389, 276] width 11 height 16
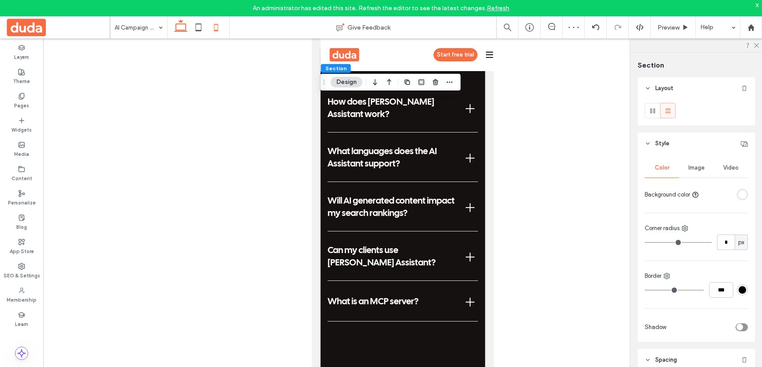
click at [177, 28] on icon at bounding box center [181, 28] width 18 height 18
type input "*"
type input "**"
type input "*"
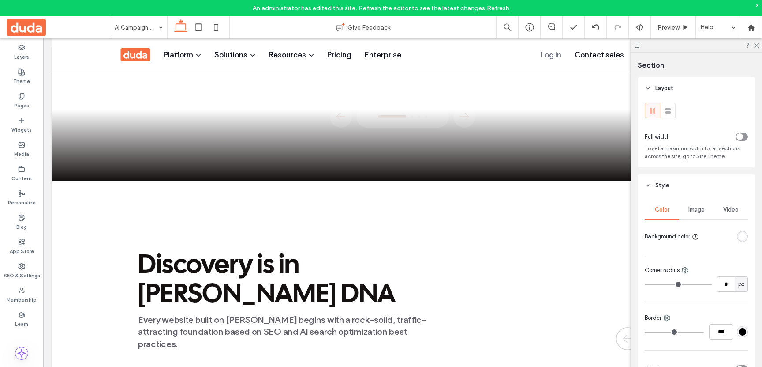
scroll to position [1899, 0]
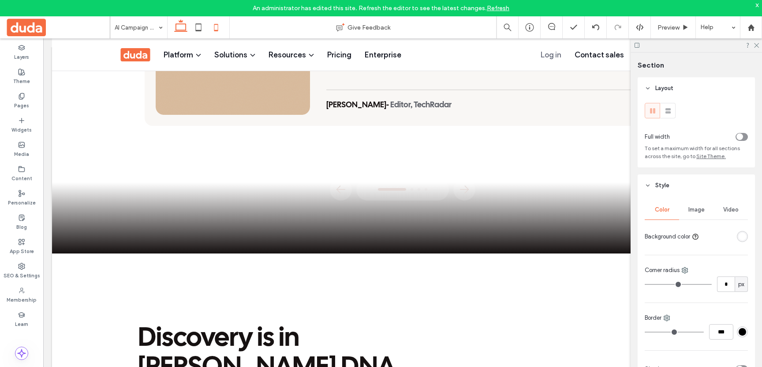
click at [216, 25] on icon at bounding box center [216, 28] width 18 height 18
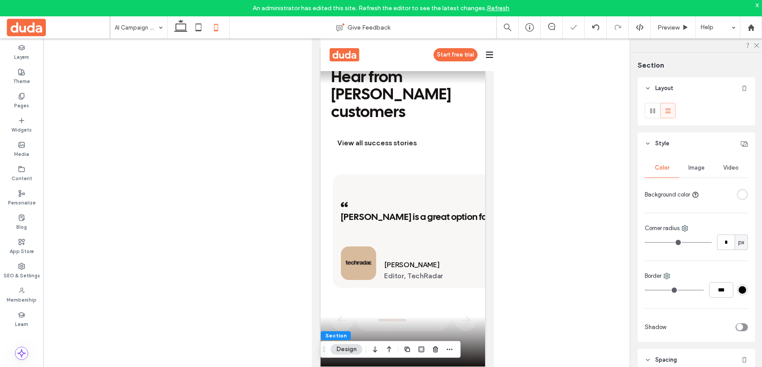
type input "**"
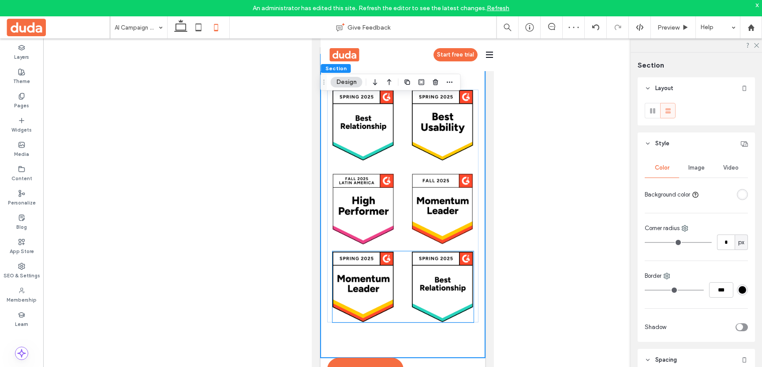
scroll to position [2641, 0]
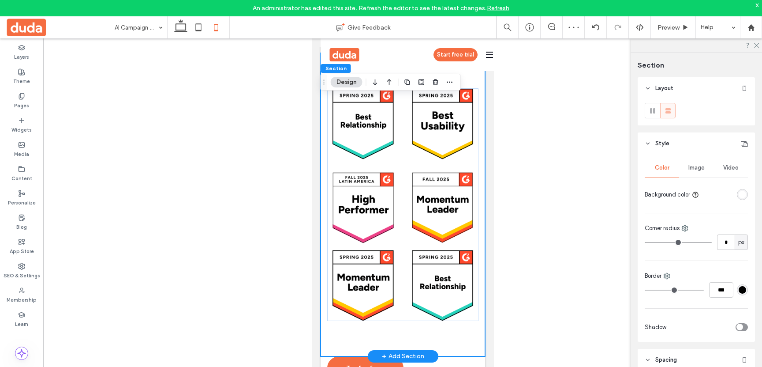
click at [410, 232] on div at bounding box center [402, 204] width 165 height 303
click at [453, 234] on div at bounding box center [402, 204] width 165 height 303
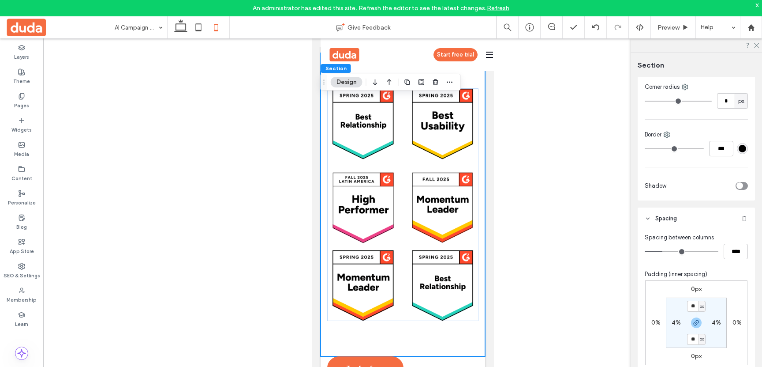
scroll to position [145, 0]
click at [697, 319] on icon "button" at bounding box center [696, 318] width 7 height 7
click at [693, 333] on label "80px" at bounding box center [696, 334] width 14 height 7
type input "**"
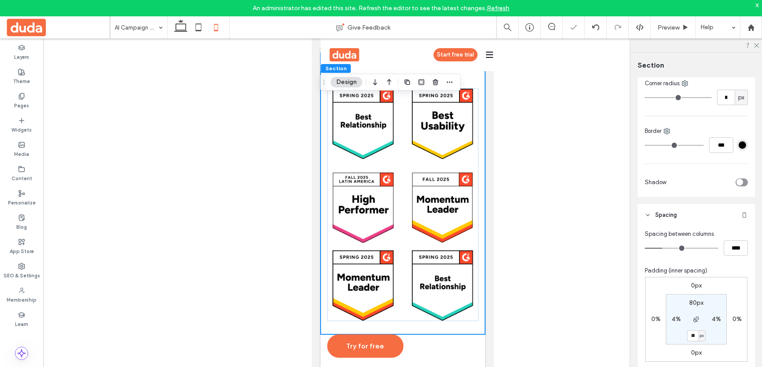
click at [691, 334] on input "**" at bounding box center [692, 335] width 11 height 11
click at [691, 336] on input "**" at bounding box center [692, 335] width 11 height 11
click at [695, 336] on input "**" at bounding box center [692, 335] width 11 height 11
type input "*"
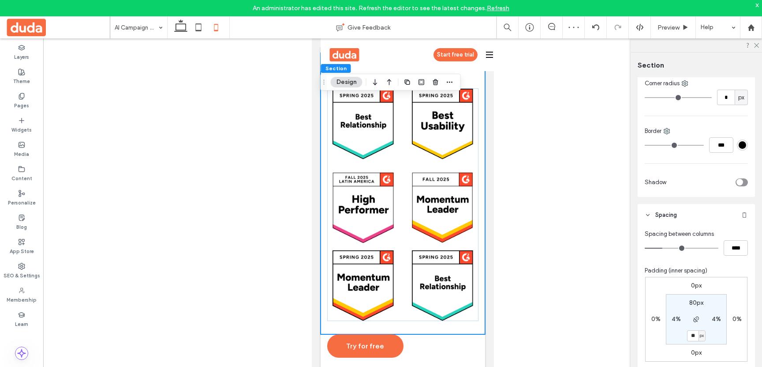
type input "**"
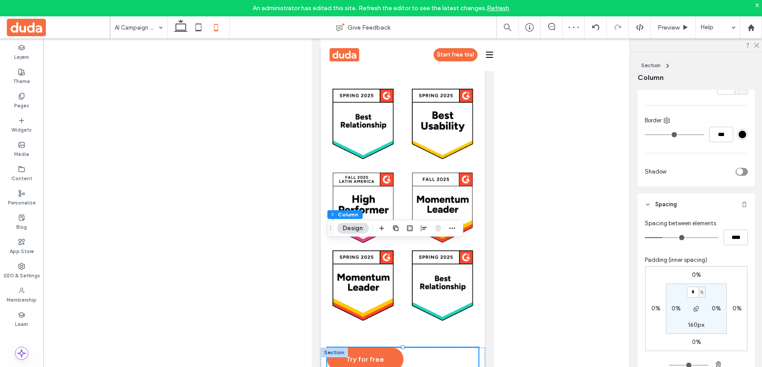
scroll to position [265, 0]
click at [691, 321] on label "160px" at bounding box center [696, 319] width 16 height 7
type input "***"
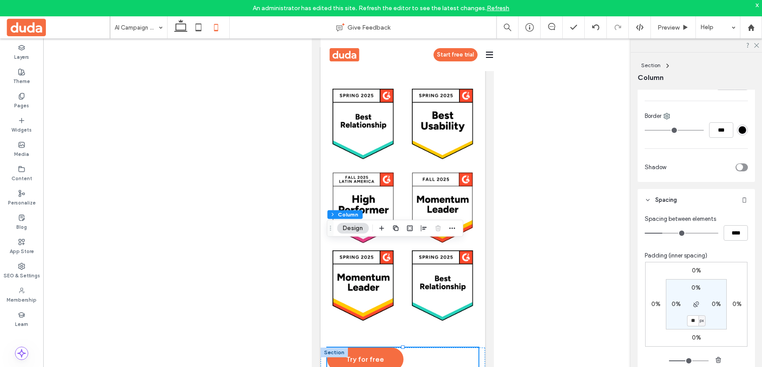
type input "**"
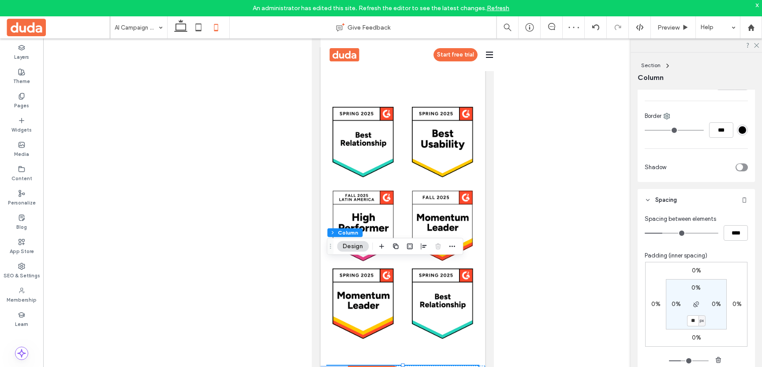
scroll to position [0, 0]
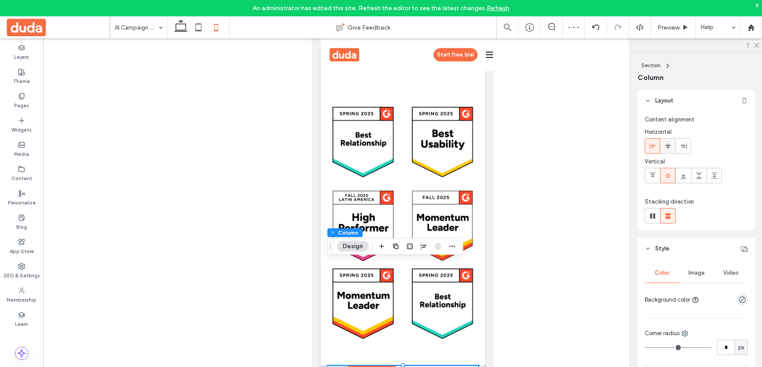
click at [668, 147] on use at bounding box center [668, 145] width 5 height 6
click at [664, 22] on div "Preview" at bounding box center [673, 27] width 45 height 22
click at [665, 26] on span "Preview" at bounding box center [669, 27] width 22 height 7
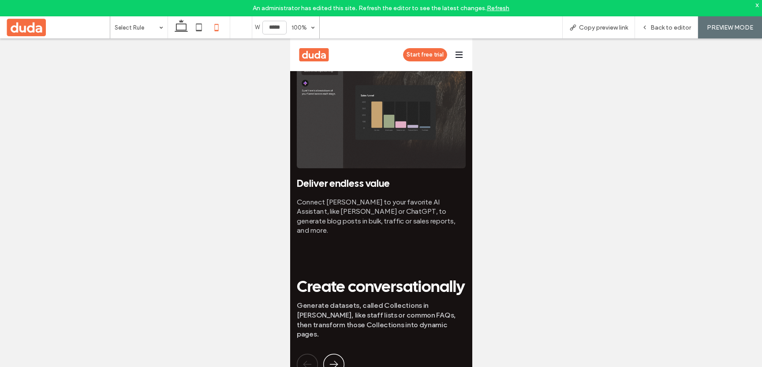
scroll to position [1326, 0]
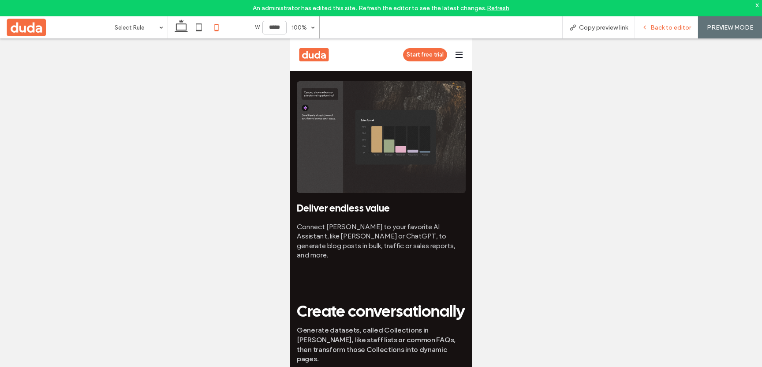
click at [666, 30] on span "Back to editor" at bounding box center [671, 27] width 41 height 7
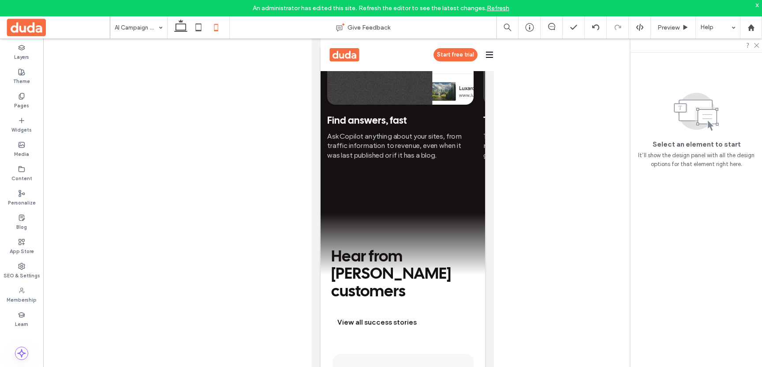
scroll to position [1722, 0]
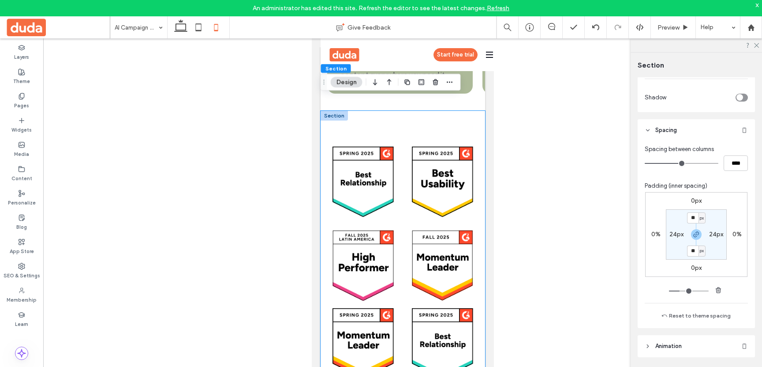
scroll to position [2591, 0]
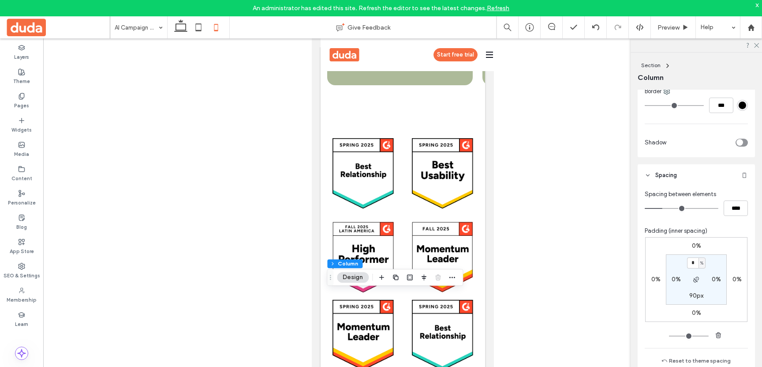
scroll to position [376, 0]
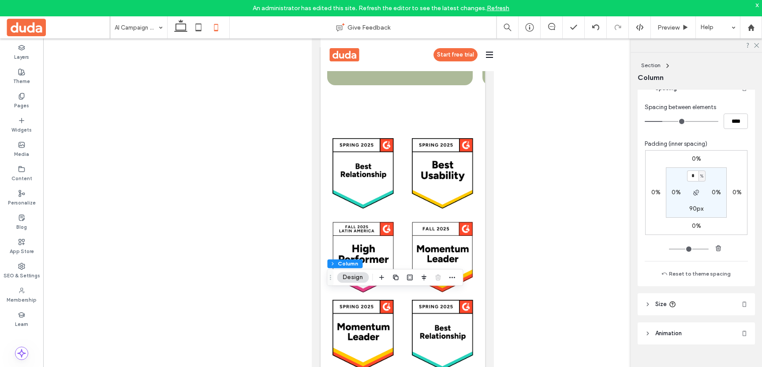
click at [693, 210] on label "90px" at bounding box center [696, 208] width 14 height 7
type input "**"
click at [480, 280] on div at bounding box center [402, 249] width 165 height 294
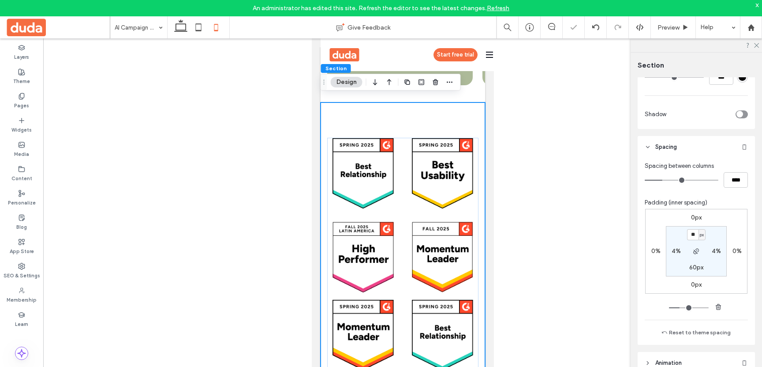
scroll to position [214, 0]
click at [693, 267] on label "60px" at bounding box center [696, 265] width 14 height 7
type input "**"
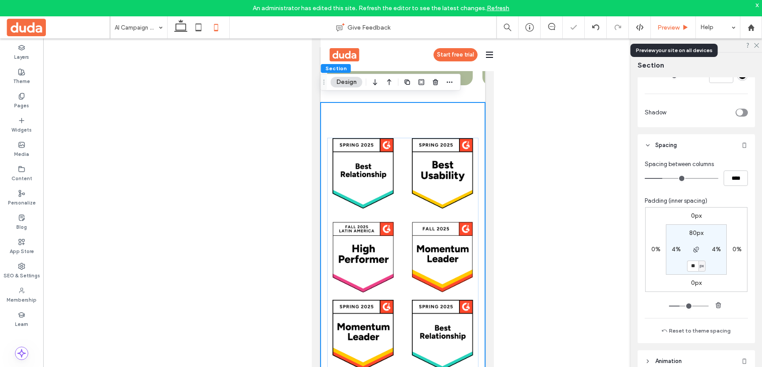
click at [670, 24] on span "Preview" at bounding box center [669, 27] width 22 height 7
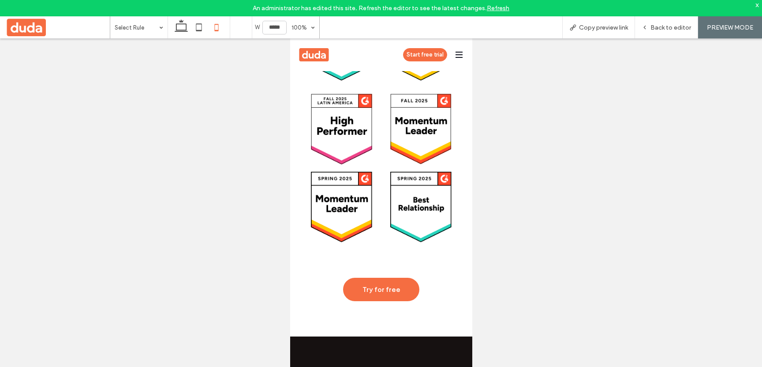
scroll to position [2722, 0]
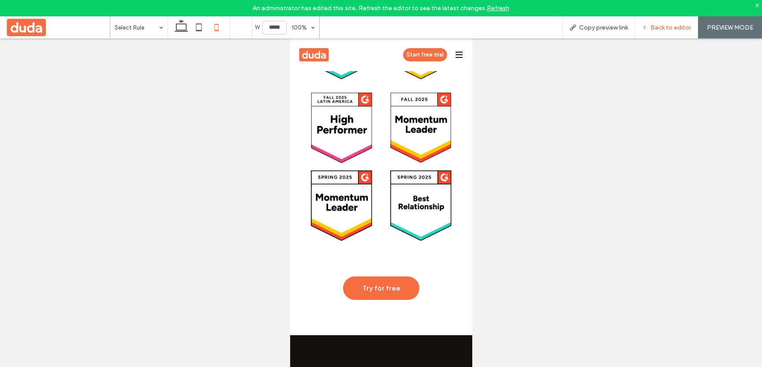
click at [649, 33] on div "Back to editor" at bounding box center [666, 27] width 63 height 22
click at [658, 29] on span "Back to editor" at bounding box center [671, 27] width 41 height 7
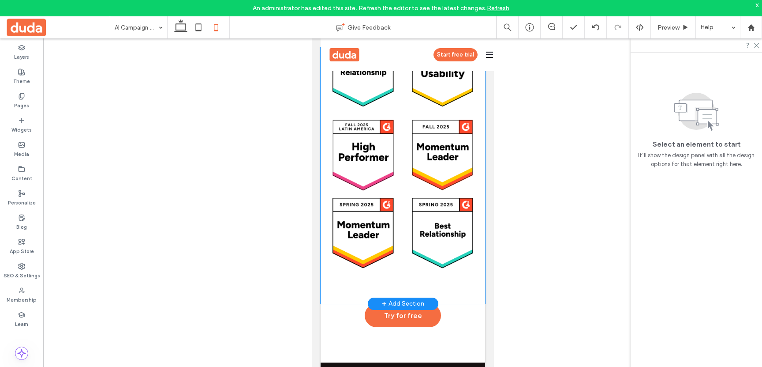
scroll to position [2682, 0]
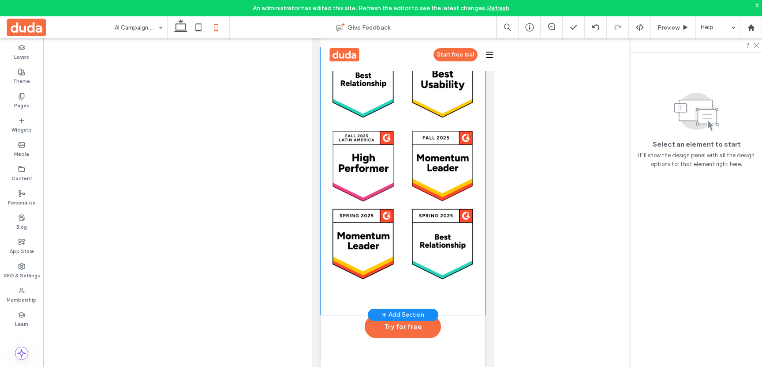
click at [378, 176] on div at bounding box center [402, 162] width 165 height 303
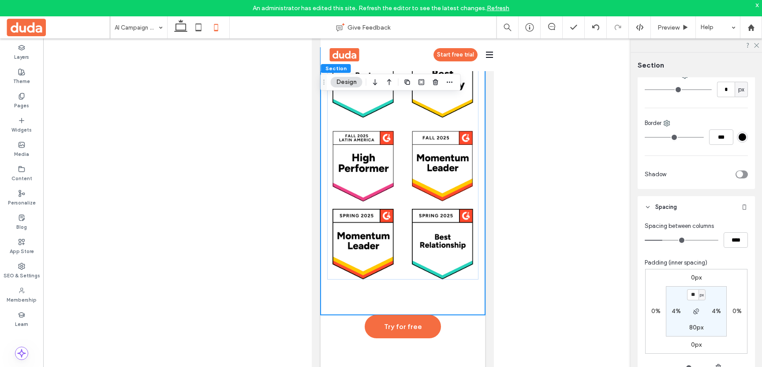
scroll to position [171, 0]
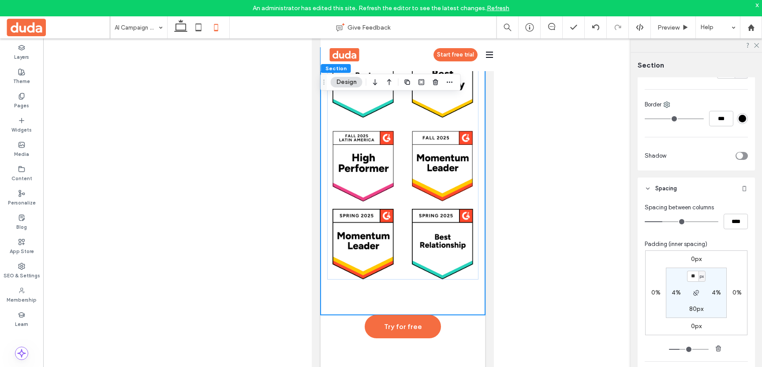
click at [696, 311] on label "80px" at bounding box center [696, 308] width 14 height 7
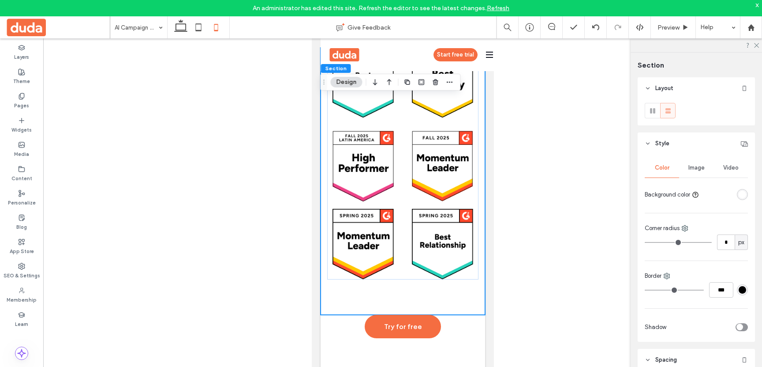
scroll to position [171, 0]
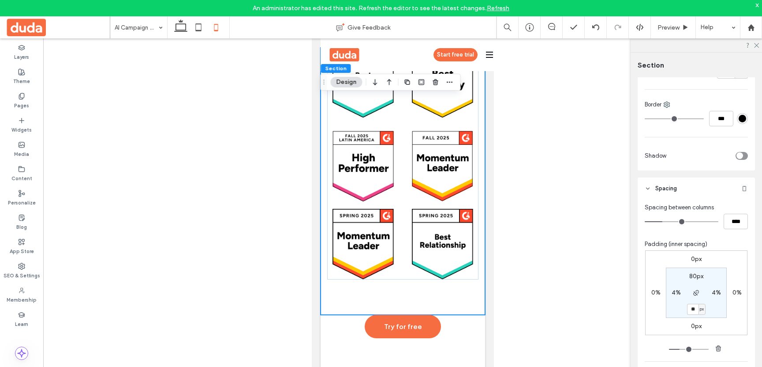
type input "**"
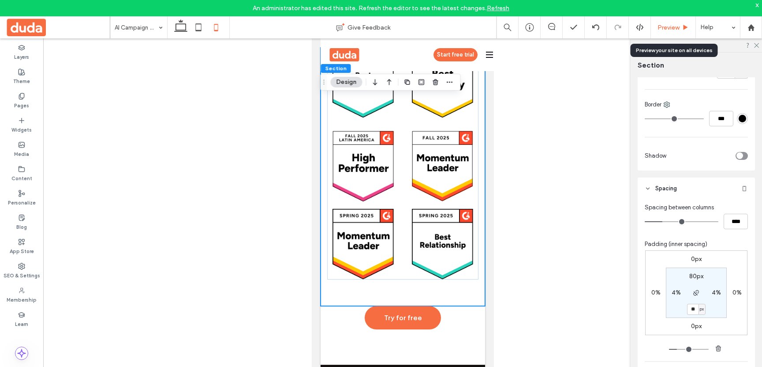
click at [669, 29] on span "Preview" at bounding box center [669, 27] width 22 height 7
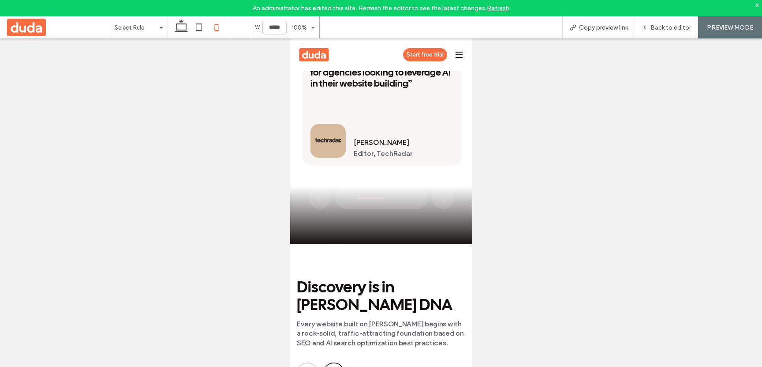
scroll to position [2119, 0]
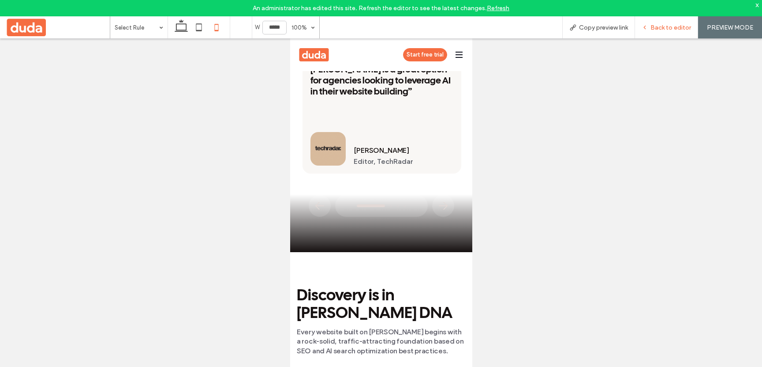
click at [664, 26] on span "Back to editor" at bounding box center [671, 27] width 41 height 7
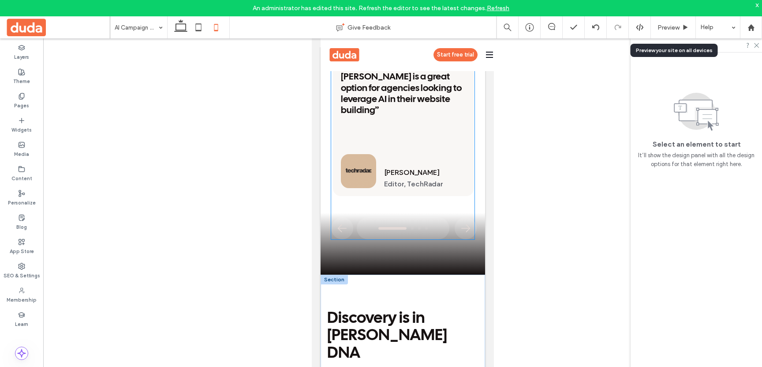
scroll to position [2091, 0]
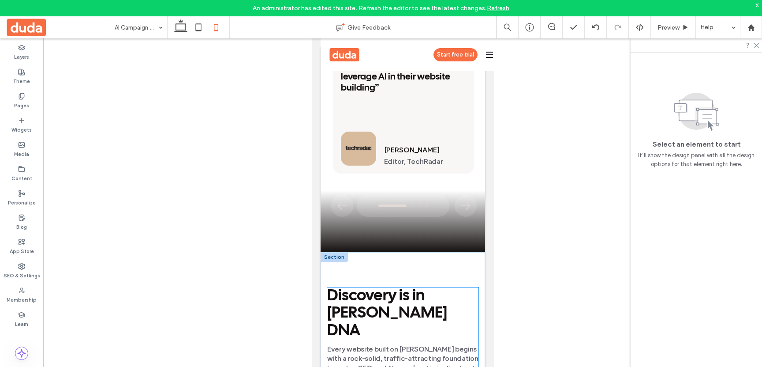
click at [416, 287] on h1 "Discovery is in [PERSON_NAME] DNA" at bounding box center [402, 313] width 151 height 52
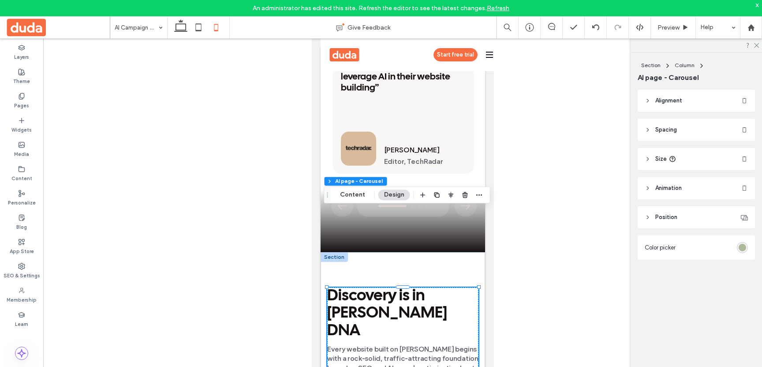
click at [431, 287] on h1 "Discovery is in [PERSON_NAME] DNA" at bounding box center [402, 313] width 151 height 52
click at [444, 287] on h1 "Discovery is in [PERSON_NAME] DNA" at bounding box center [402, 313] width 151 height 52
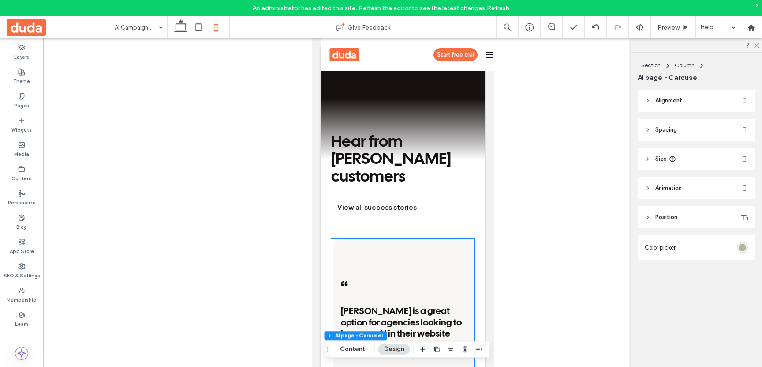
scroll to position [1828, 0]
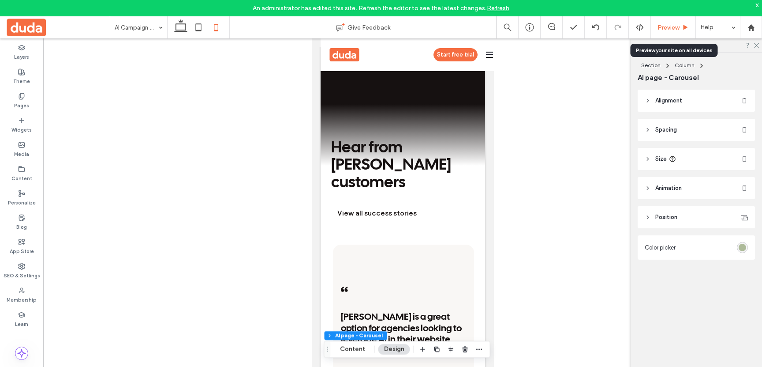
click at [670, 28] on span "Preview" at bounding box center [669, 27] width 22 height 7
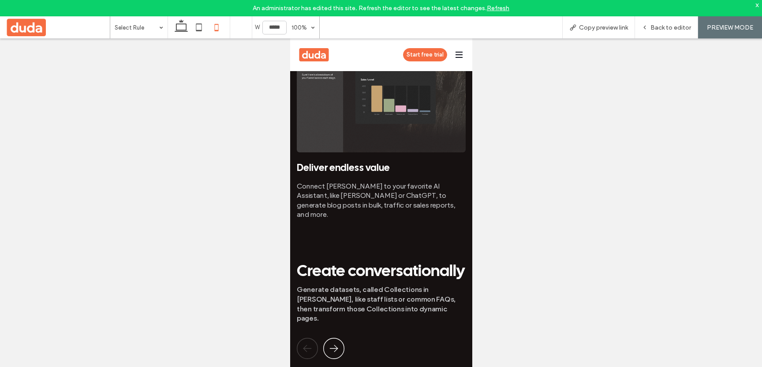
scroll to position [1369, 0]
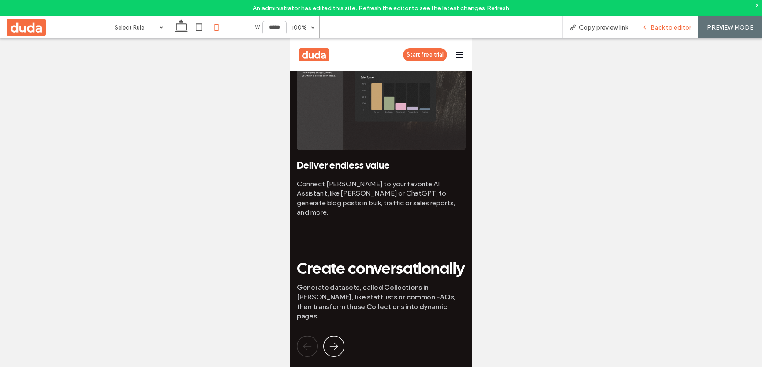
click at [672, 26] on span "Back to editor" at bounding box center [671, 27] width 41 height 7
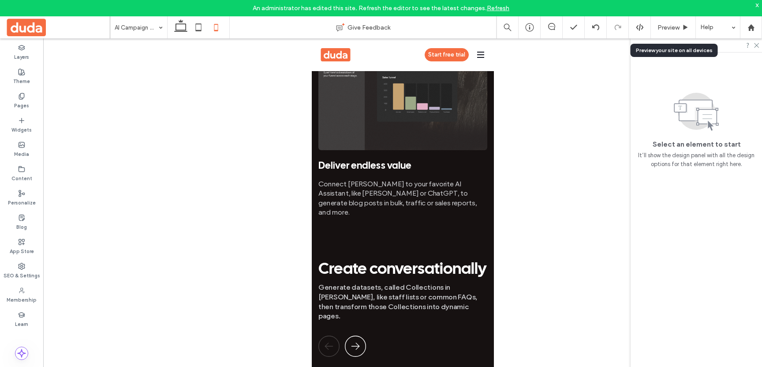
scroll to position [1312, 0]
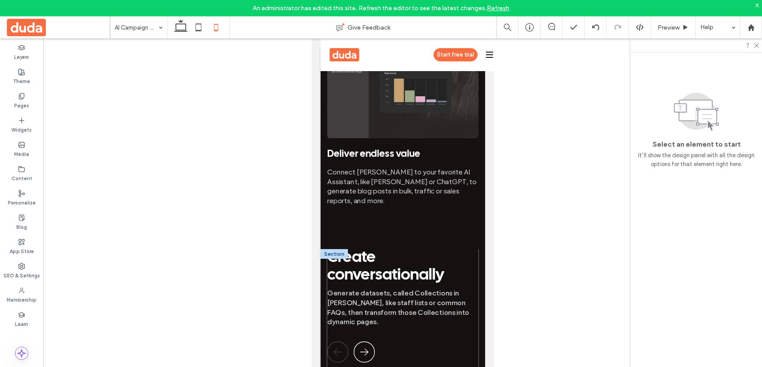
click at [426, 249] on h1 "Create conversationally" at bounding box center [402, 266] width 151 height 35
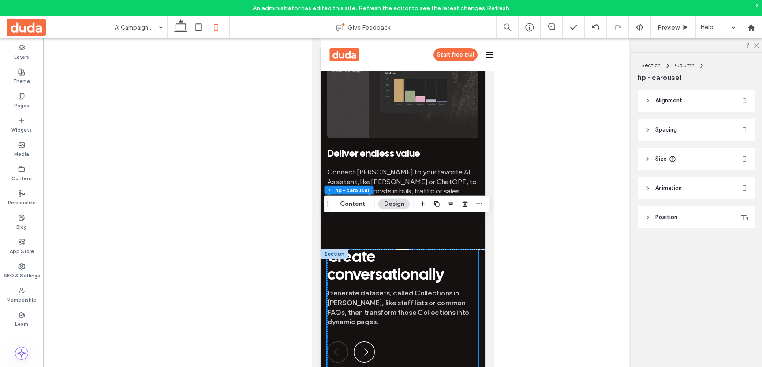
click at [647, 157] on icon at bounding box center [648, 159] width 6 height 6
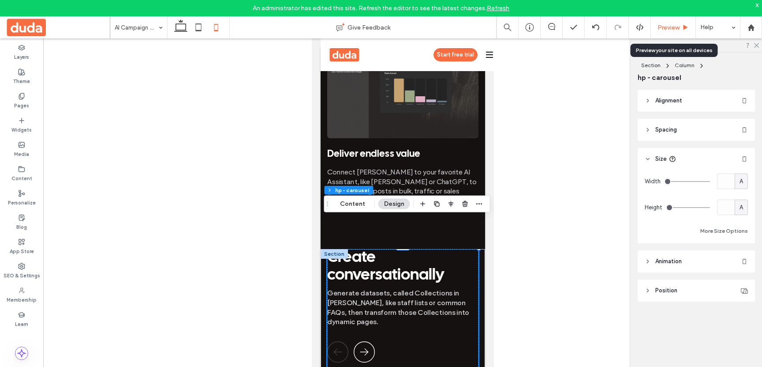
click at [669, 31] on div "Preview" at bounding box center [673, 27] width 45 height 22
click at [678, 30] on span "Preview" at bounding box center [669, 27] width 22 height 7
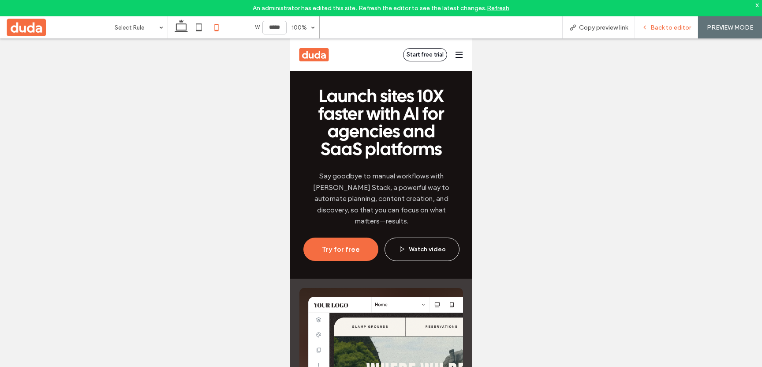
click at [655, 28] on span "Back to editor" at bounding box center [671, 27] width 41 height 7
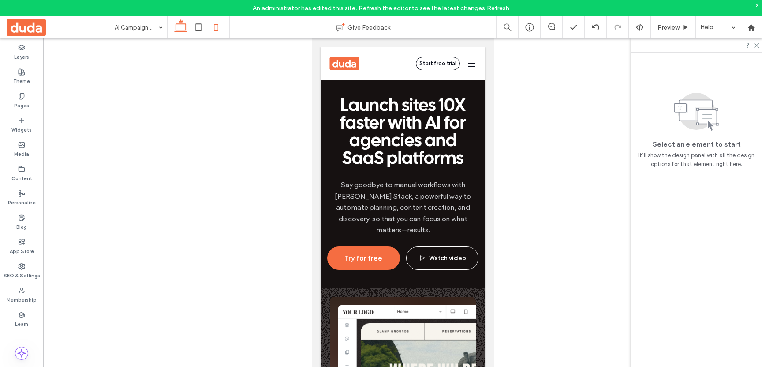
click at [177, 29] on icon at bounding box center [181, 28] width 18 height 18
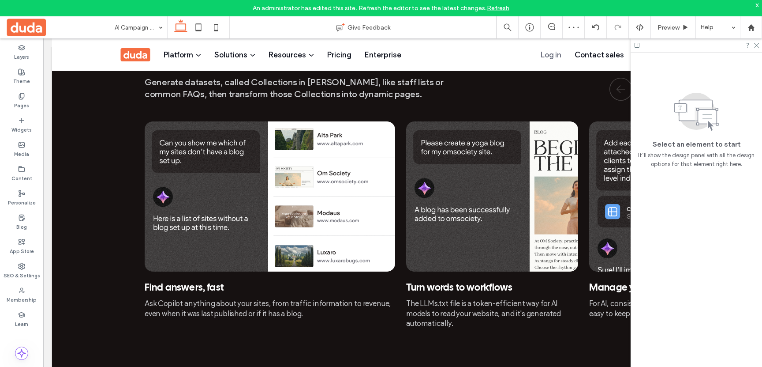
scroll to position [1231, 0]
